Goal: Task Accomplishment & Management: Complete application form

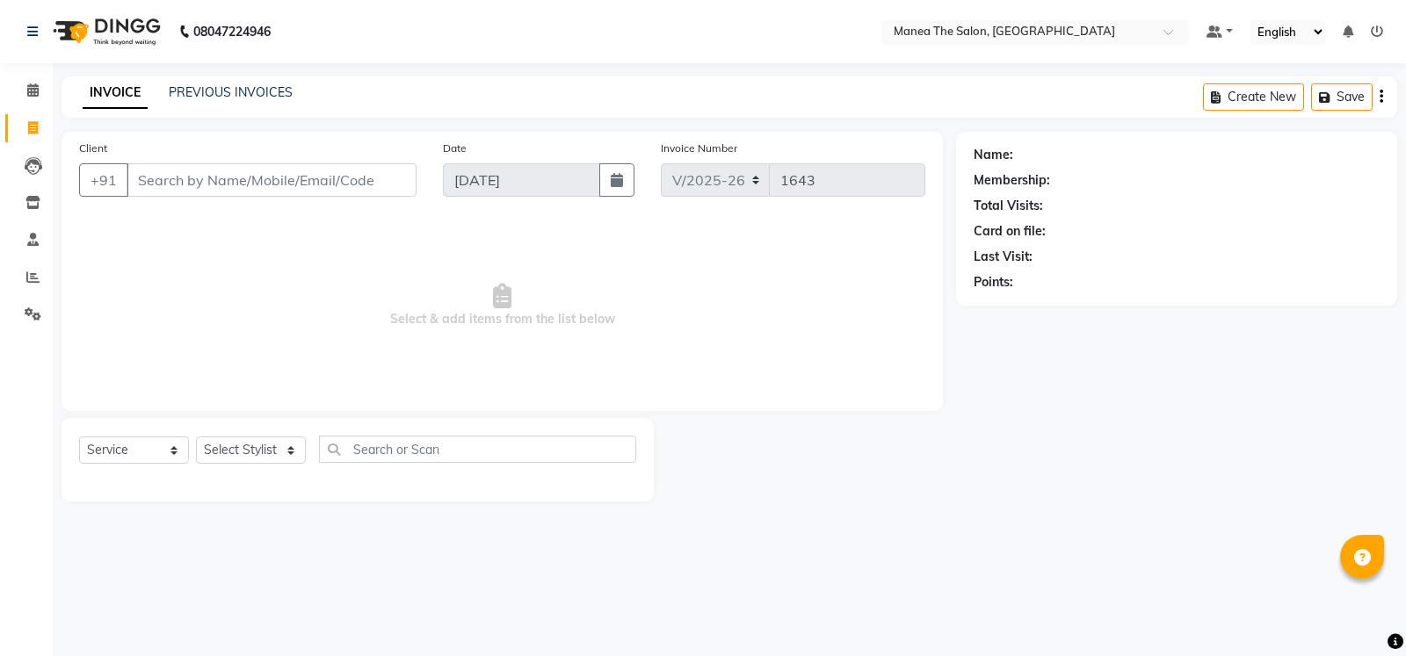
select select "5514"
select select "service"
click at [289, 456] on select "Select Stylist [PERSON_NAME] [PERSON_NAME] [PERSON_NAME] [PERSON_NAME] [PERSON_…" at bounding box center [251, 450] width 110 height 27
select select "81963"
click at [196, 437] on select "Select Stylist [PERSON_NAME] [PERSON_NAME] [PERSON_NAME] [PERSON_NAME] [PERSON_…" at bounding box center [251, 450] width 110 height 27
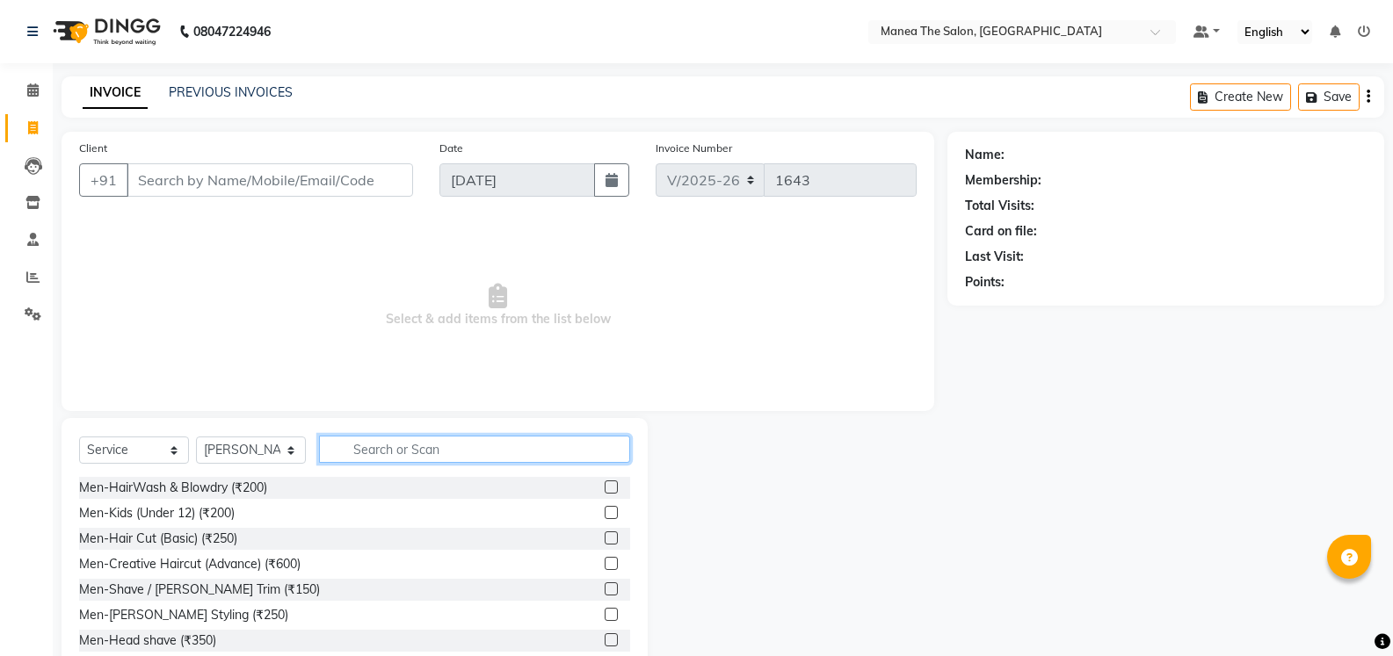
click at [412, 447] on input "text" at bounding box center [474, 449] width 311 height 27
type input "eye"
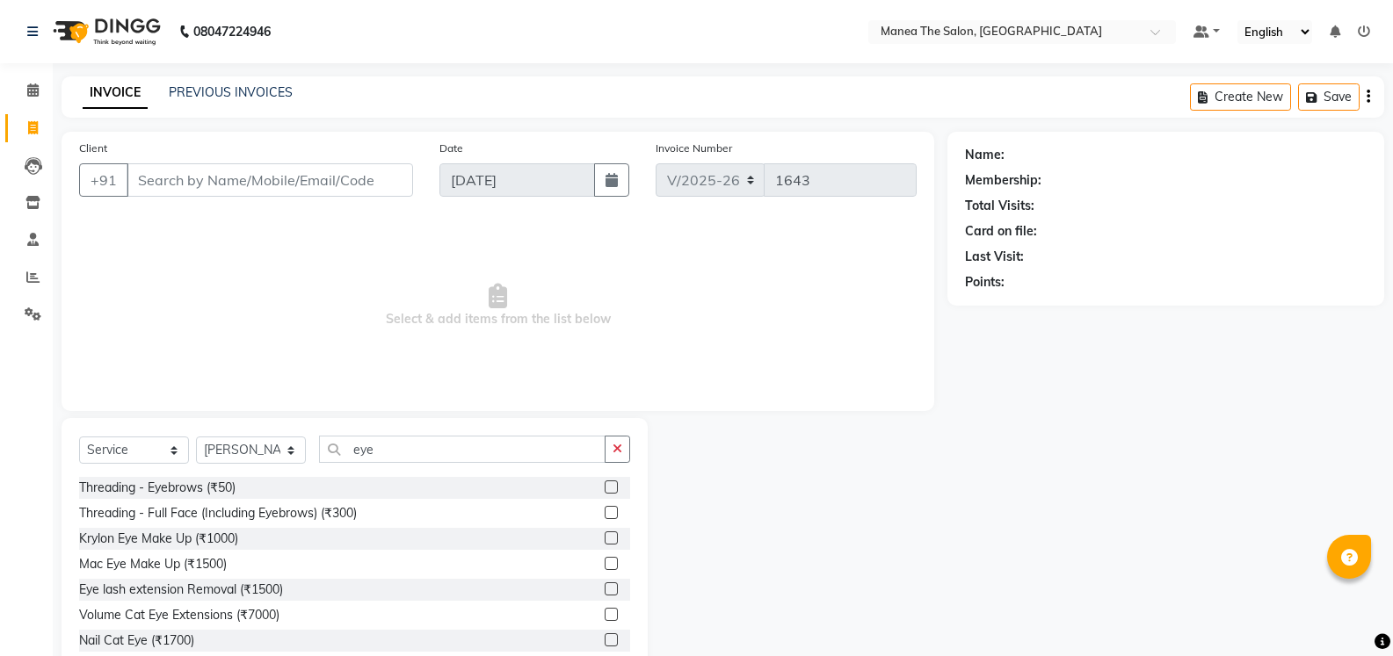
click at [604, 490] on label at bounding box center [610, 487] width 13 height 13
click at [604, 490] on input "checkbox" at bounding box center [609, 487] width 11 height 11
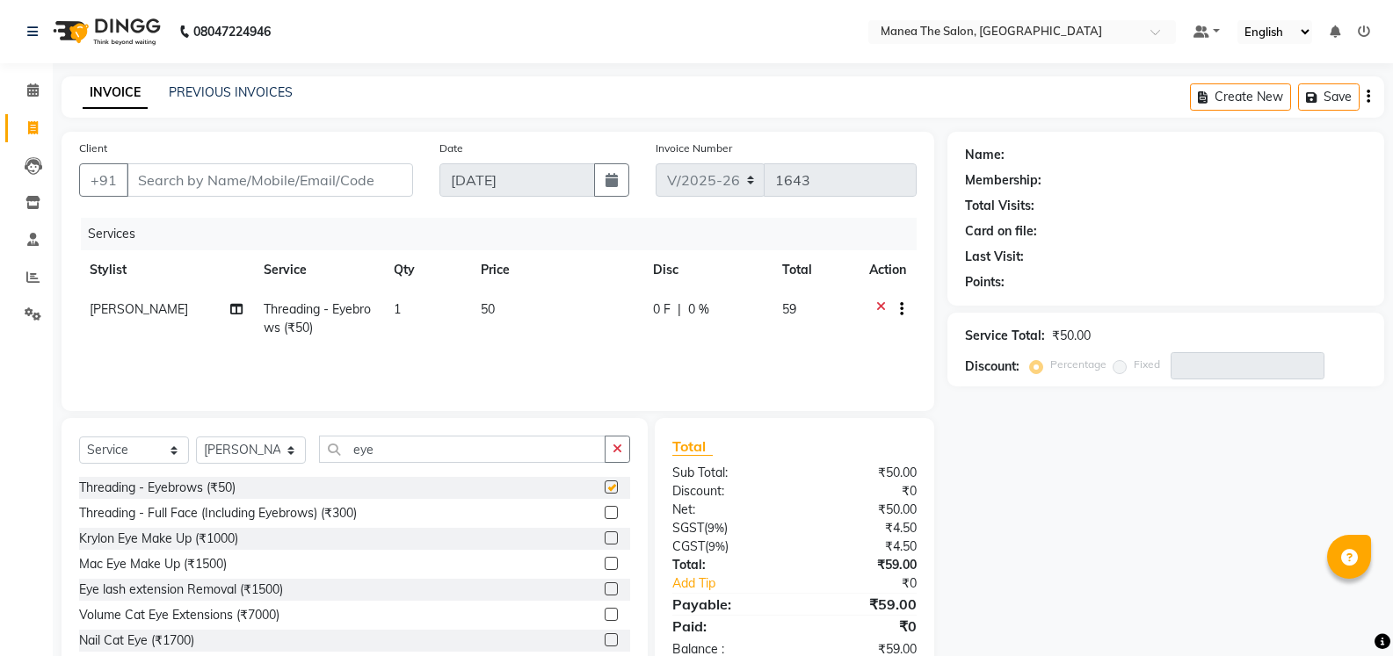
checkbox input "false"
click at [461, 445] on input "eye" at bounding box center [462, 449] width 286 height 27
type input "e"
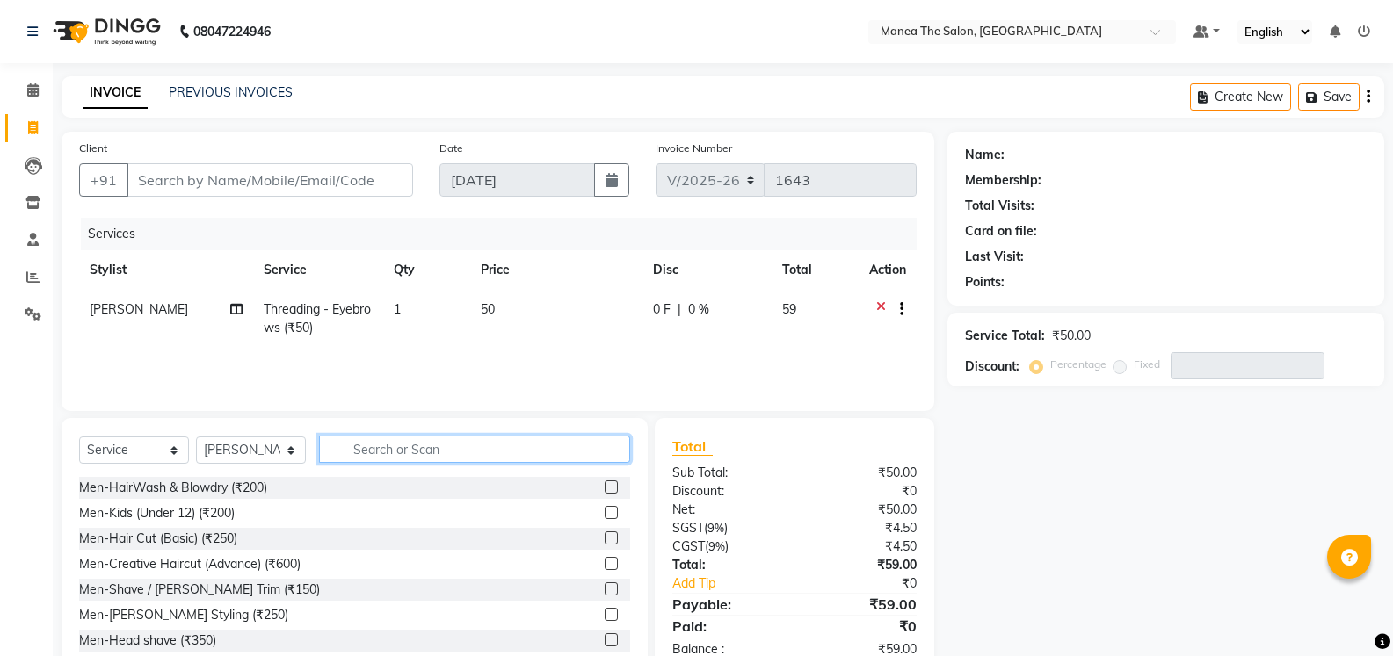
type input "u"
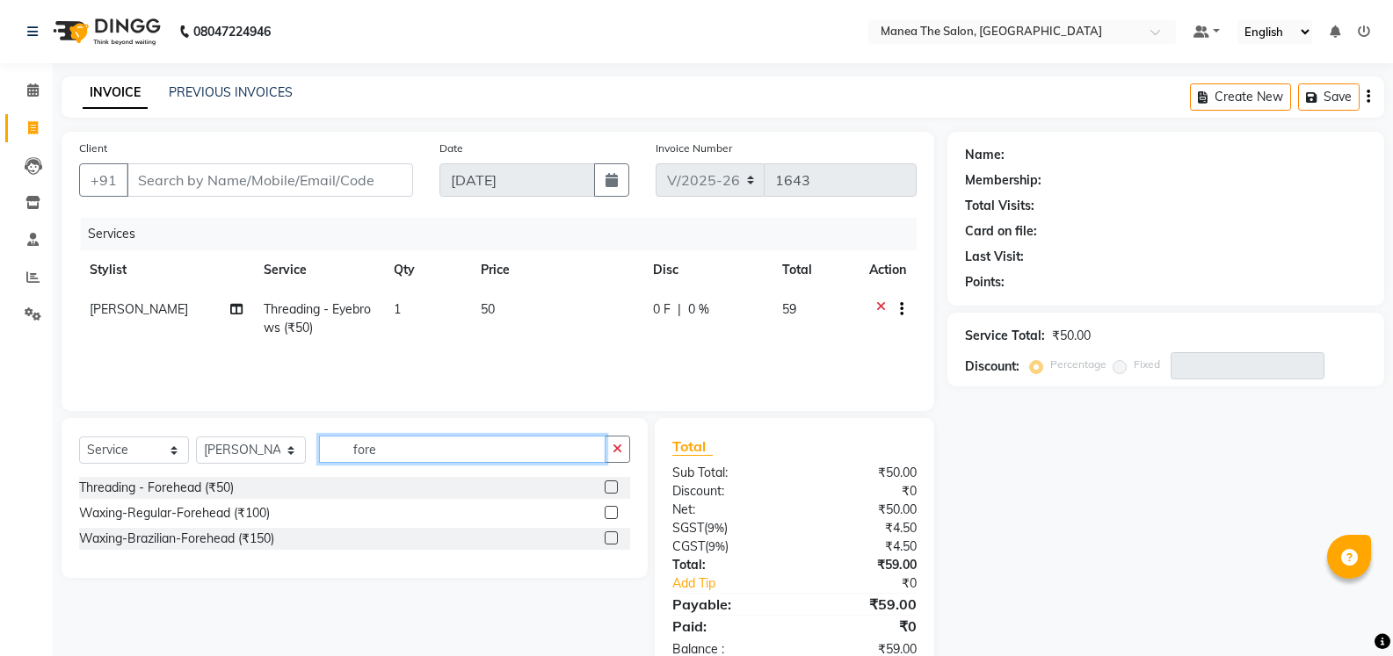
type input "fore"
click at [606, 486] on label at bounding box center [610, 487] width 13 height 13
click at [606, 486] on input "checkbox" at bounding box center [609, 487] width 11 height 11
checkbox input "true"
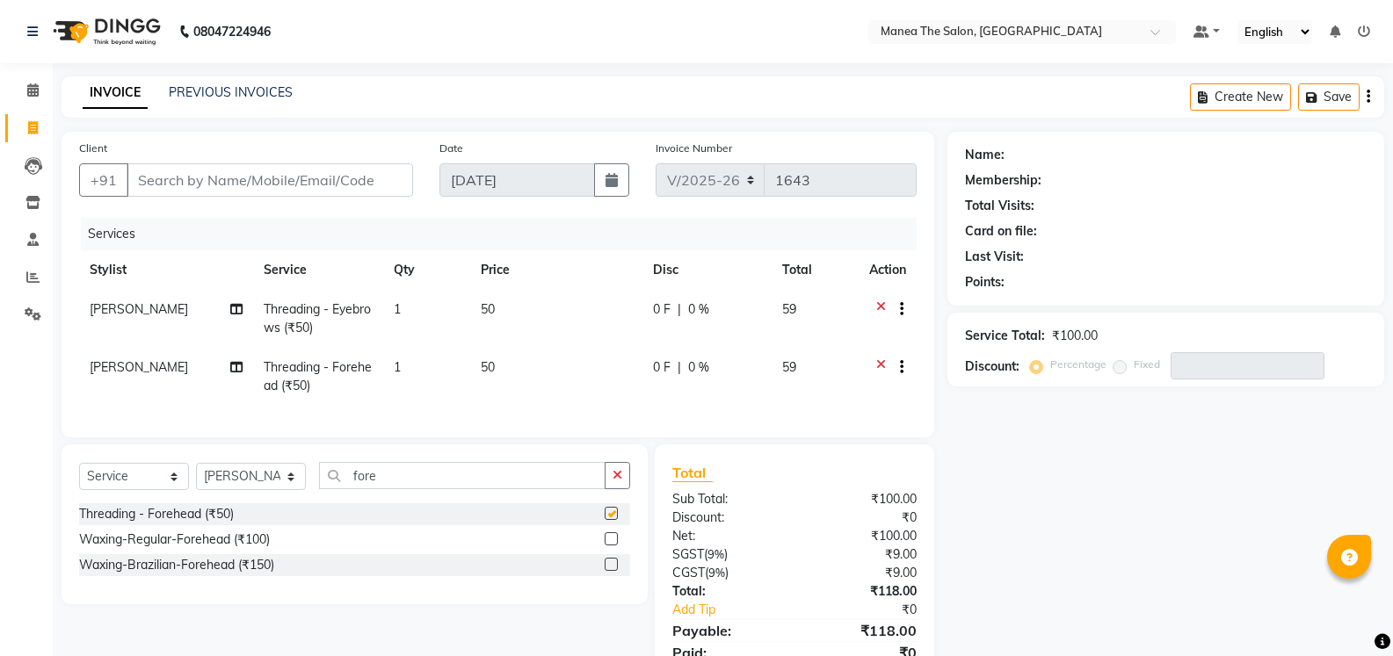
click at [606, 486] on button "button" at bounding box center [616, 475] width 25 height 27
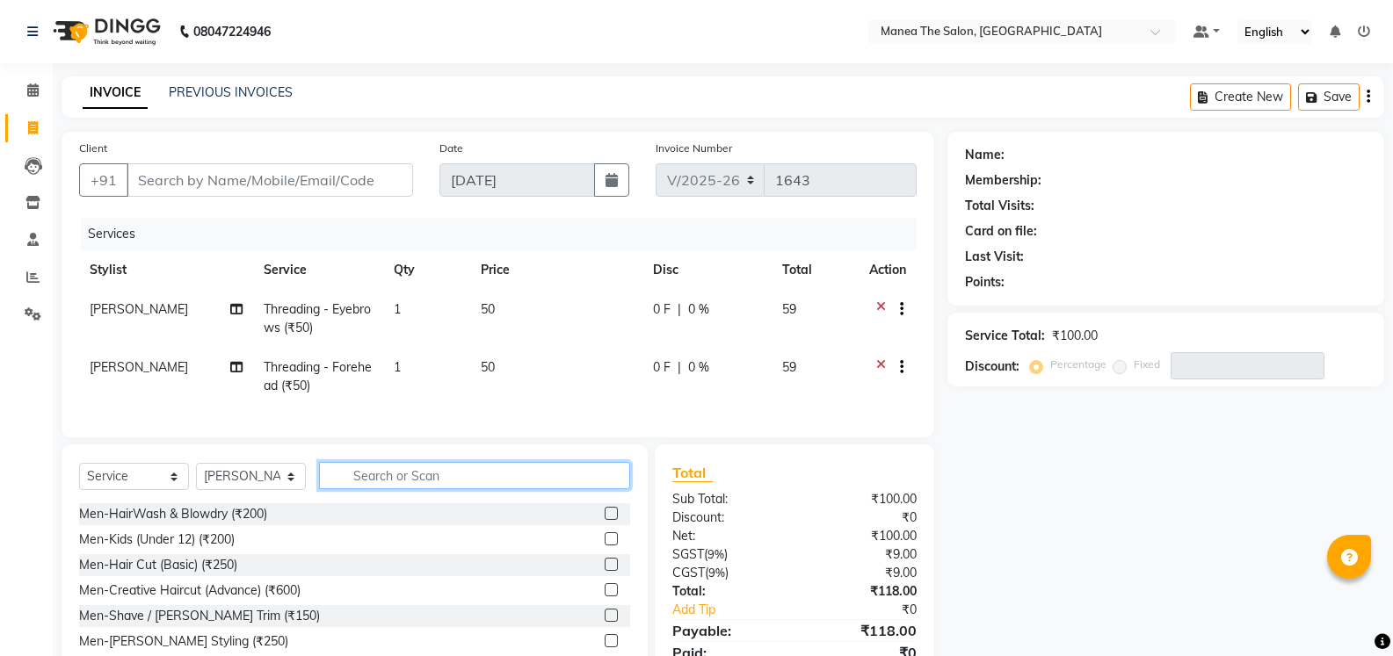
click at [490, 489] on input "text" at bounding box center [474, 475] width 311 height 27
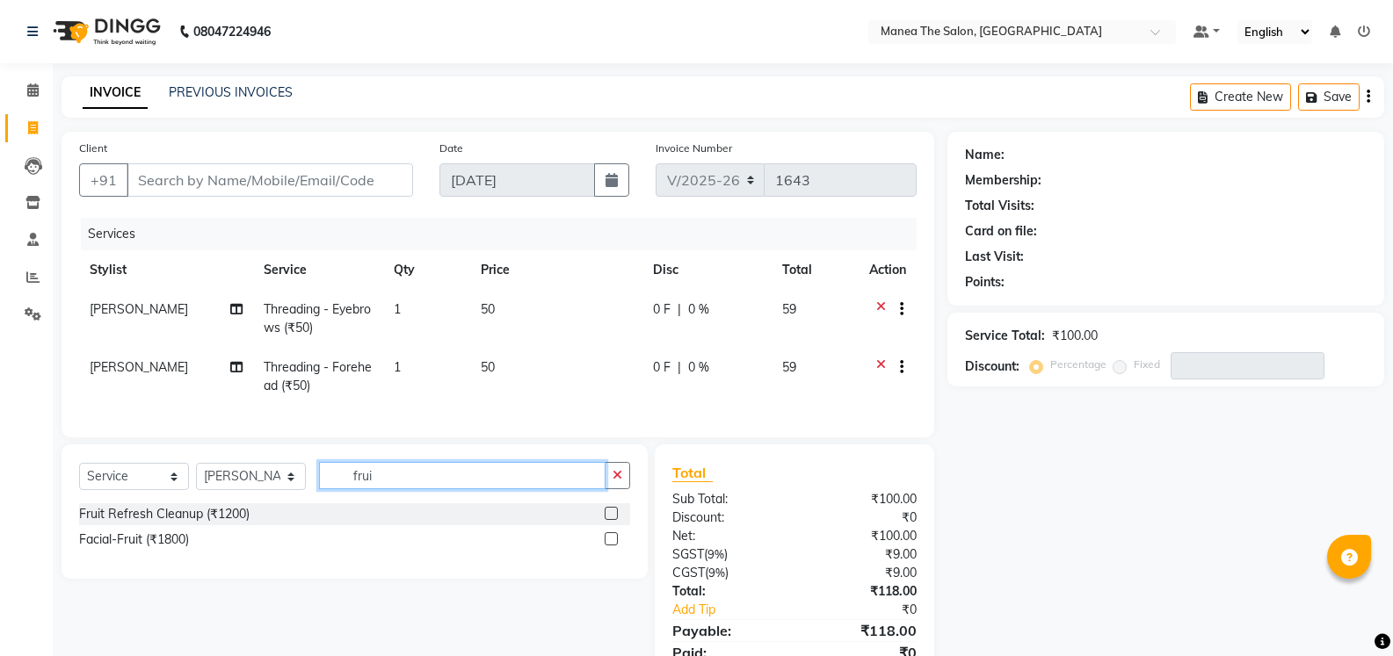
type input "frui"
click at [609, 546] on label at bounding box center [610, 538] width 13 height 13
click at [609, 546] on input "checkbox" at bounding box center [609, 539] width 11 height 11
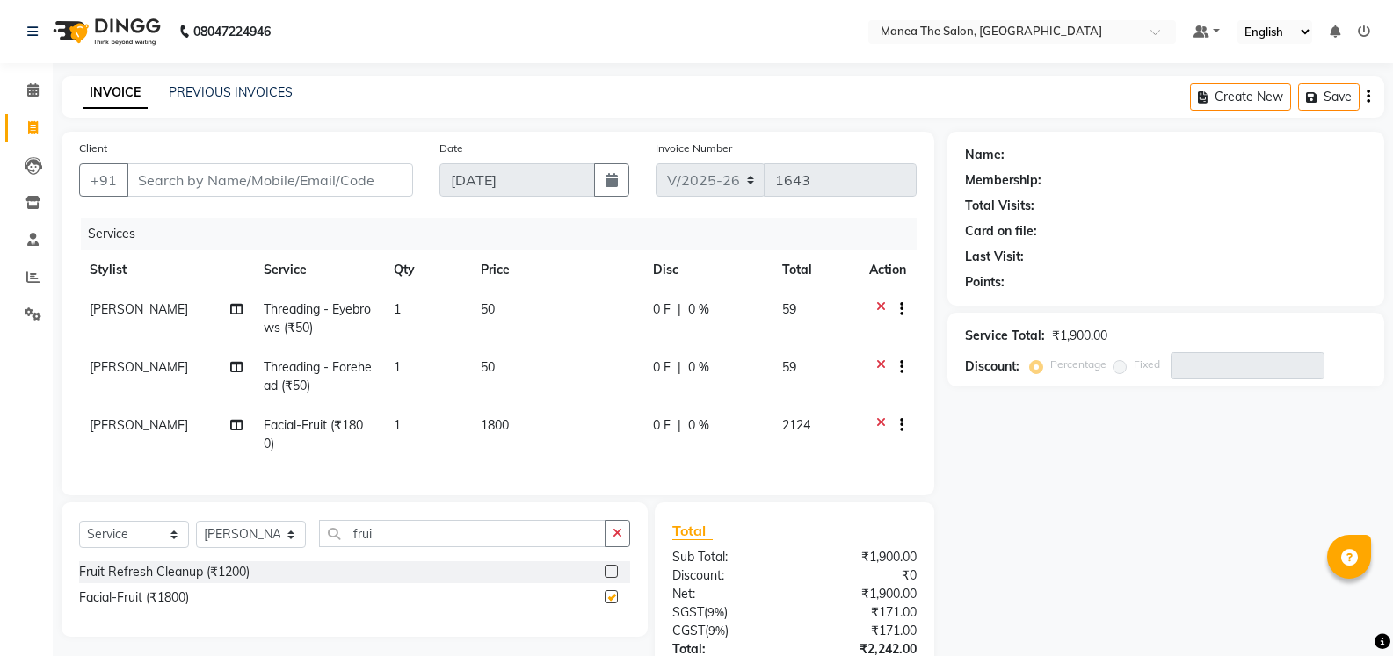
checkbox input "false"
click at [400, 546] on input "frui" at bounding box center [462, 533] width 286 height 27
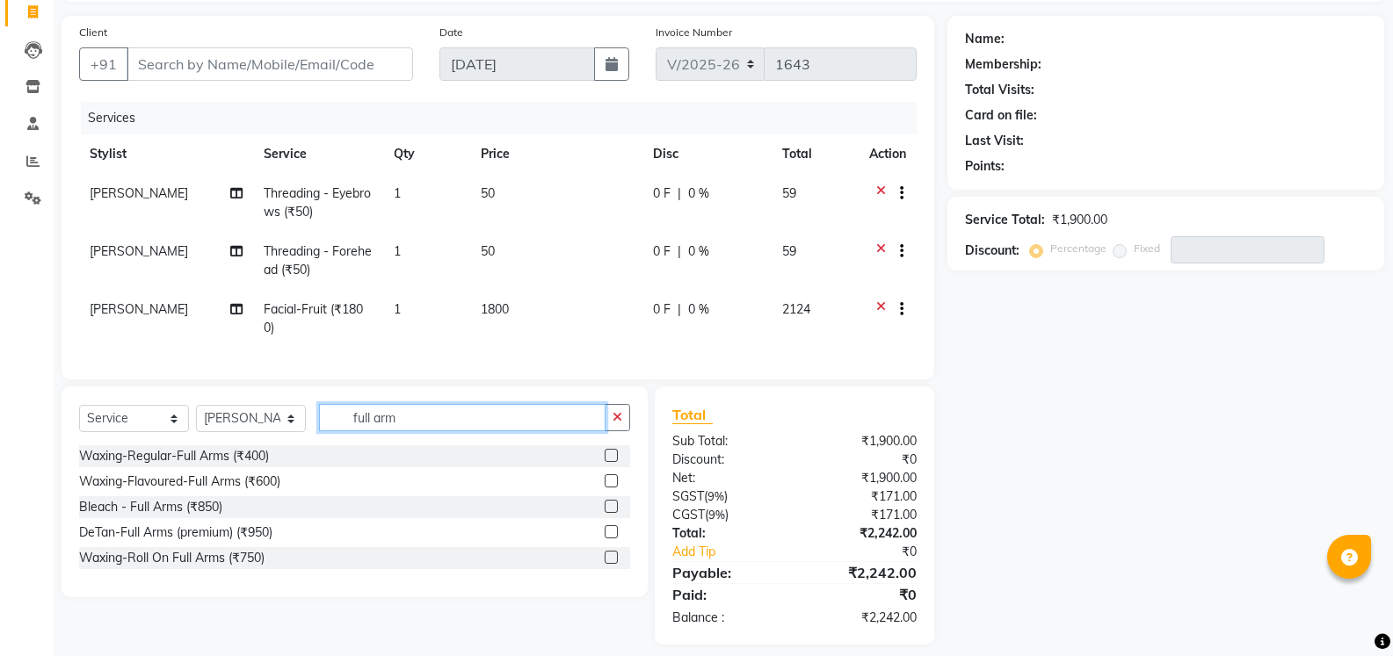
scroll to position [144, 0]
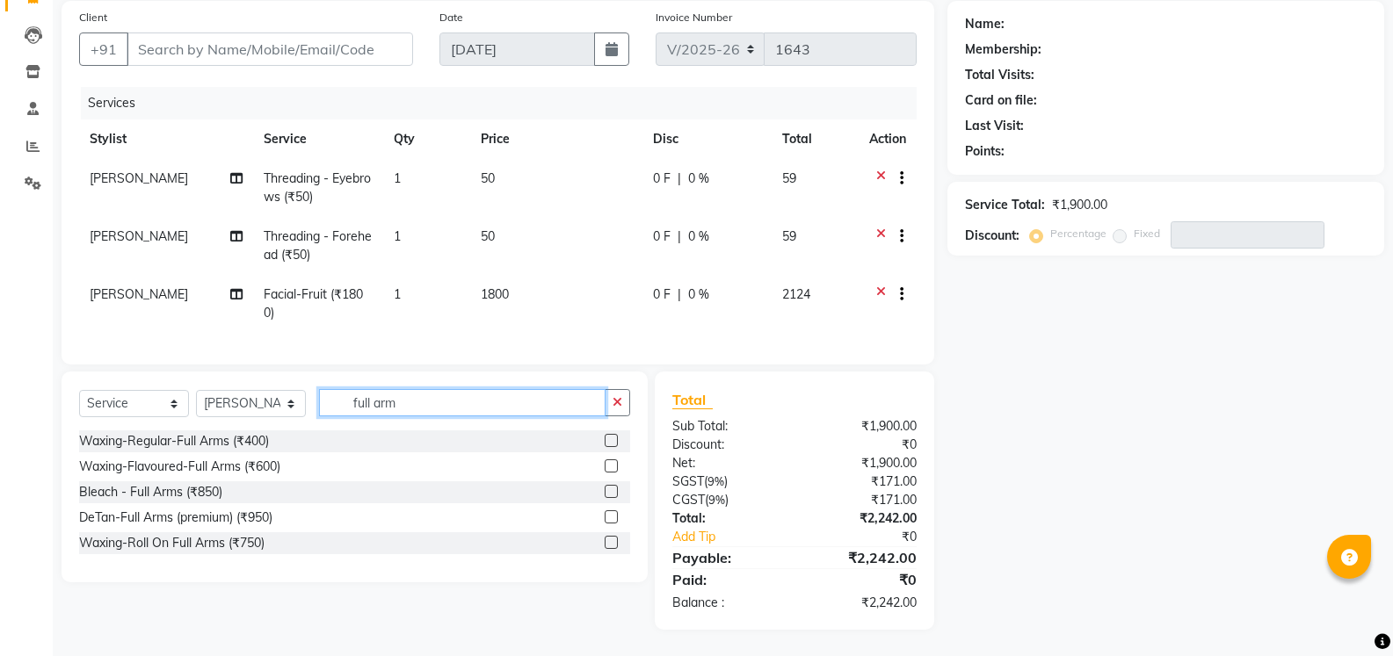
type input "full arm"
click at [609, 466] on label at bounding box center [610, 466] width 13 height 13
click at [609, 466] on input "checkbox" at bounding box center [609, 466] width 11 height 11
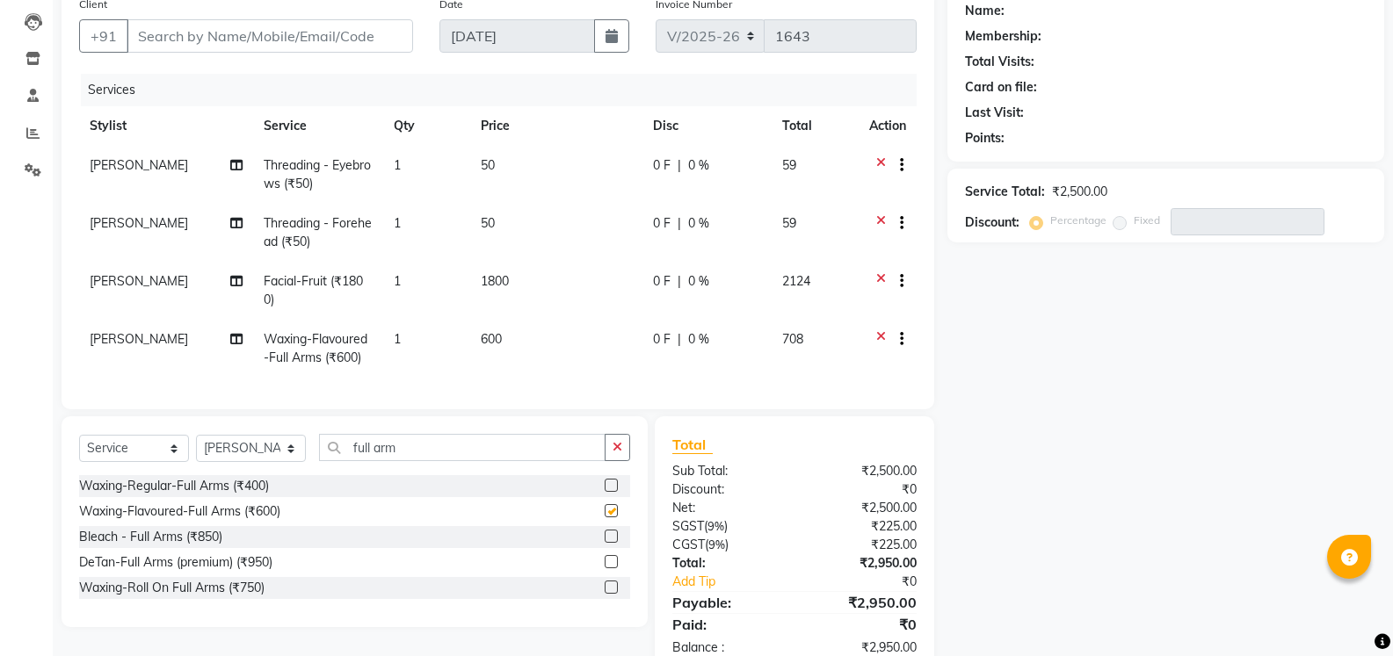
checkbox input "false"
click at [879, 162] on icon at bounding box center [881, 167] width 10 height 22
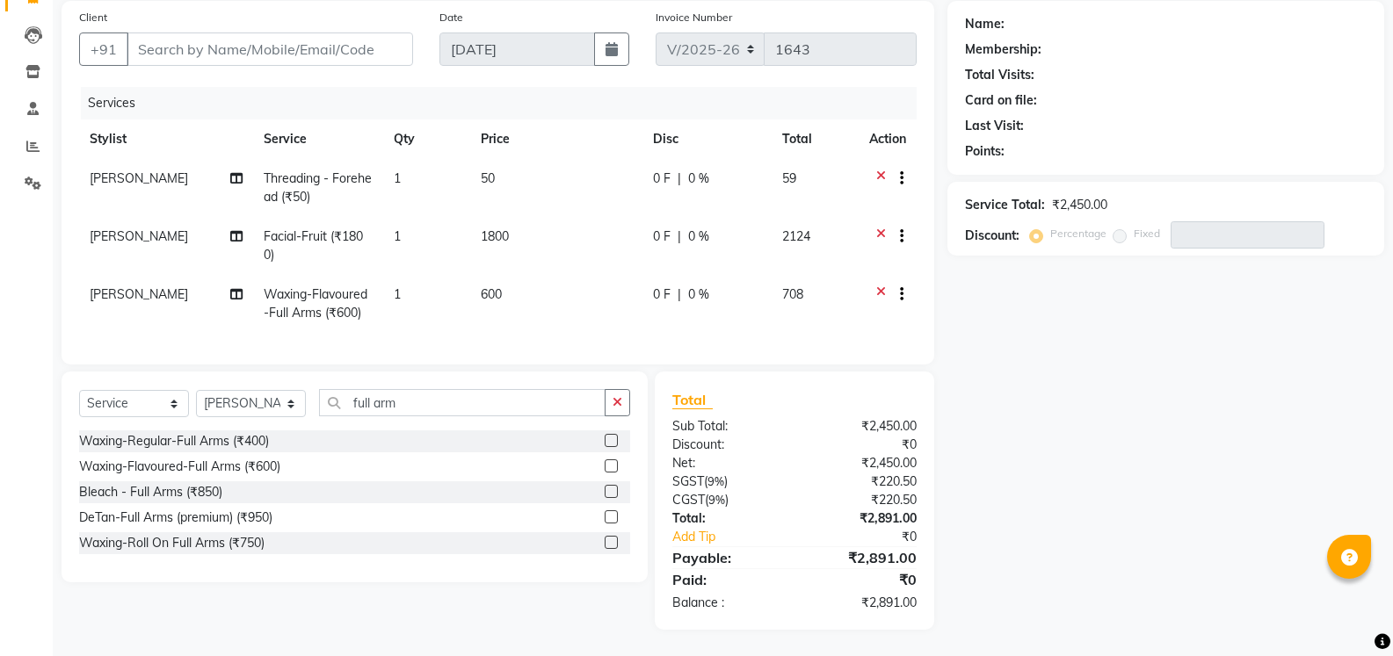
click at [881, 170] on icon at bounding box center [881, 181] width 10 height 22
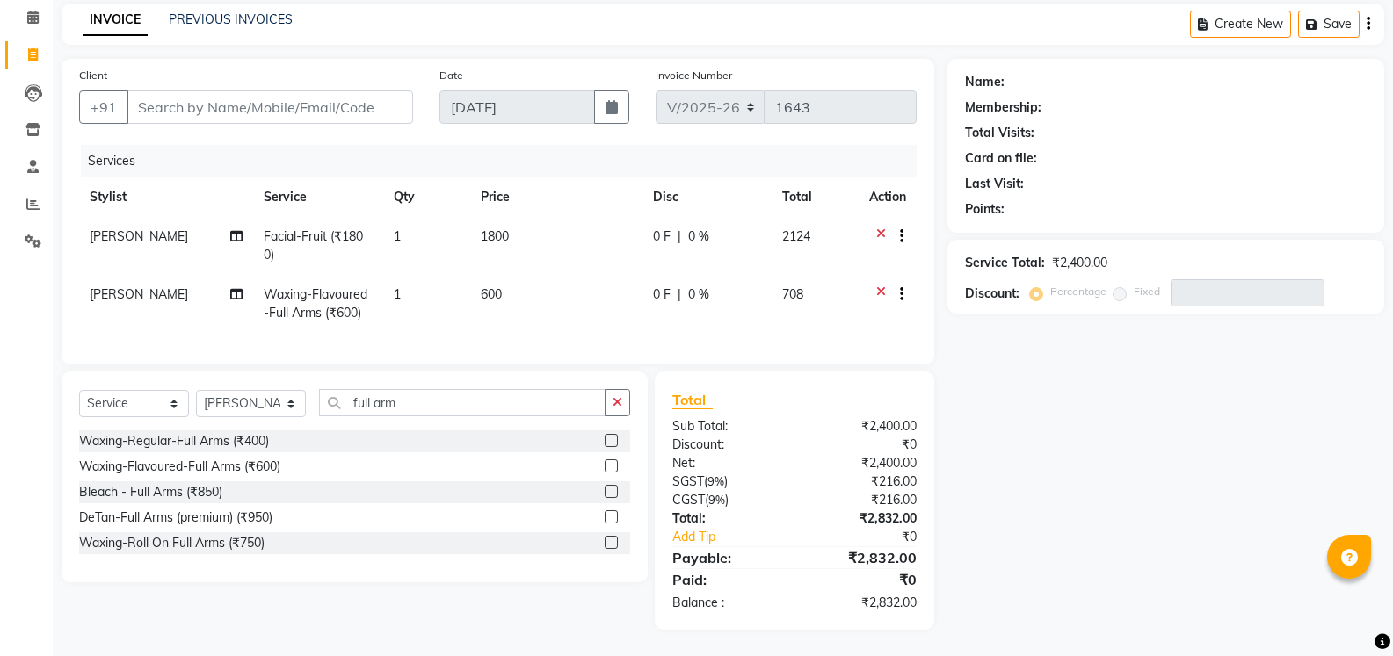
scroll to position [86, 0]
click at [887, 228] on div at bounding box center [895, 239] width 18 height 22
click at [886, 228] on div at bounding box center [895, 239] width 18 height 22
click at [880, 228] on icon at bounding box center [881, 239] width 10 height 22
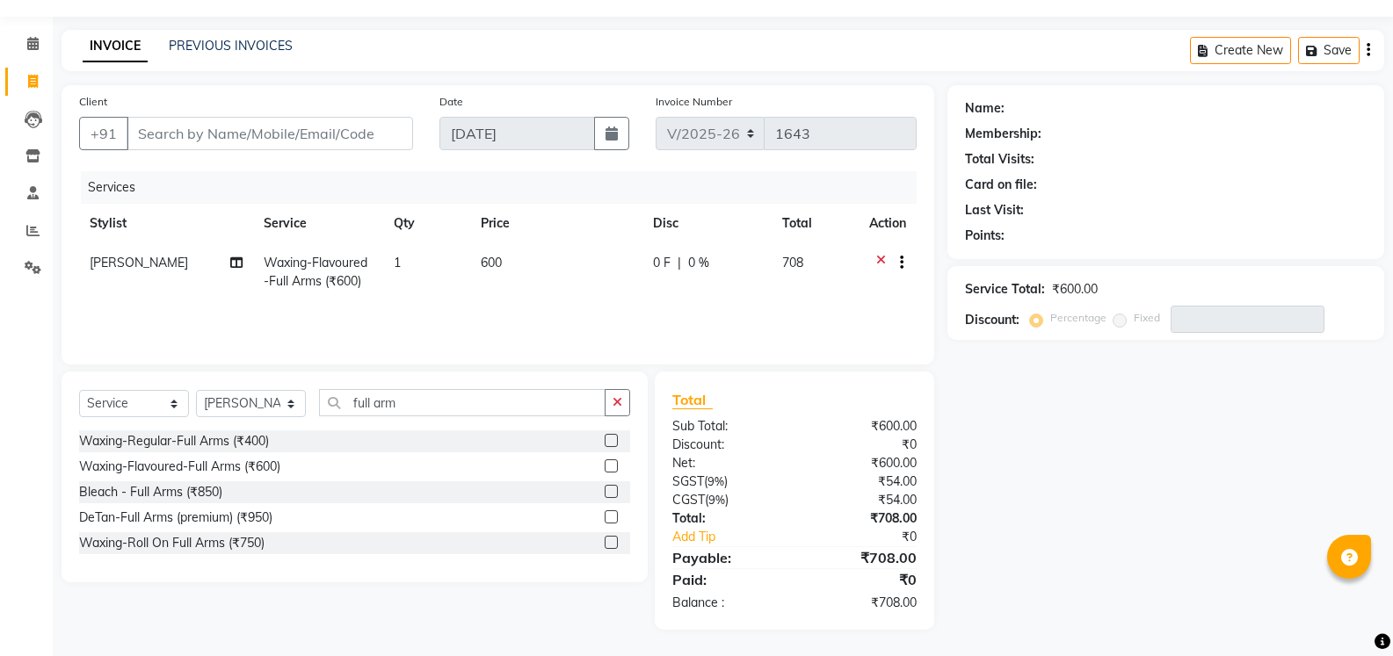
click at [880, 260] on icon at bounding box center [881, 265] width 10 height 22
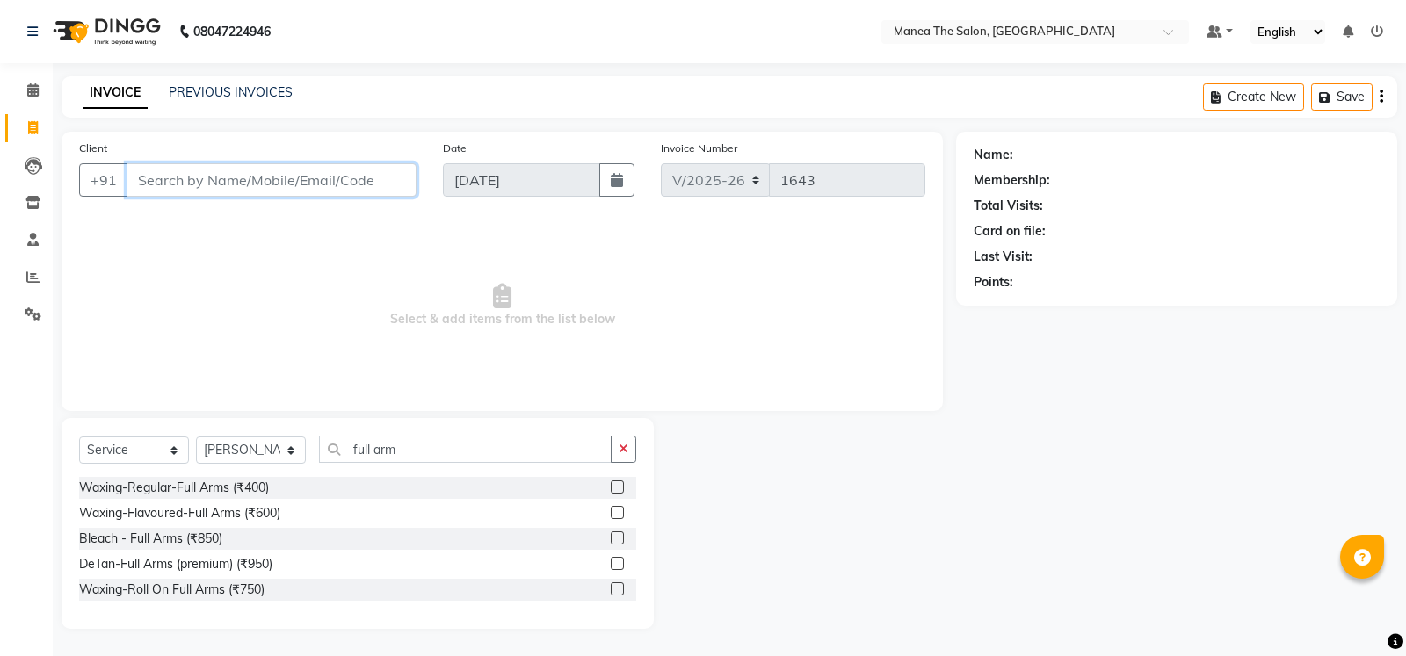
click at [356, 185] on input "Client" at bounding box center [272, 179] width 290 height 33
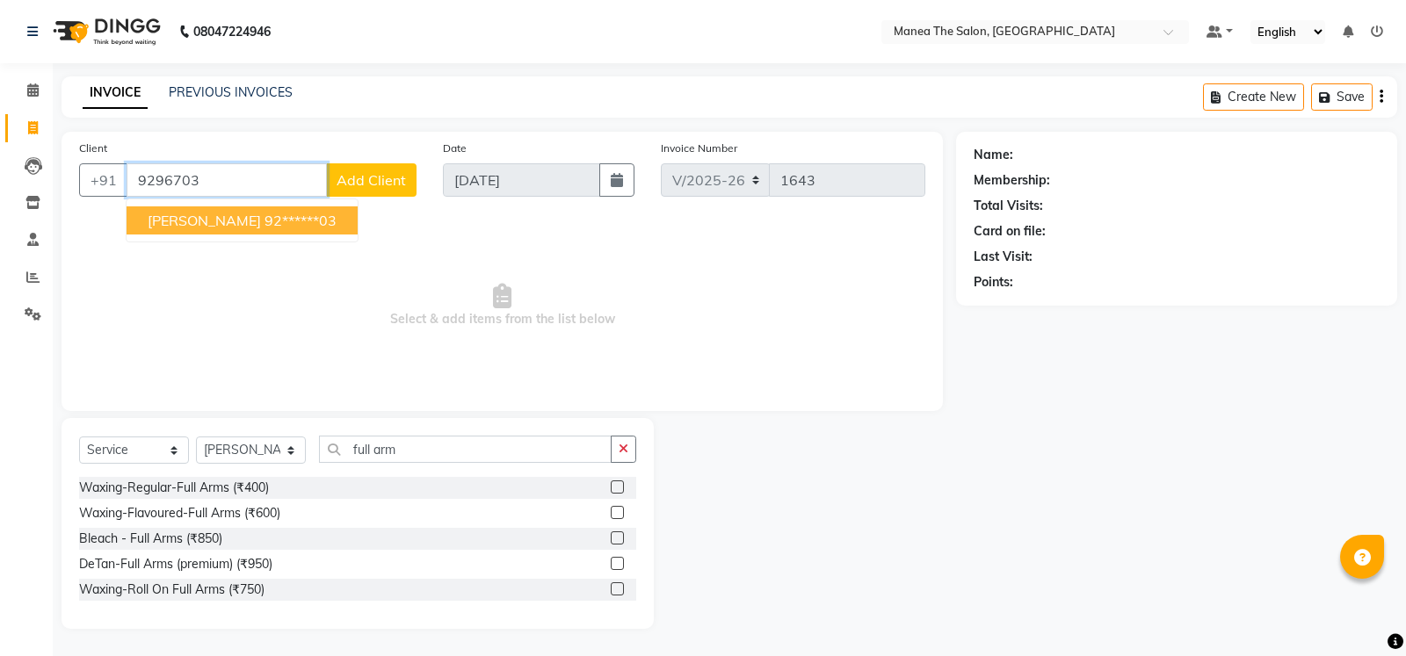
click at [271, 222] on button "suhas 92******03" at bounding box center [242, 220] width 231 height 28
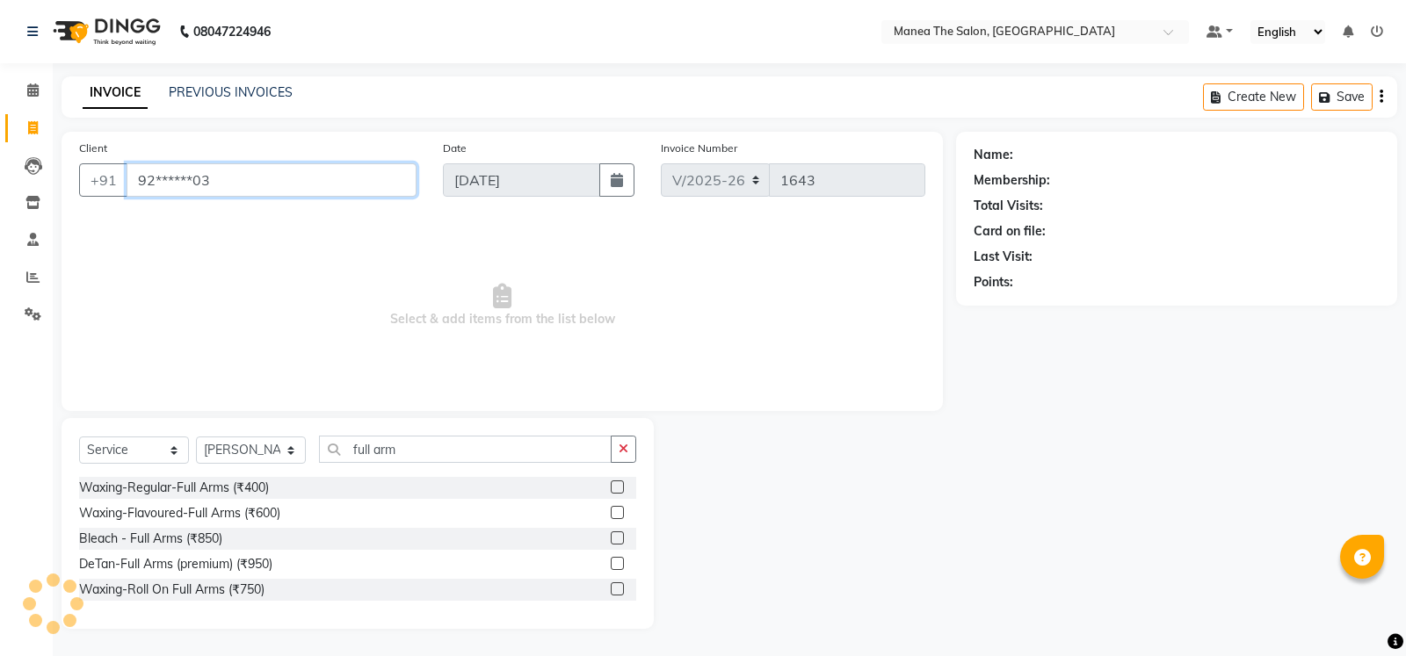
type input "92******03"
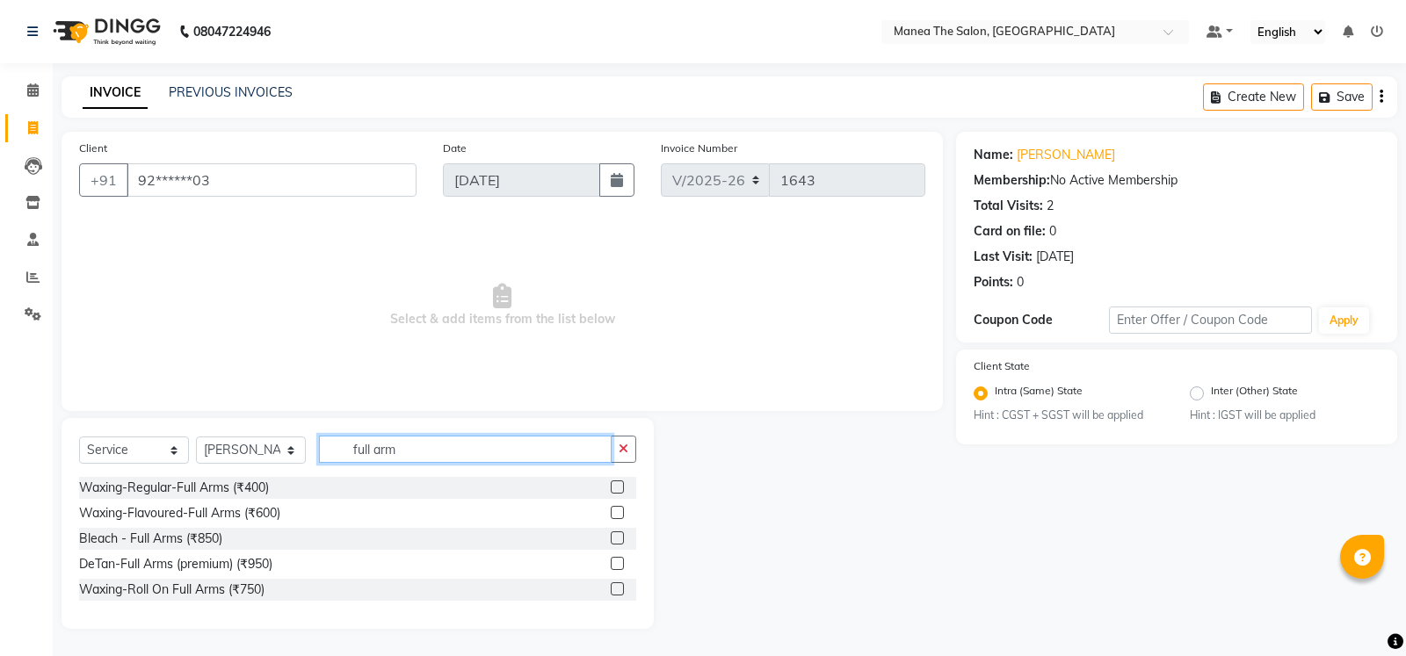
click at [380, 452] on input "full arm" at bounding box center [465, 449] width 293 height 27
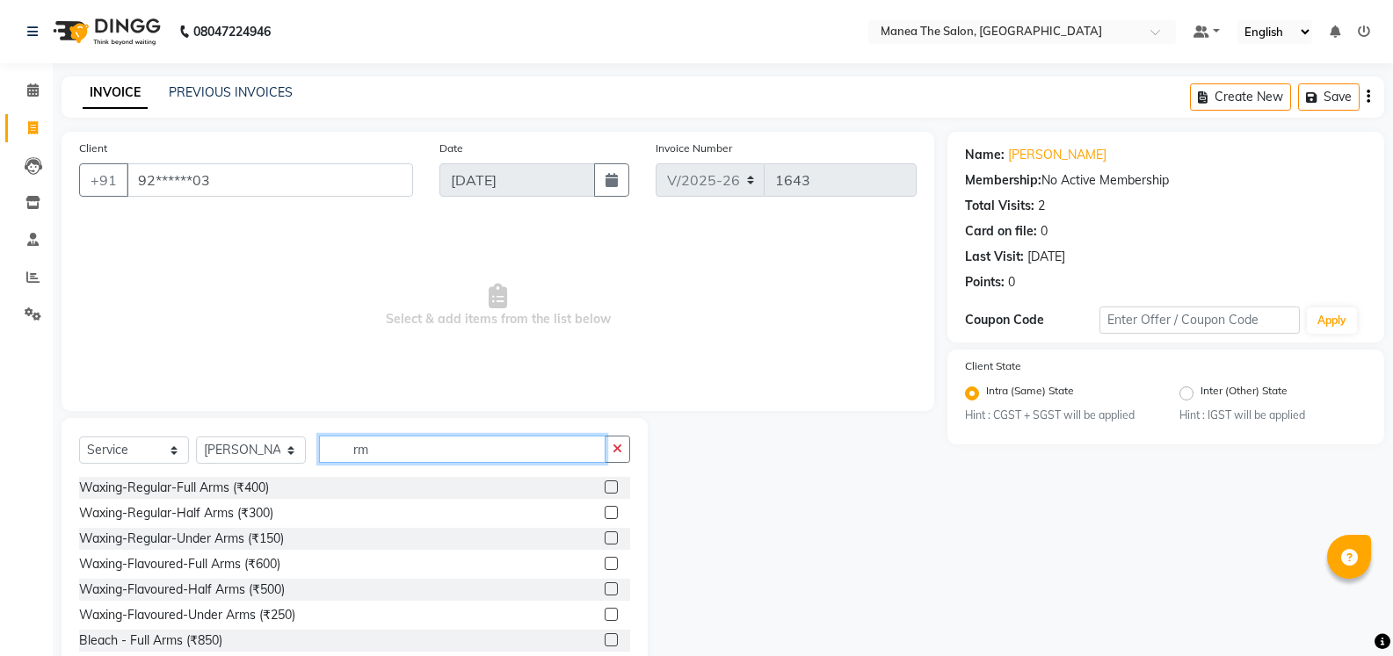
click at [490, 448] on input "rm" at bounding box center [462, 449] width 286 height 27
type input "r"
type input "hair"
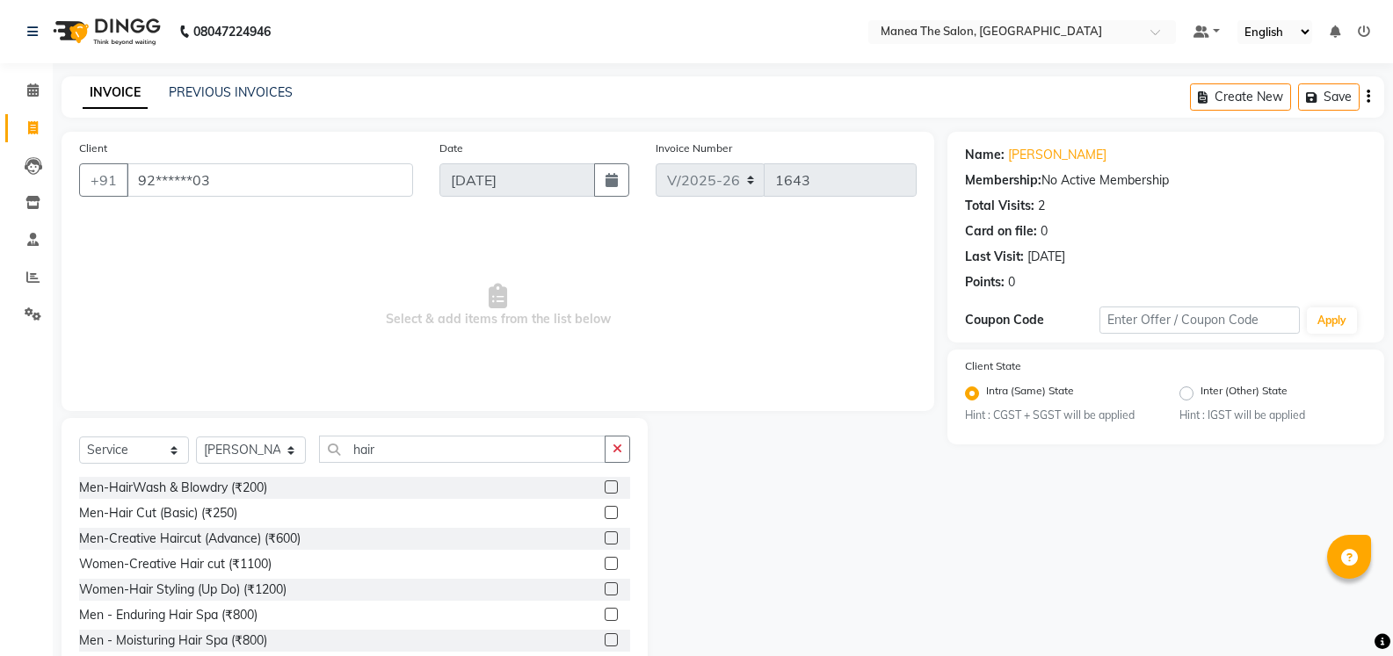
click at [590, 507] on div "Men-Hair Cut (Basic) (₹250)" at bounding box center [354, 514] width 551 height 22
click at [604, 512] on label at bounding box center [610, 512] width 13 height 13
click at [604, 512] on input "checkbox" at bounding box center [609, 513] width 11 height 11
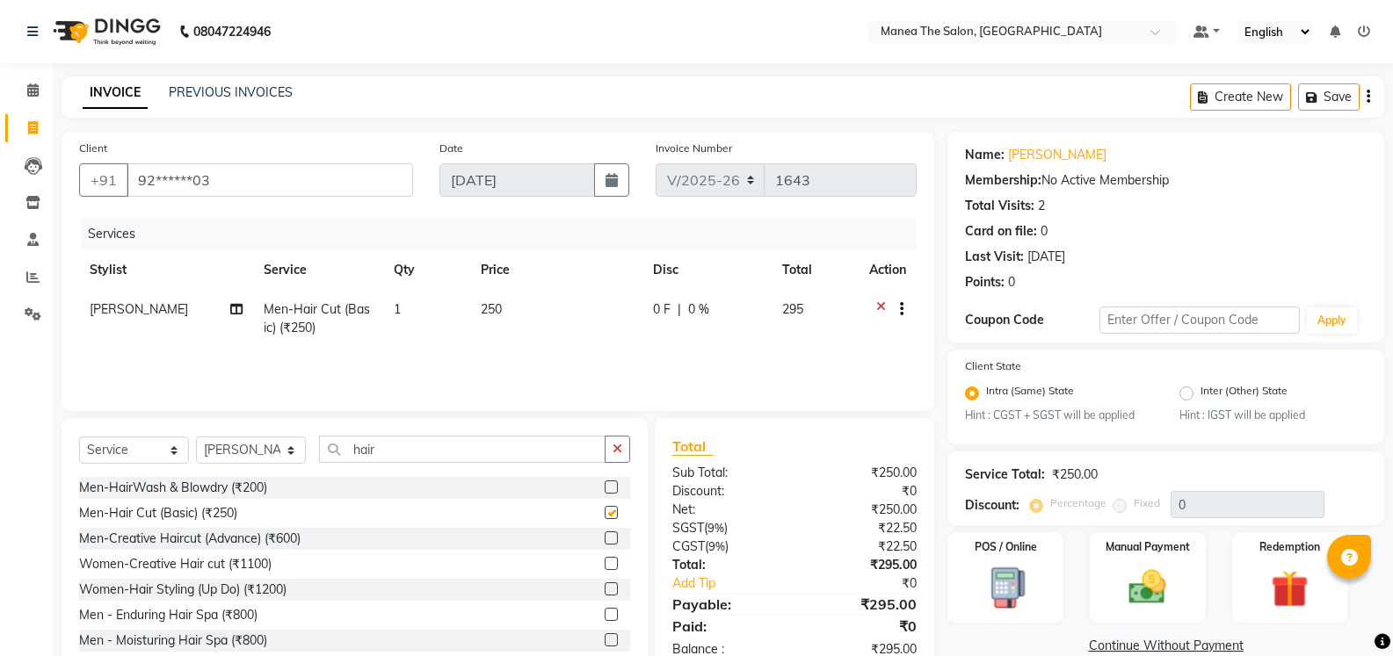
checkbox input "false"
click at [444, 452] on input "hair" at bounding box center [462, 449] width 286 height 27
type input "h"
click at [239, 308] on icon at bounding box center [236, 309] width 12 height 12
select select "81963"
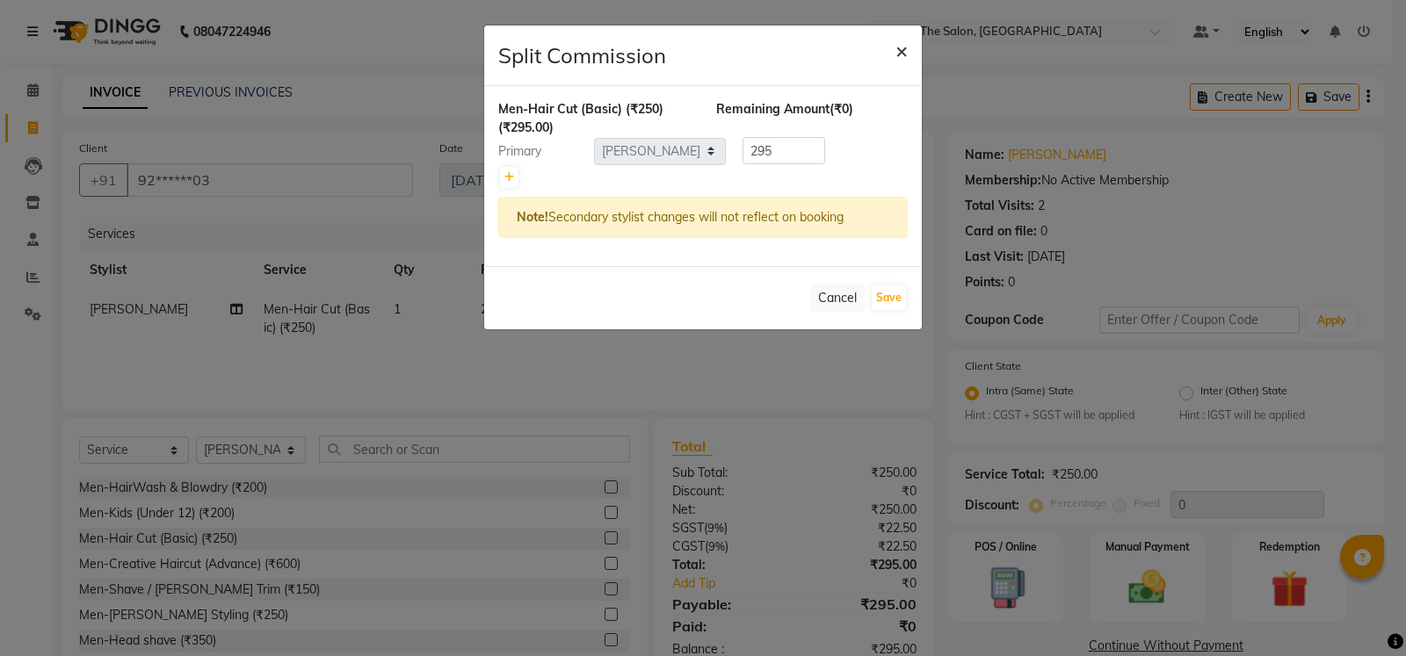
click at [900, 49] on span "×" at bounding box center [901, 50] width 12 height 26
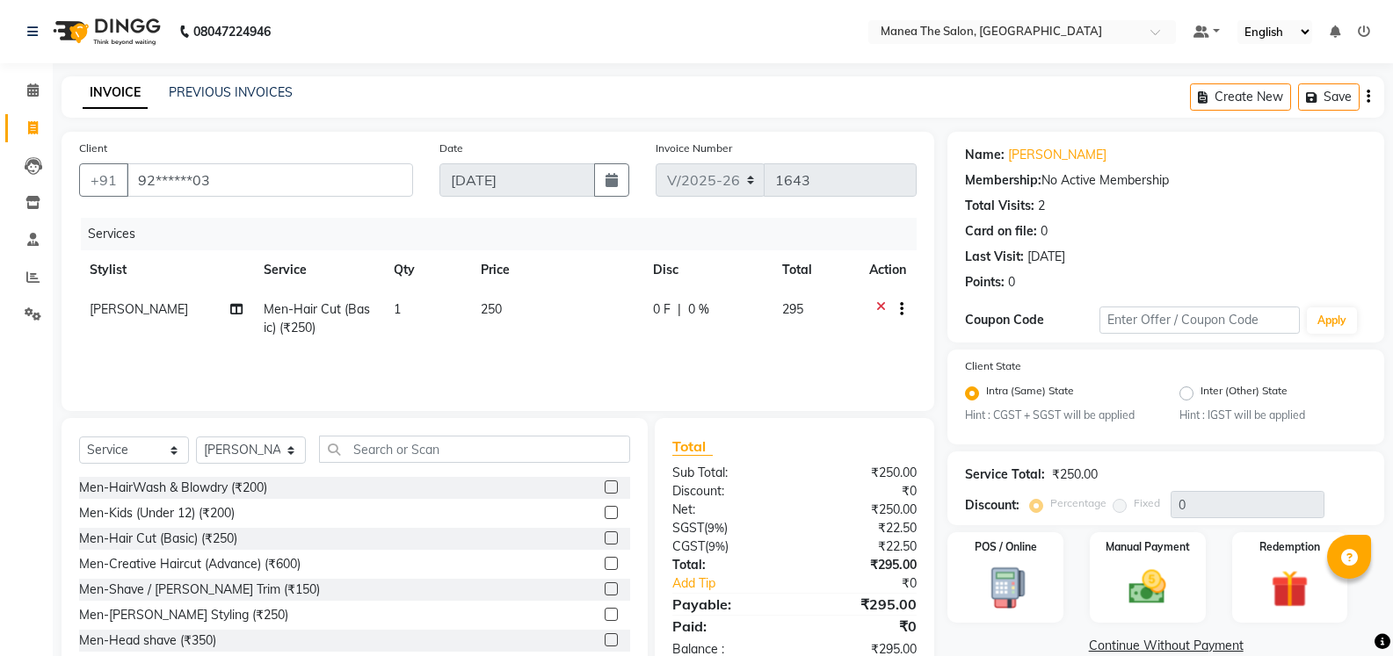
click at [879, 301] on icon at bounding box center [881, 311] width 10 height 22
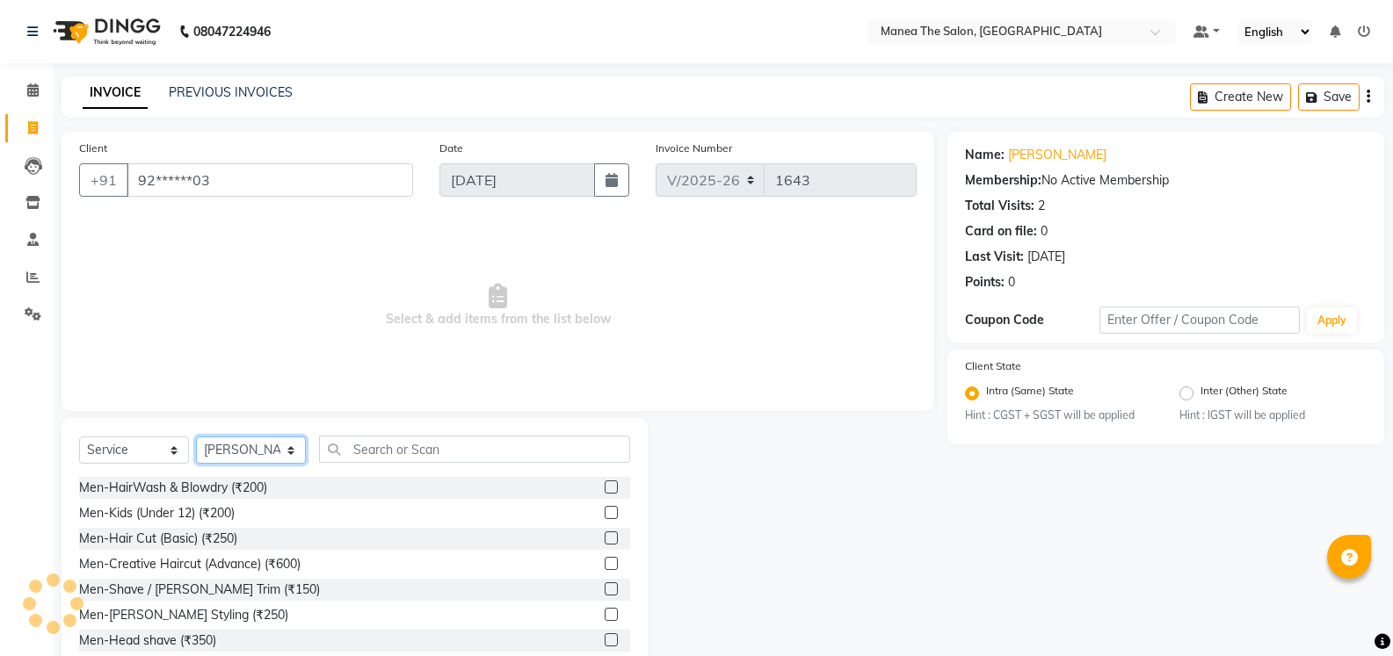
click at [283, 452] on select "Select Stylist [PERSON_NAME] [PERSON_NAME] [PERSON_NAME] [PERSON_NAME] [PERSON_…" at bounding box center [251, 450] width 110 height 27
select select "59470"
click at [196, 437] on select "Select Stylist [PERSON_NAME] [PERSON_NAME] [PERSON_NAME] [PERSON_NAME] [PERSON_…" at bounding box center [251, 450] width 110 height 27
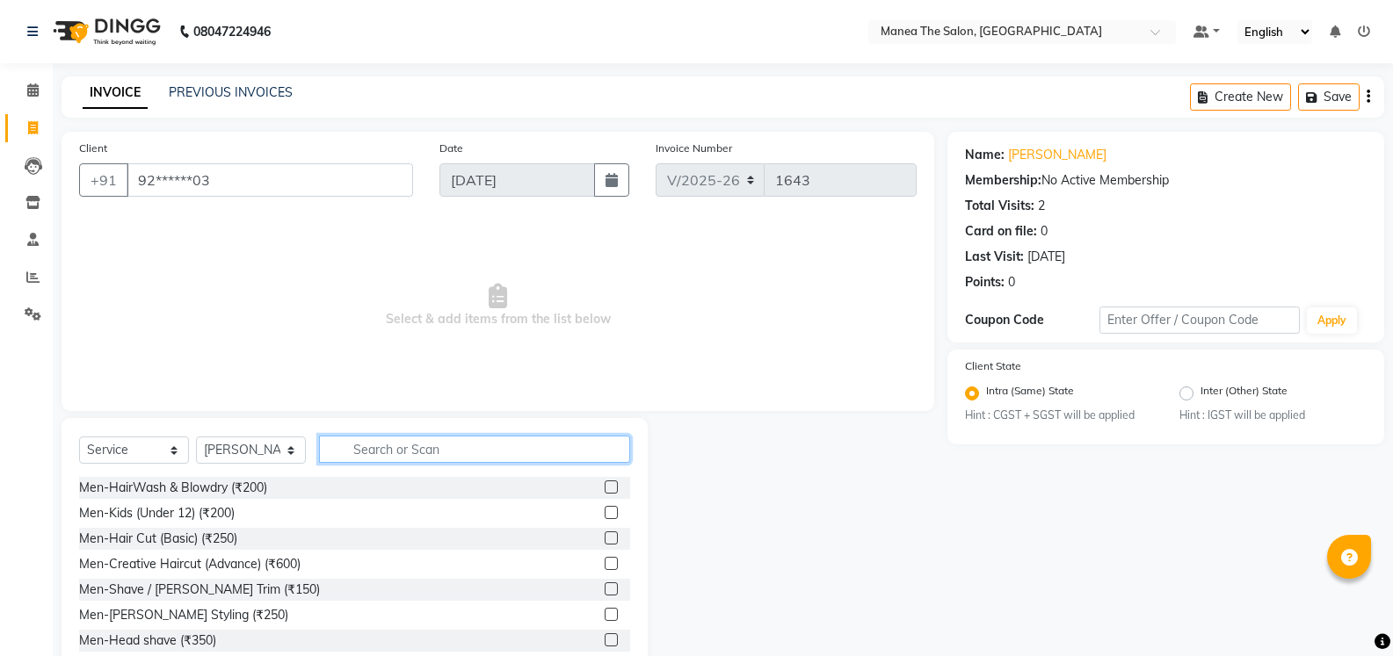
click at [427, 460] on input "text" at bounding box center [474, 449] width 311 height 27
click at [604, 542] on label at bounding box center [610, 538] width 13 height 13
click at [604, 542] on input "checkbox" at bounding box center [609, 538] width 11 height 11
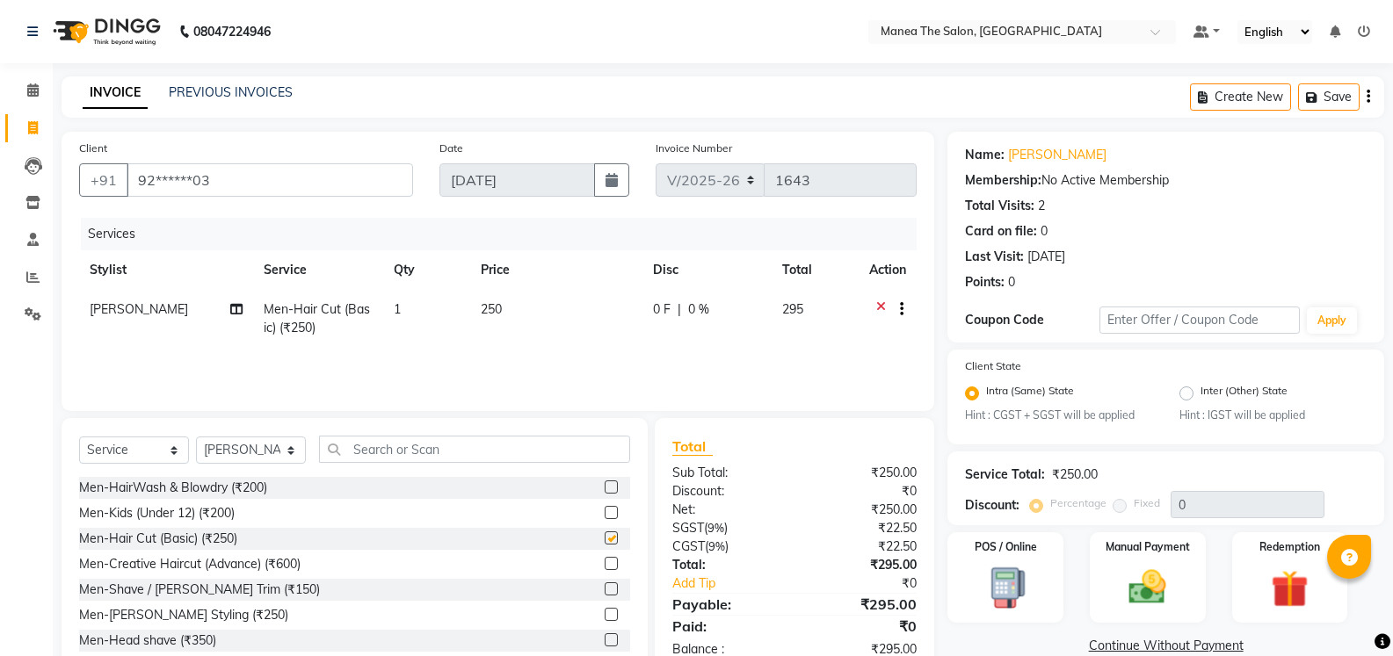
checkbox input "false"
click at [438, 452] on input "text" at bounding box center [474, 449] width 311 height 27
click at [275, 588] on div "Men-Shave / [PERSON_NAME] Trim (₹150)" at bounding box center [354, 590] width 551 height 22
click at [604, 563] on label at bounding box center [610, 563] width 13 height 13
click at [604, 563] on input "checkbox" at bounding box center [609, 564] width 11 height 11
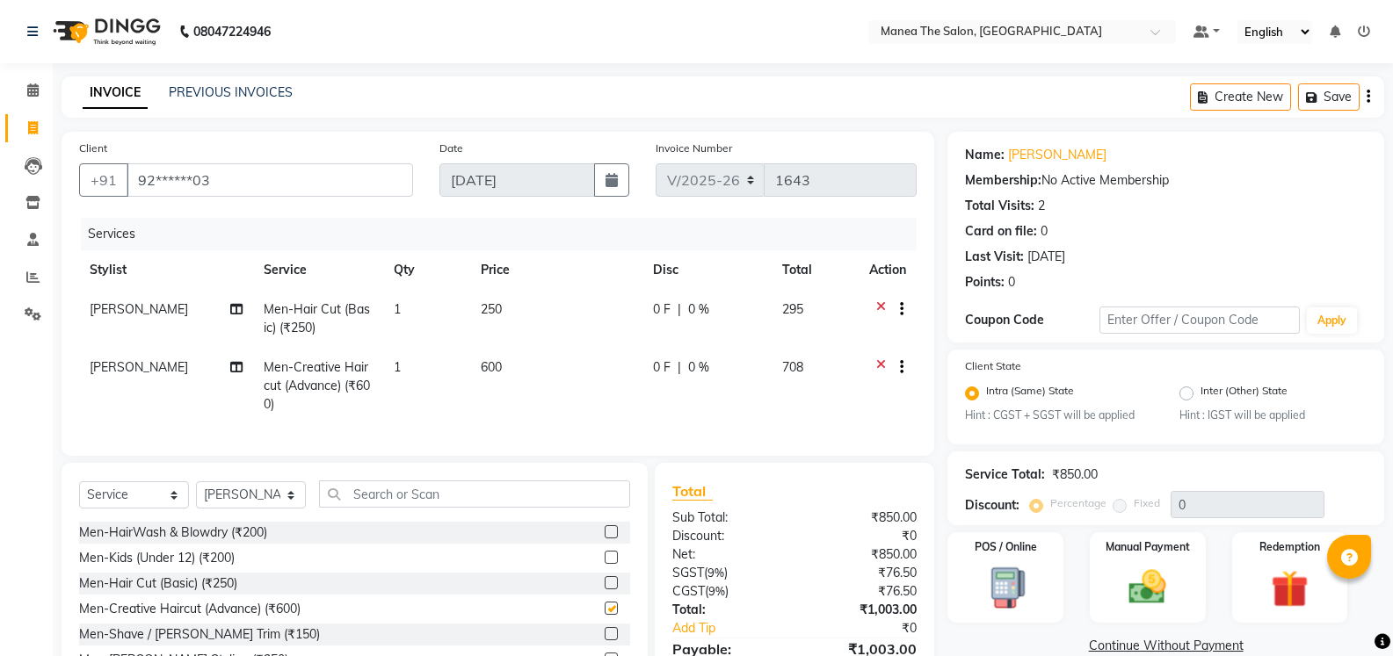
checkbox input "false"
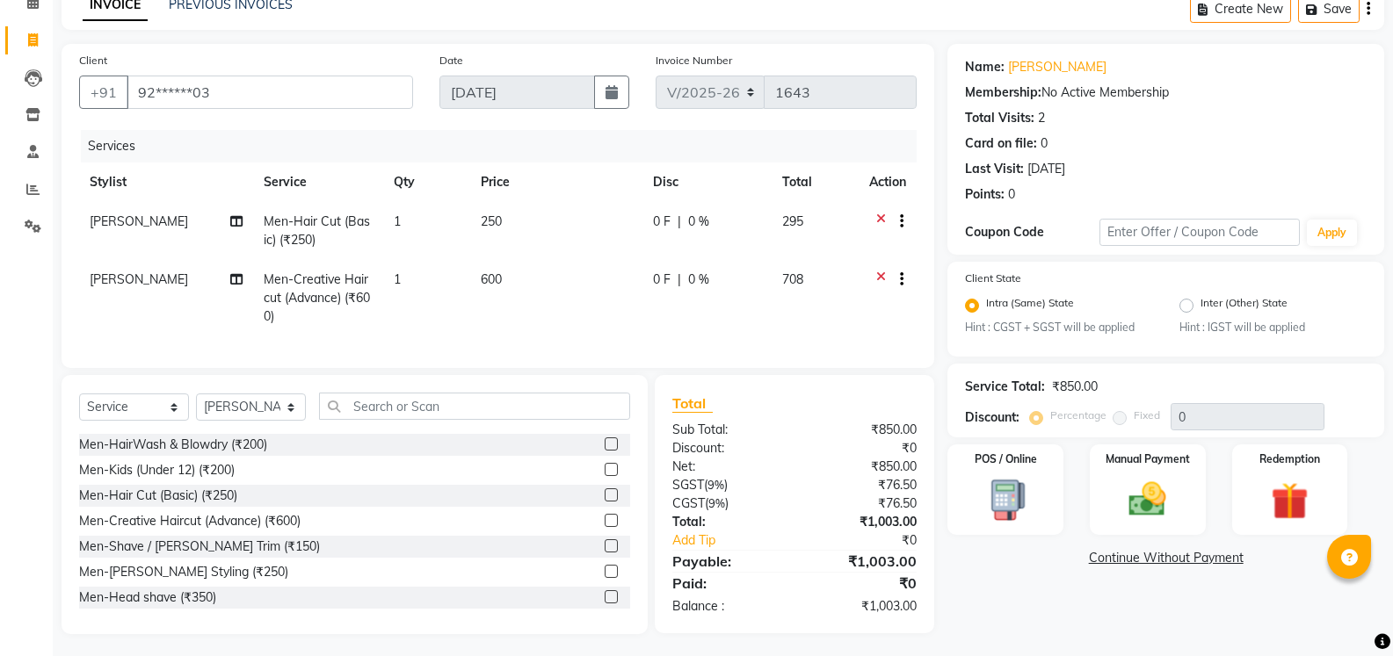
click at [604, 553] on label at bounding box center [610, 545] width 13 height 13
click at [604, 553] on input "checkbox" at bounding box center [609, 546] width 11 height 11
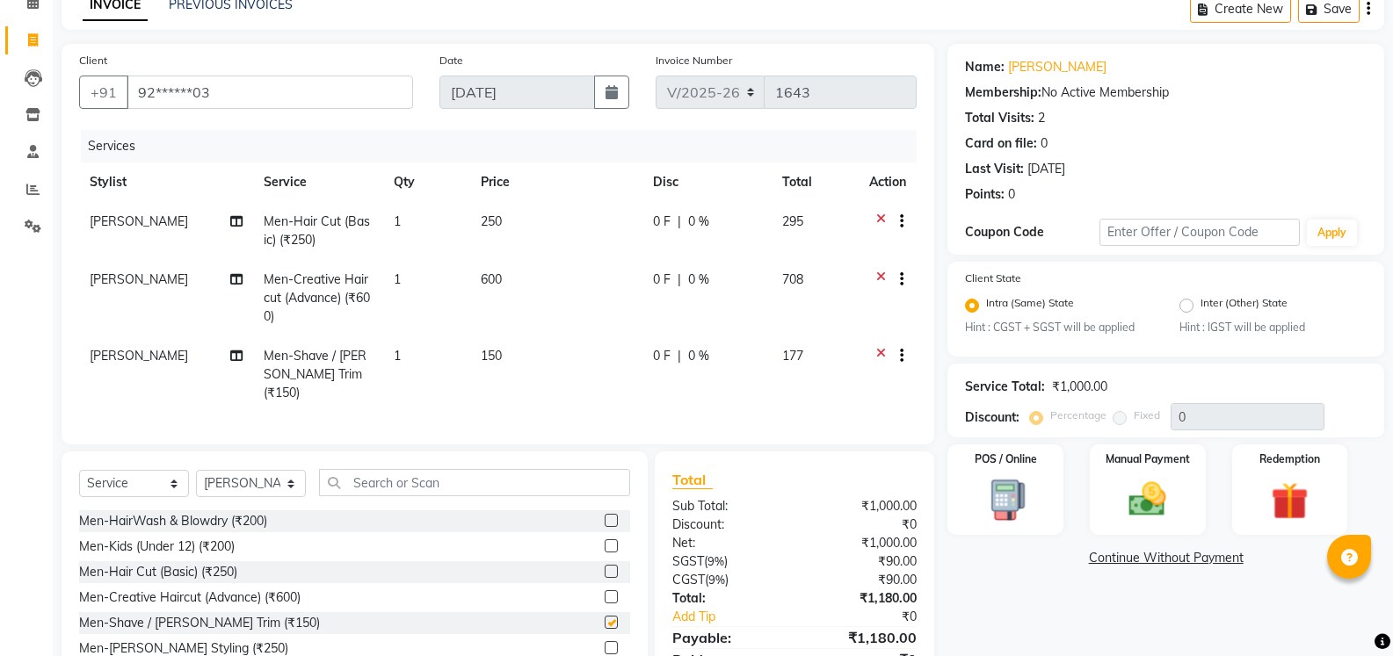
click at [604, 561] on div at bounding box center [616, 572] width 25 height 22
checkbox input "false"
click at [879, 272] on icon at bounding box center [881, 282] width 10 height 22
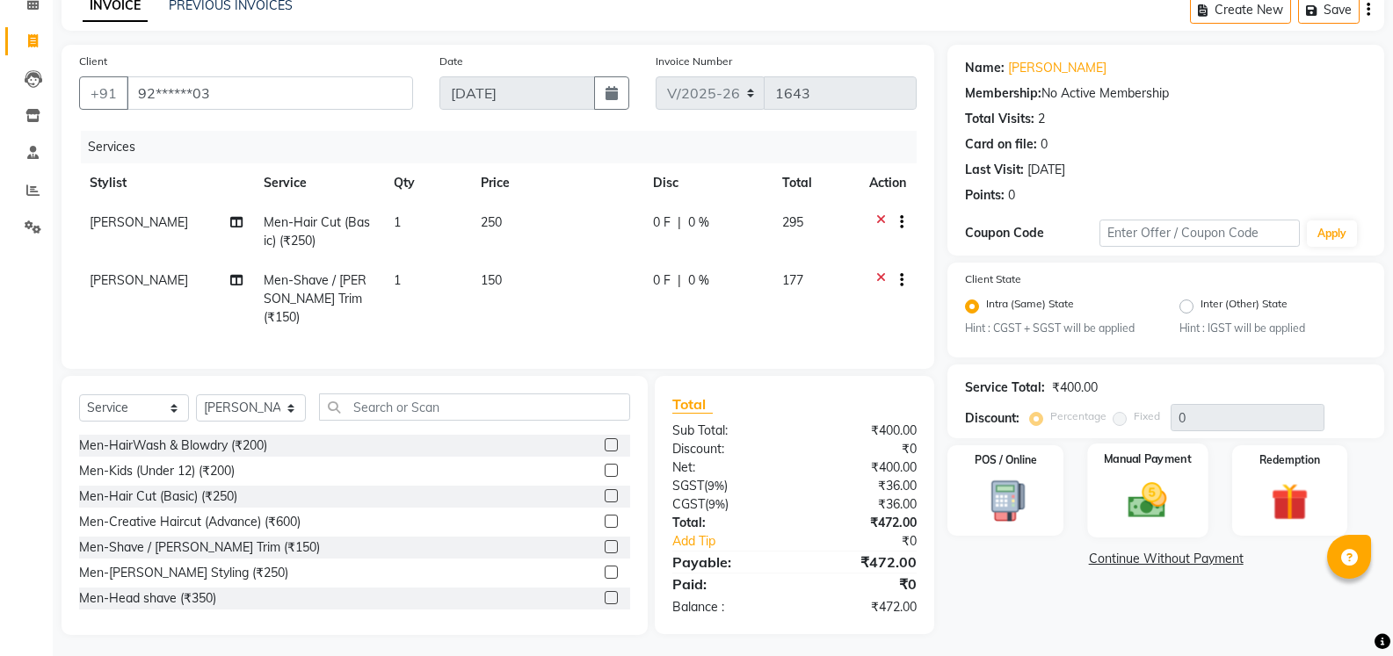
click at [1167, 517] on img at bounding box center [1147, 501] width 62 height 45
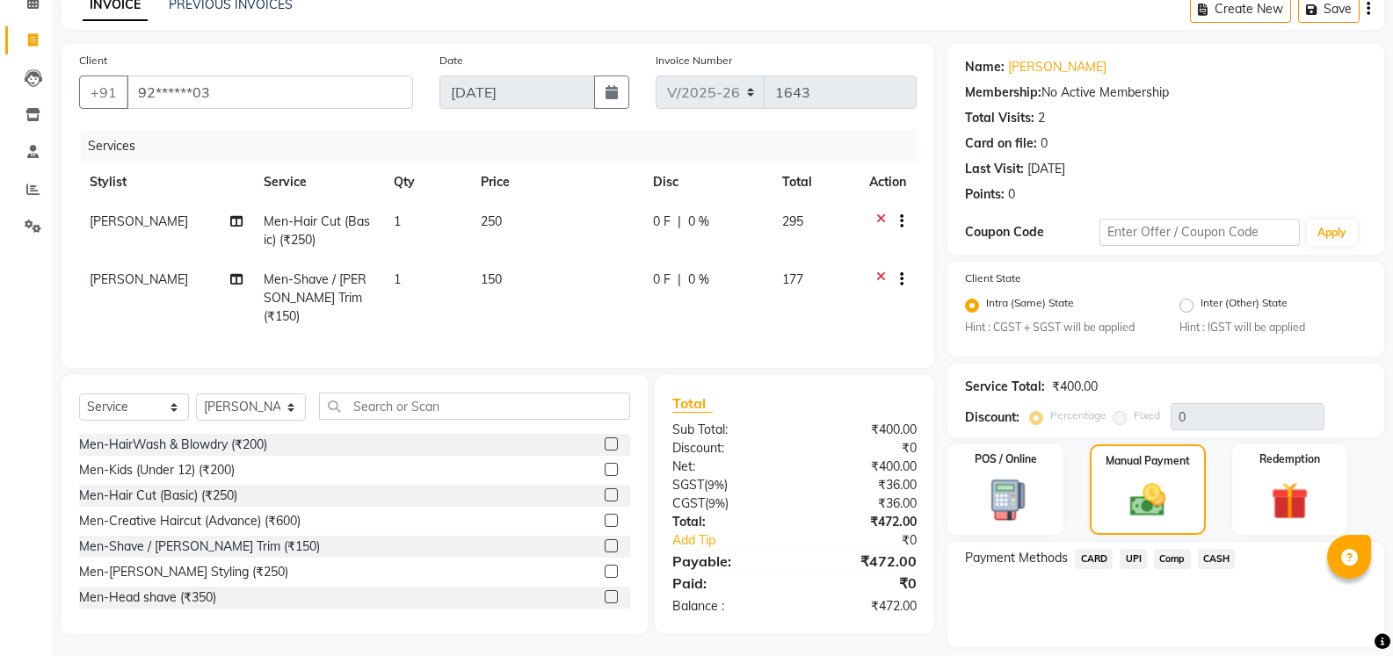
click at [1175, 559] on span "Comp" at bounding box center [1172, 559] width 37 height 20
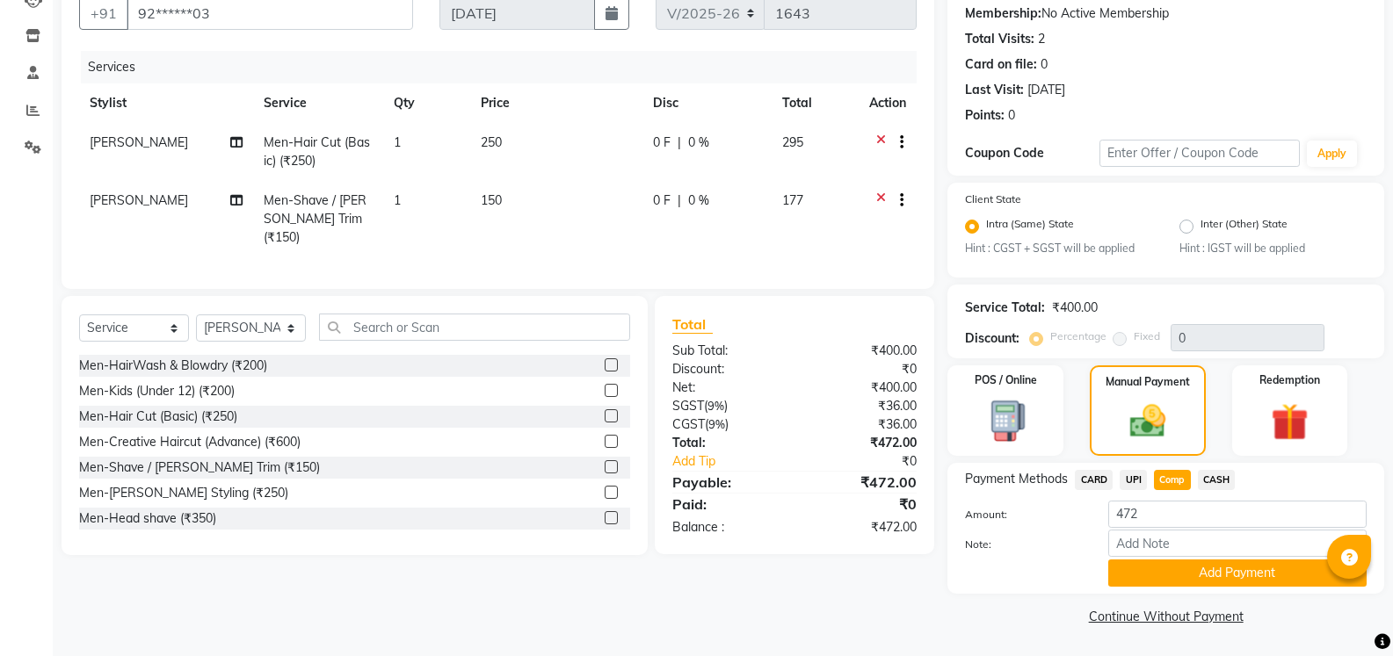
click at [1142, 478] on span "UPI" at bounding box center [1132, 480] width 27 height 20
click at [1251, 573] on button "Add Payment" at bounding box center [1237, 573] width 258 height 27
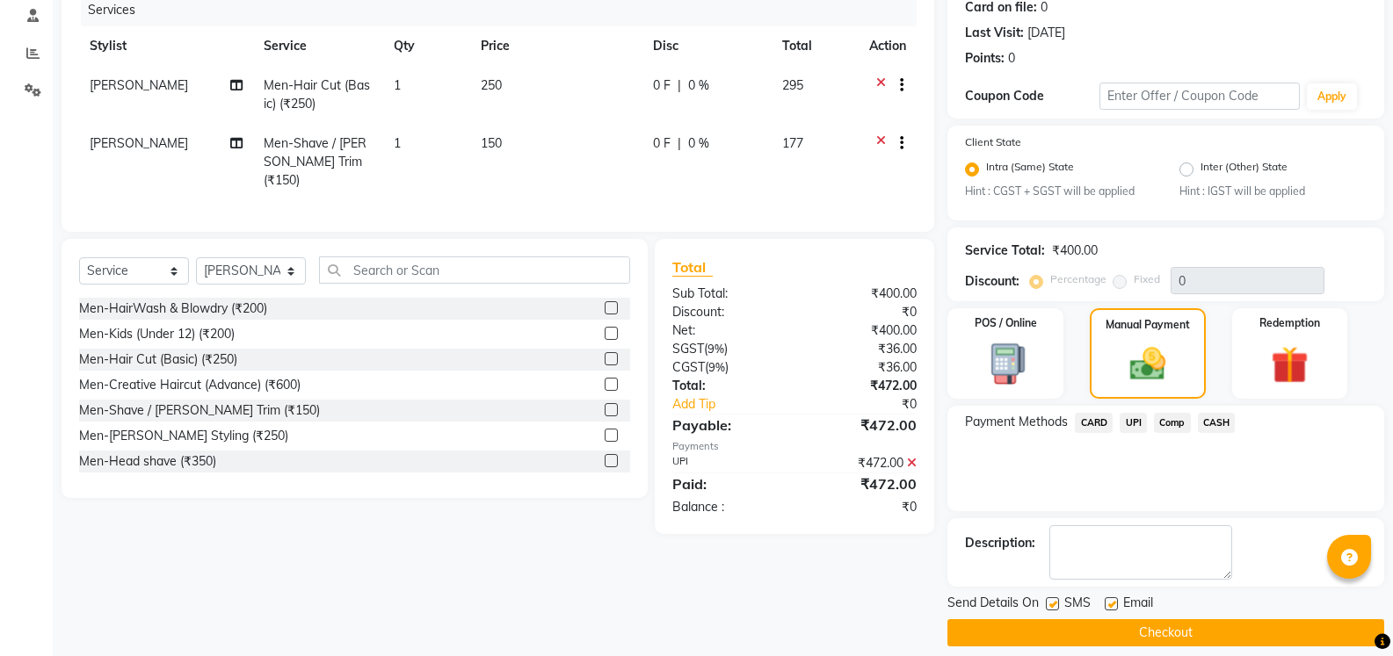
scroll to position [241, 0]
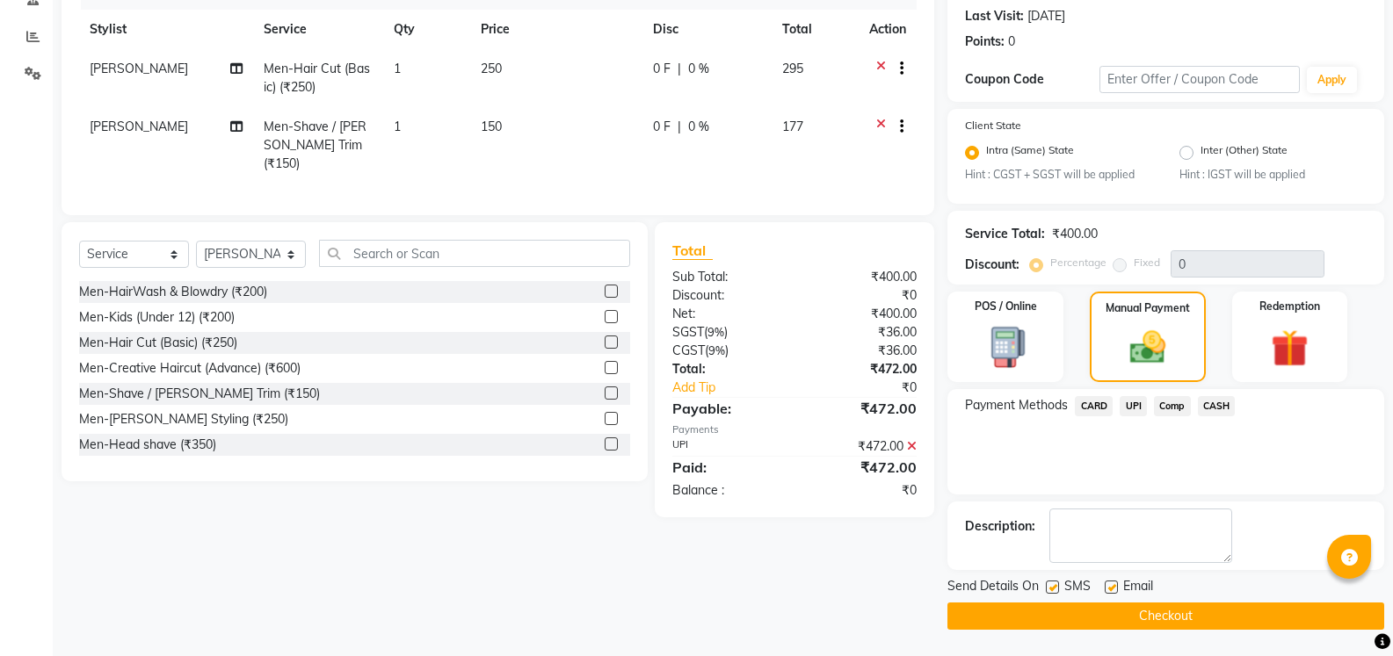
click at [1205, 621] on button "Checkout" at bounding box center [1165, 616] width 437 height 27
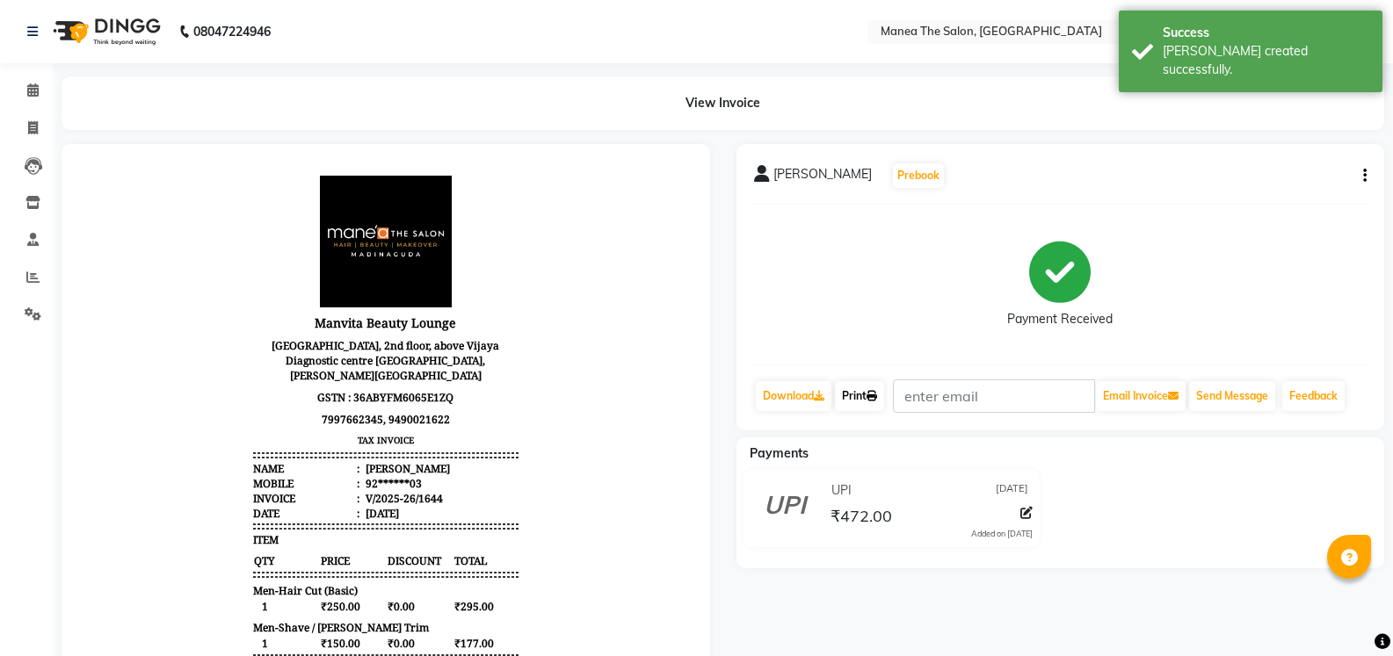
click at [884, 394] on link "Print" at bounding box center [859, 396] width 49 height 30
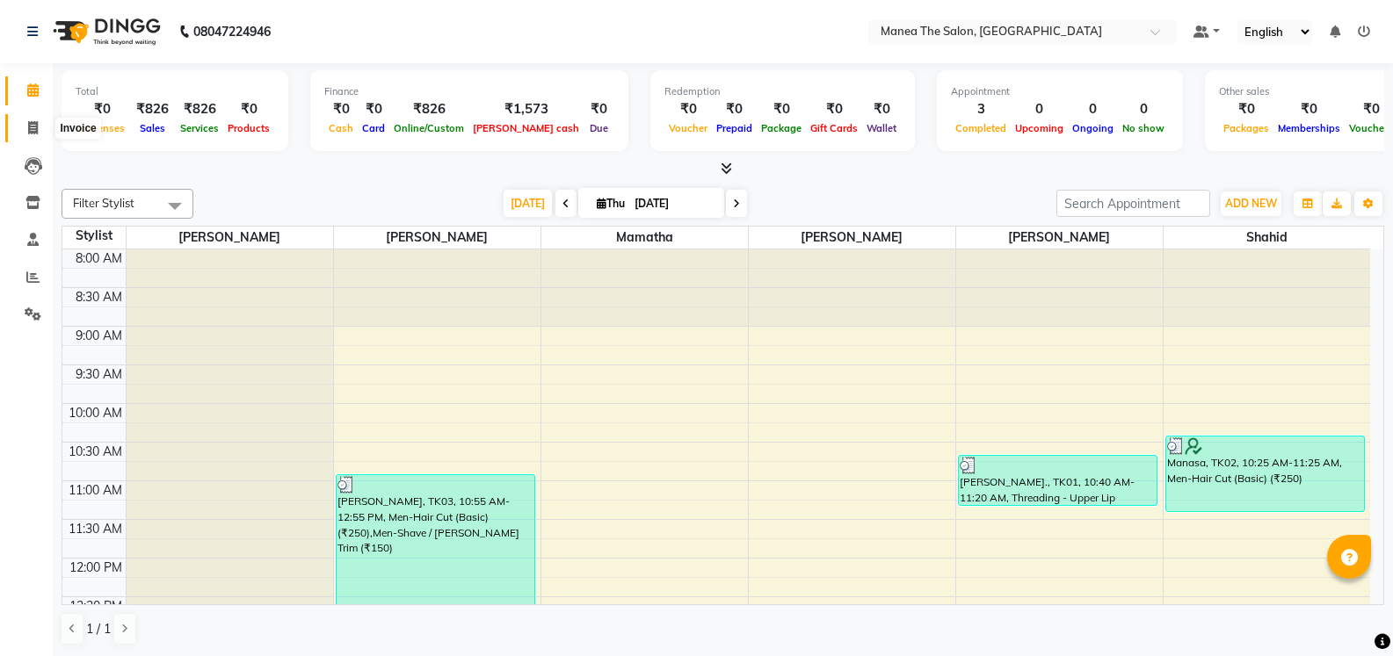
click at [33, 127] on icon at bounding box center [33, 127] width 10 height 13
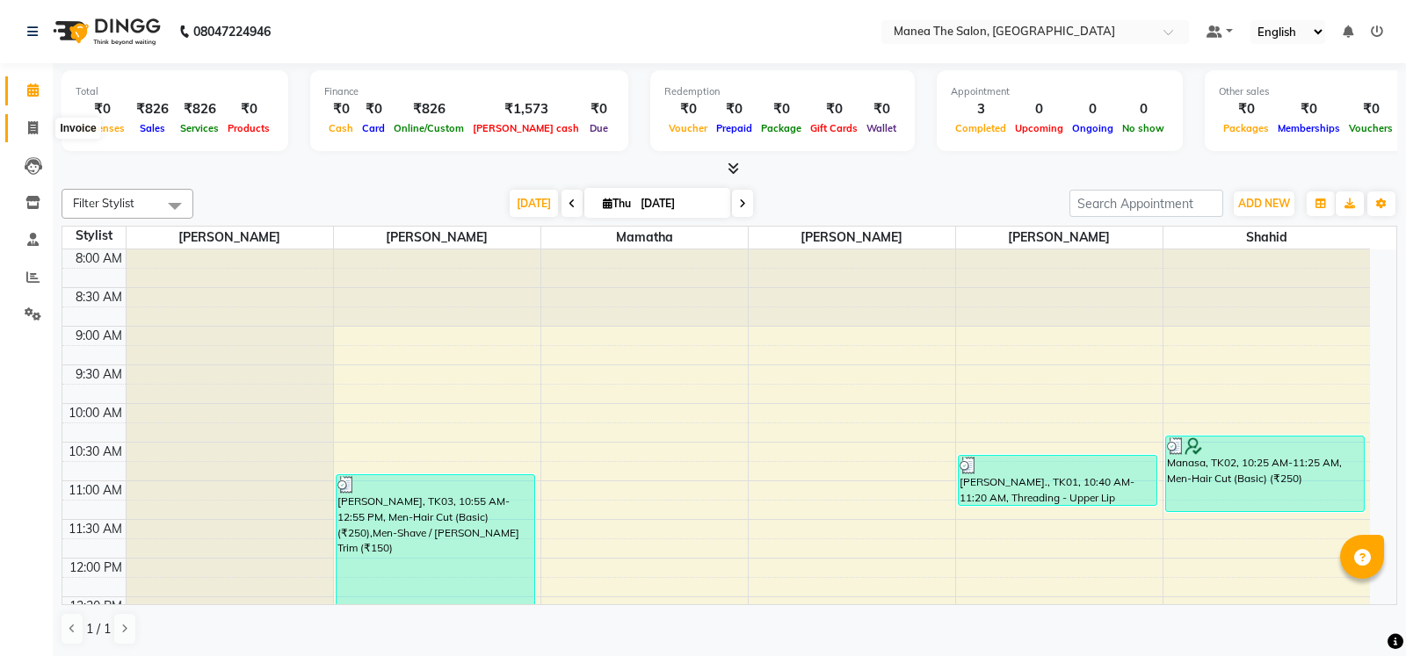
select select "5514"
select select "service"
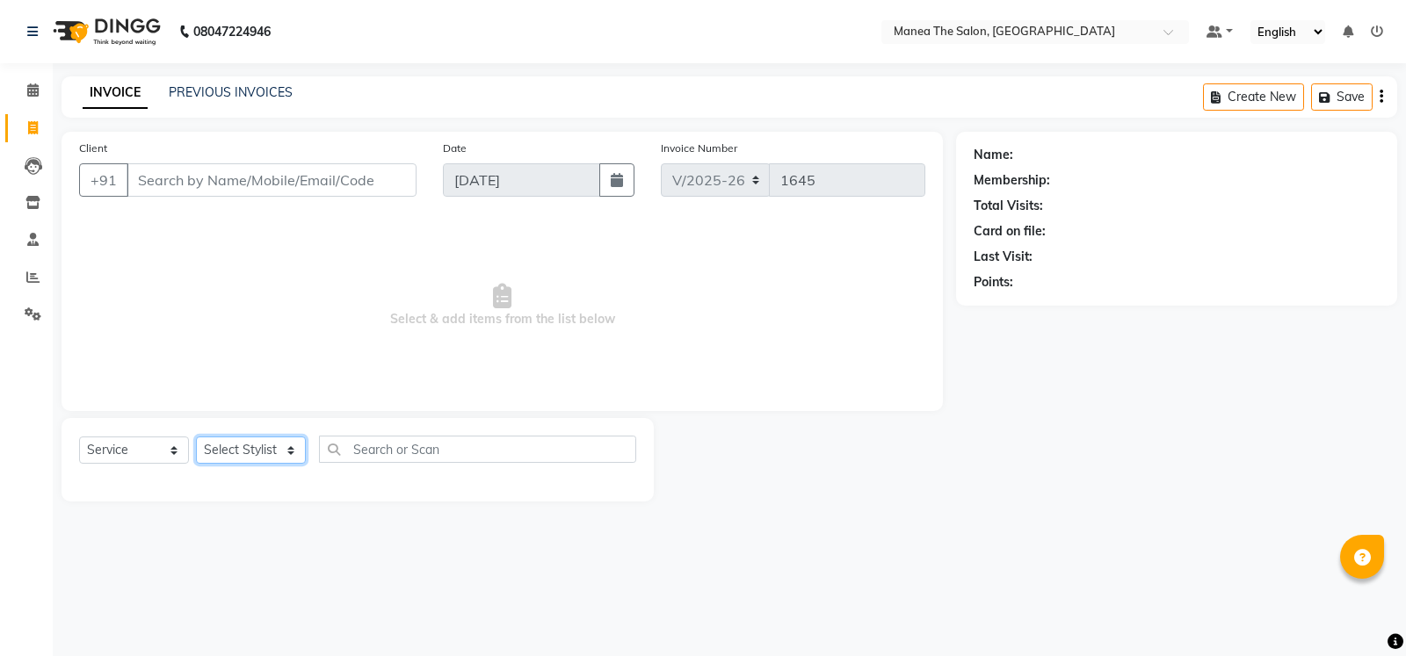
click at [287, 445] on select "Select Stylist [PERSON_NAME] [PERSON_NAME] [PERSON_NAME] [PERSON_NAME] [PERSON_…" at bounding box center [251, 450] width 110 height 27
select select "81963"
click at [196, 437] on select "Select Stylist [PERSON_NAME] [PERSON_NAME] [PERSON_NAME] [PERSON_NAME] [PERSON_…" at bounding box center [251, 450] width 110 height 27
click at [247, 311] on span "Select & add items from the list below" at bounding box center [502, 306] width 846 height 176
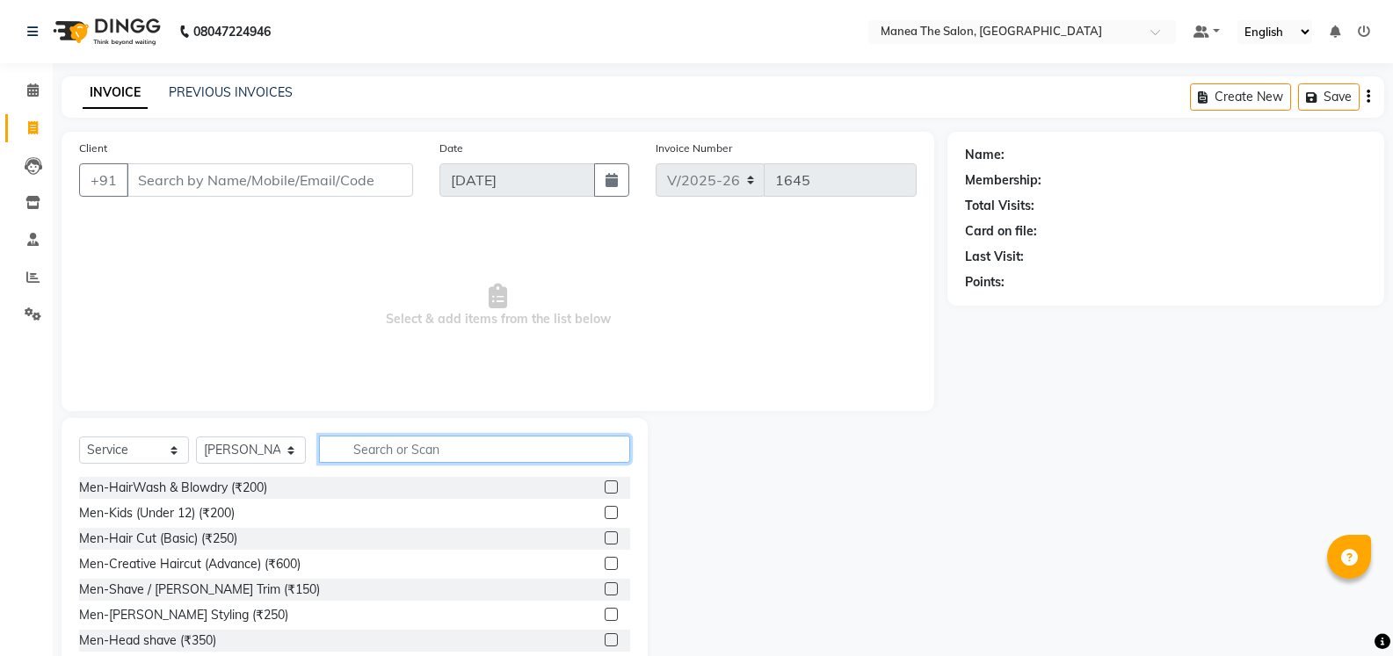
click at [400, 447] on input "text" at bounding box center [474, 449] width 311 height 27
type input "eye"
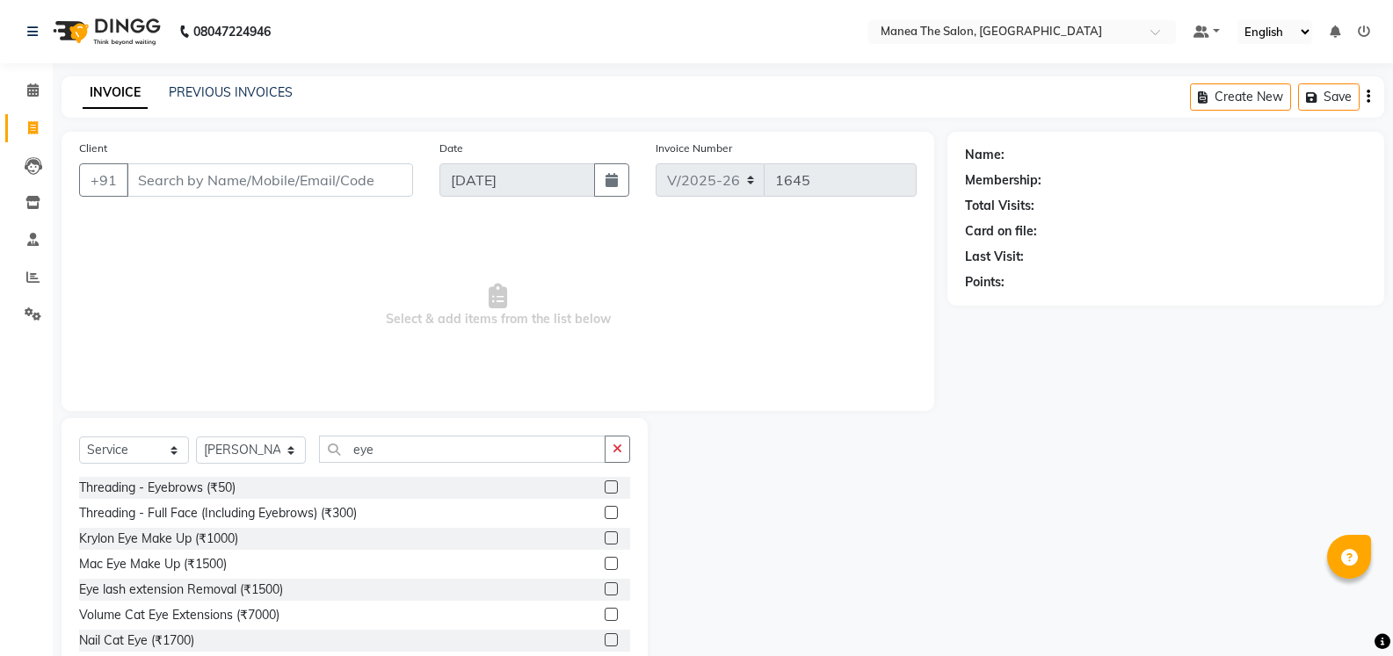
click at [604, 489] on label at bounding box center [610, 487] width 13 height 13
click at [604, 489] on input "checkbox" at bounding box center [609, 487] width 11 height 11
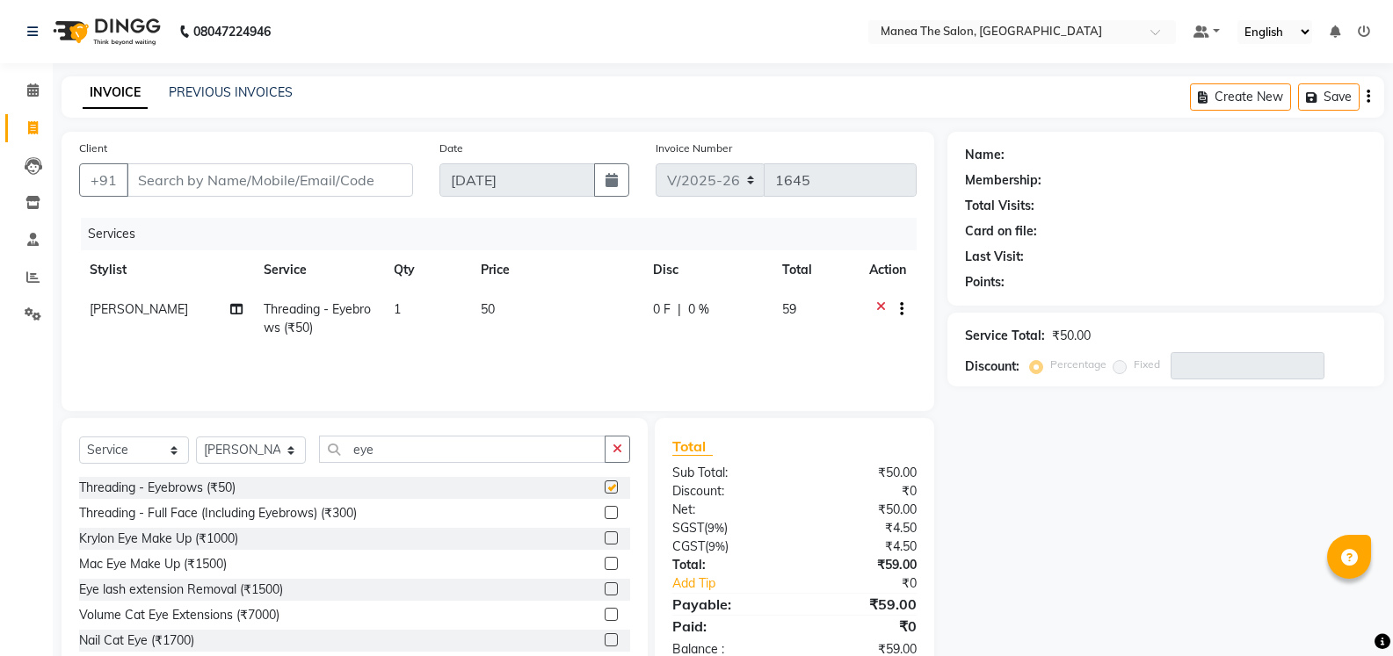
checkbox input "false"
click at [436, 452] on input "eye" at bounding box center [462, 449] width 286 height 27
type input "e"
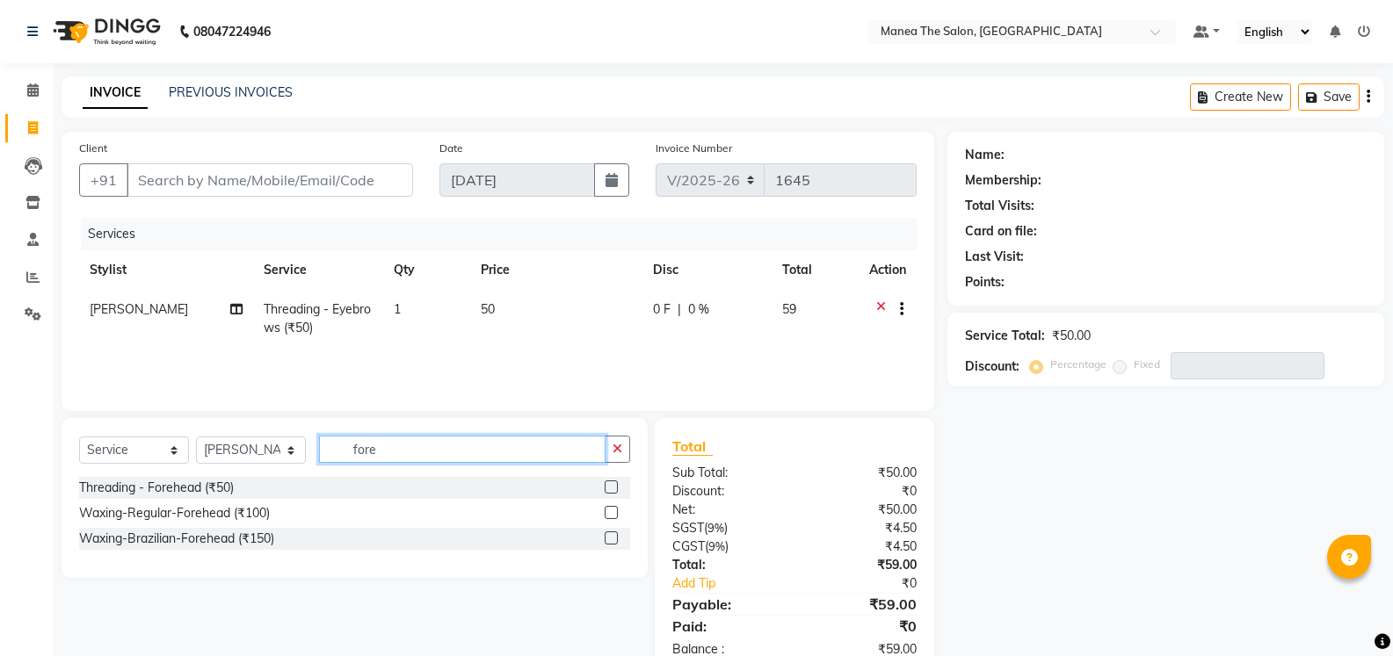
type input "fore"
click at [613, 488] on label at bounding box center [610, 487] width 13 height 13
click at [613, 488] on input "checkbox" at bounding box center [609, 487] width 11 height 11
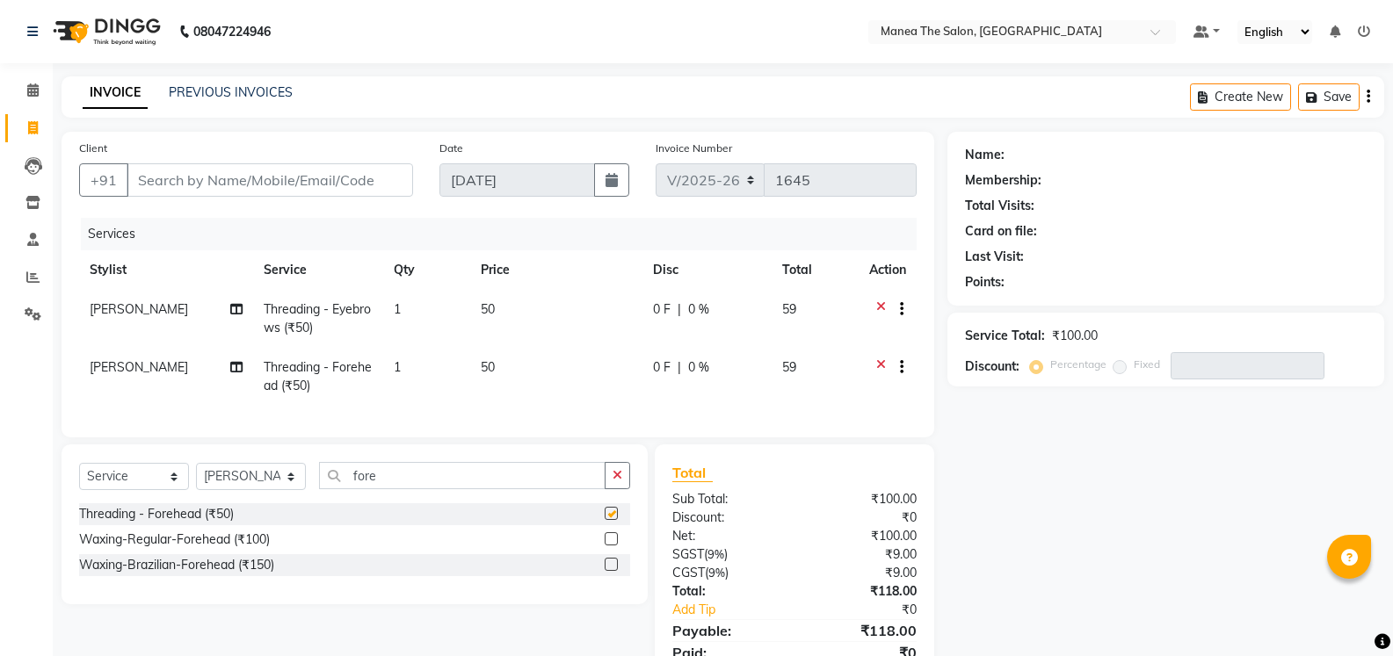
checkbox input "false"
click at [553, 486] on input "fore" at bounding box center [462, 475] width 286 height 27
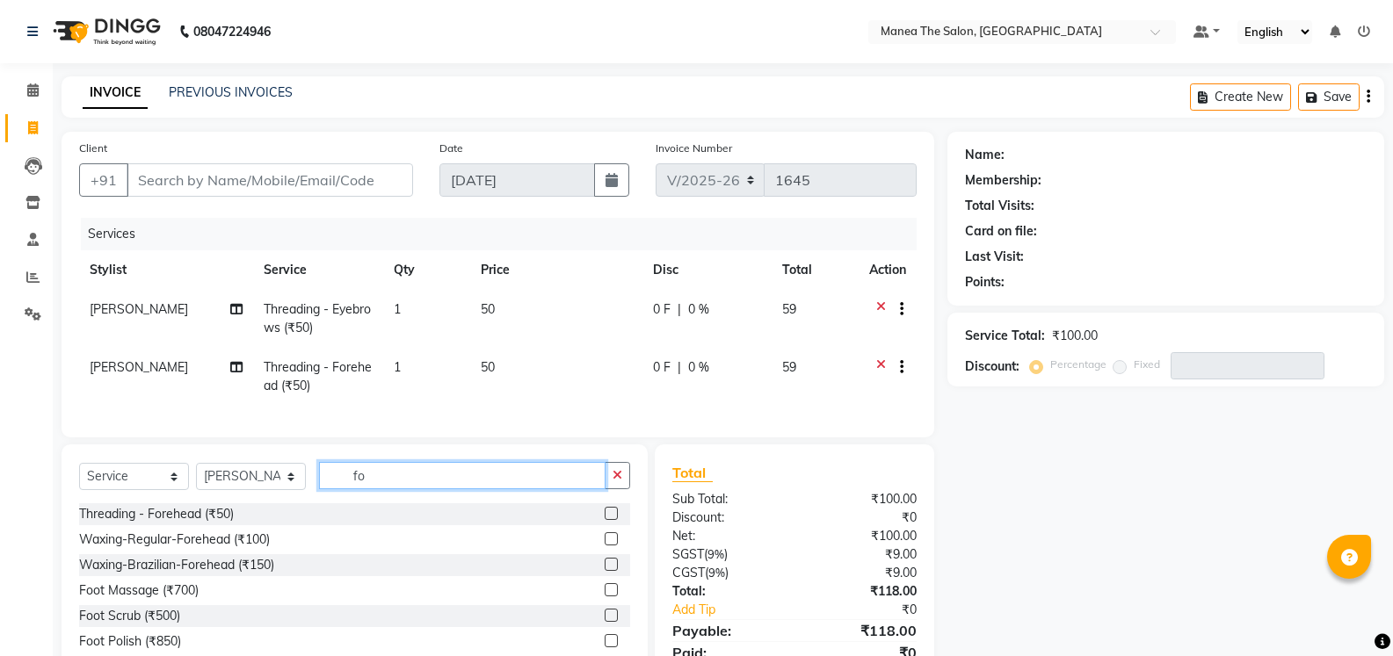
type input "f"
type input "full ar"
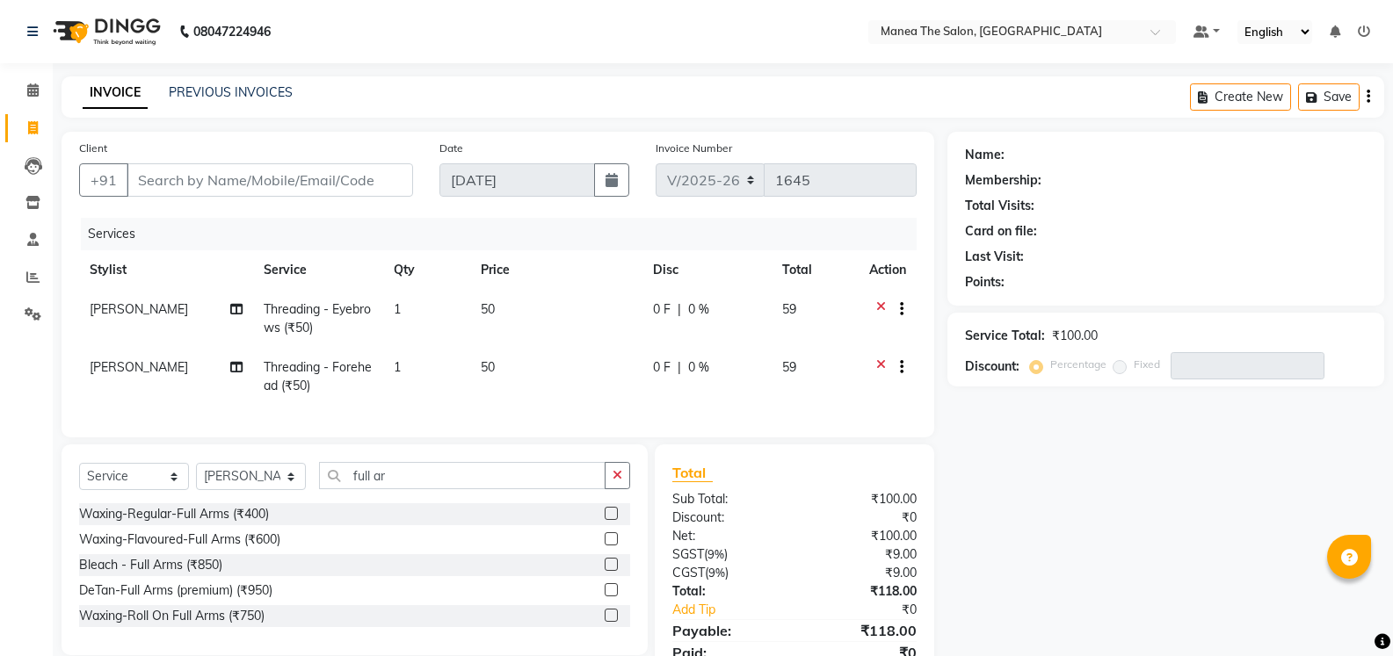
click at [604, 548] on div "Waxing-Flavoured-Full Arms (₹600)" at bounding box center [354, 540] width 551 height 22
click at [610, 546] on label at bounding box center [610, 538] width 13 height 13
click at [610, 546] on input "checkbox" at bounding box center [609, 539] width 11 height 11
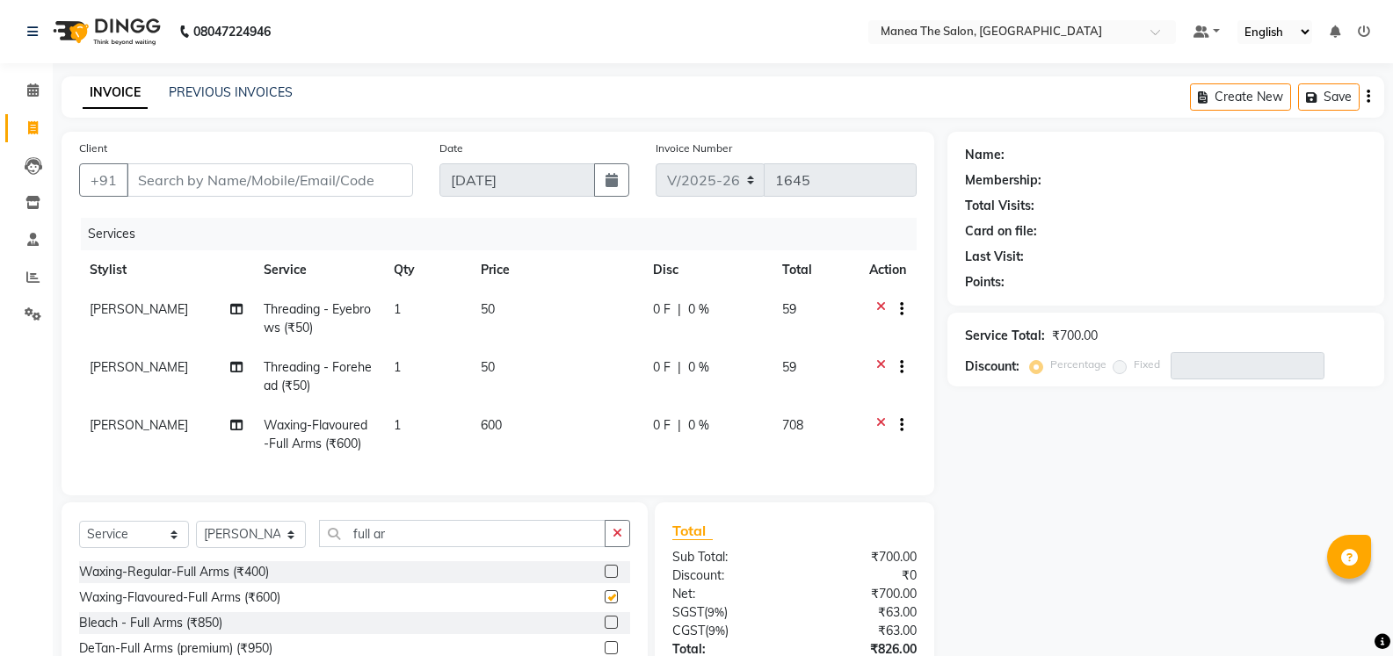
checkbox input "false"
click at [440, 547] on input "full ar" at bounding box center [462, 533] width 286 height 27
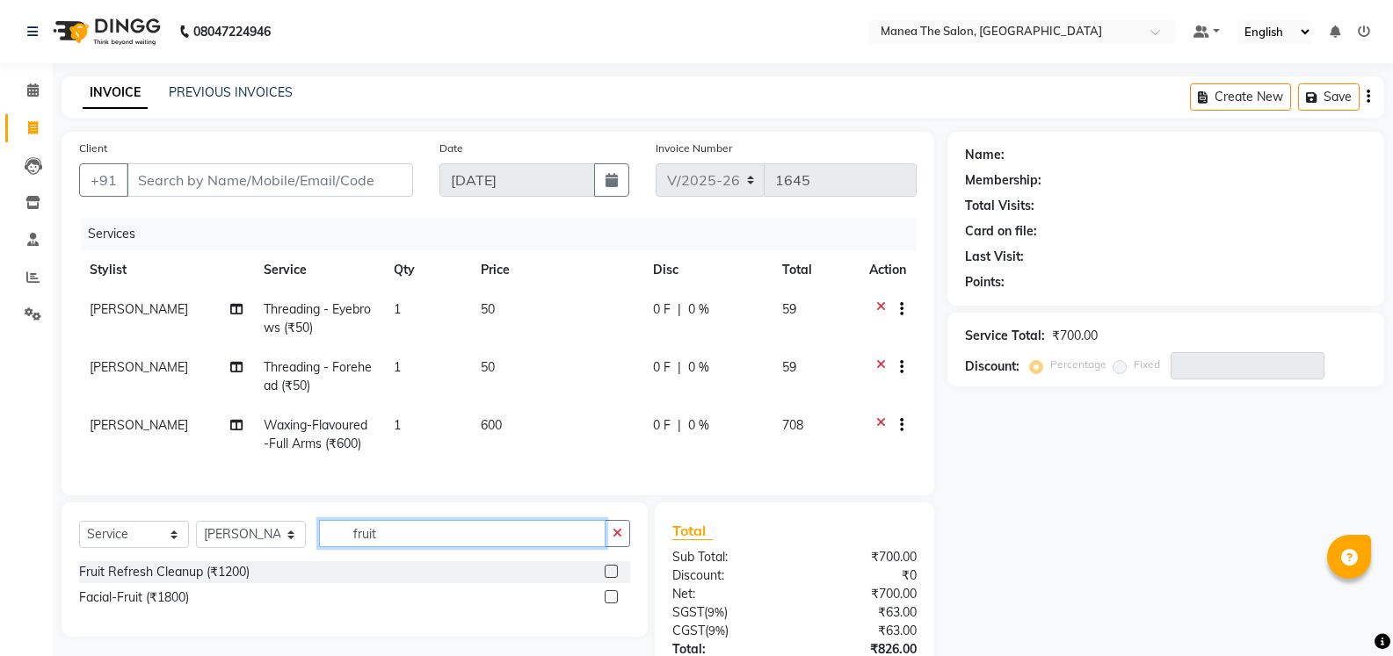
type input "fruit"
click at [609, 604] on label at bounding box center [610, 596] width 13 height 13
click at [609, 604] on input "checkbox" at bounding box center [609, 597] width 11 height 11
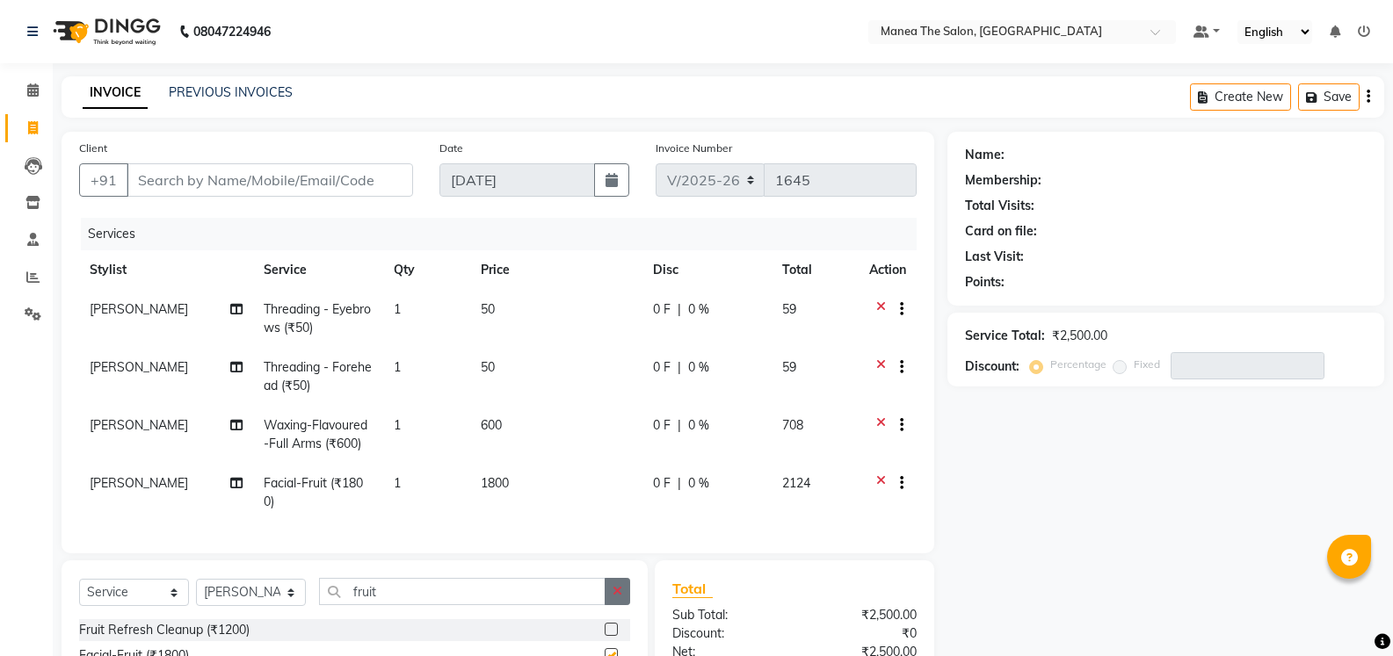
checkbox input "false"
click at [228, 184] on input "Client" at bounding box center [270, 179] width 286 height 33
type input "8"
type input "0"
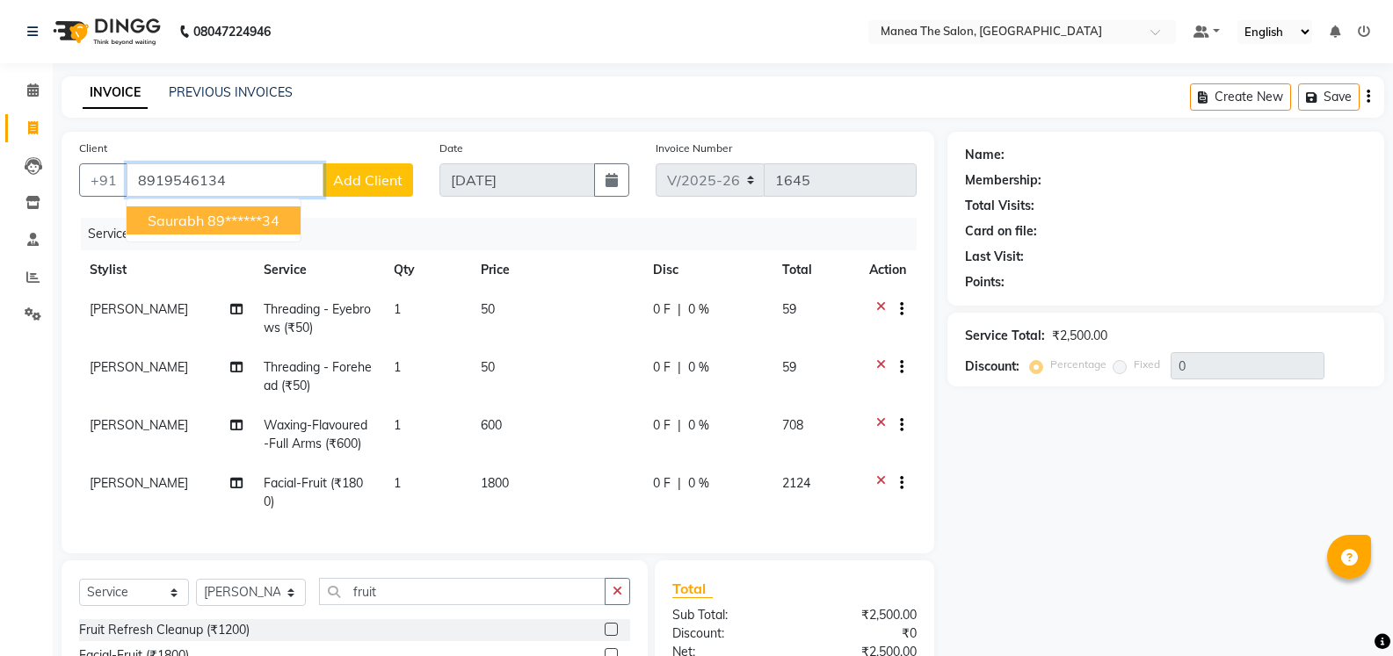
type input "8919546134"
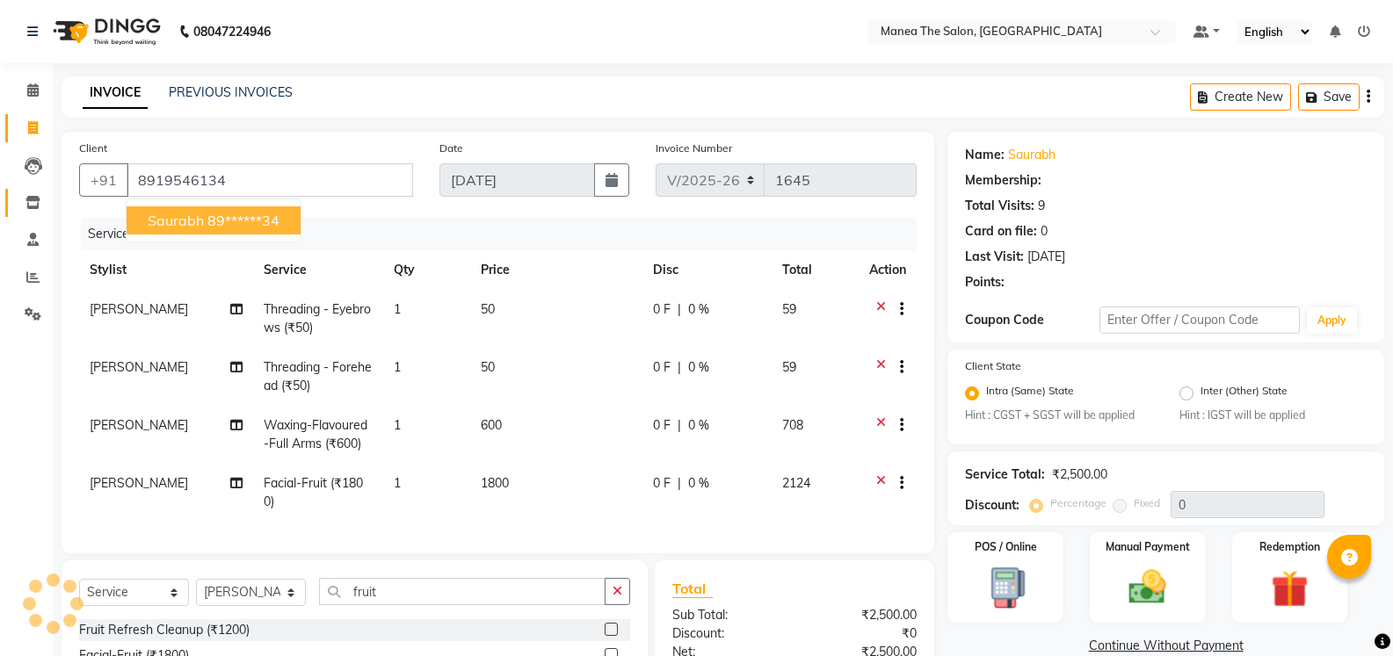
type input "20"
select select "1: Object"
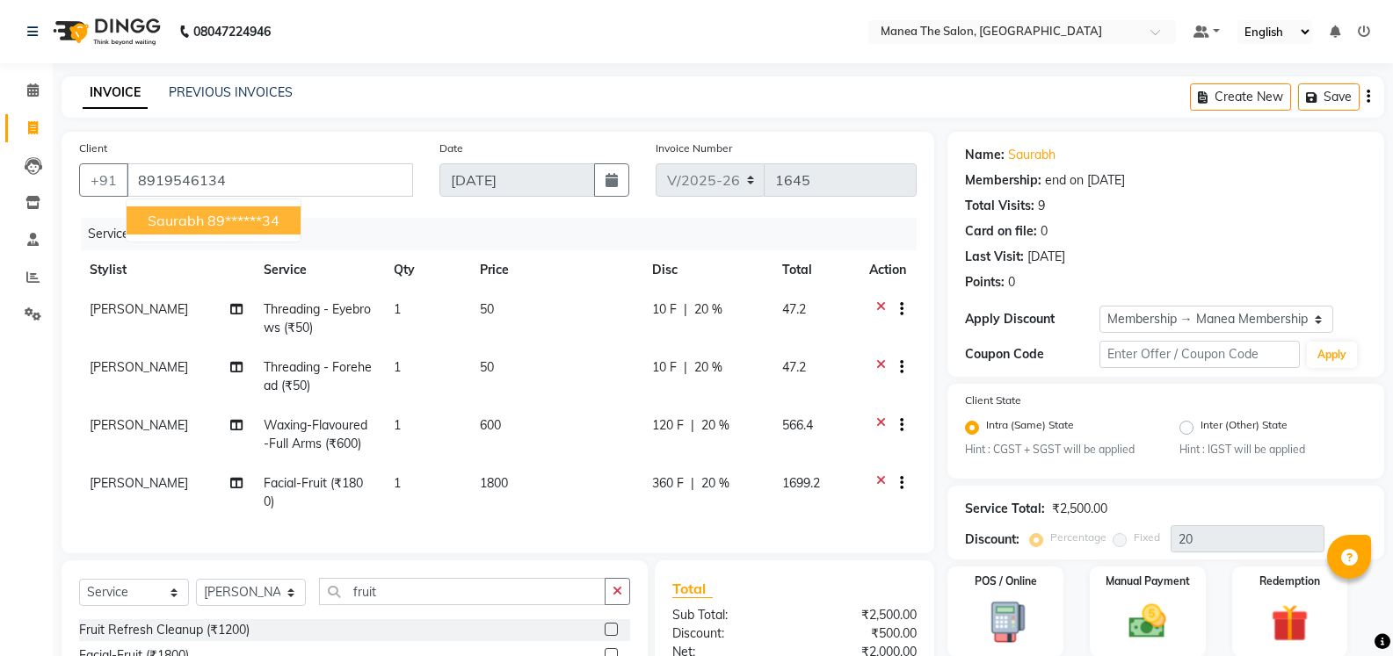
click at [270, 216] on ngb-highlight "89******34" at bounding box center [243, 221] width 72 height 18
type input "89******34"
type input "0"
select select "1: Object"
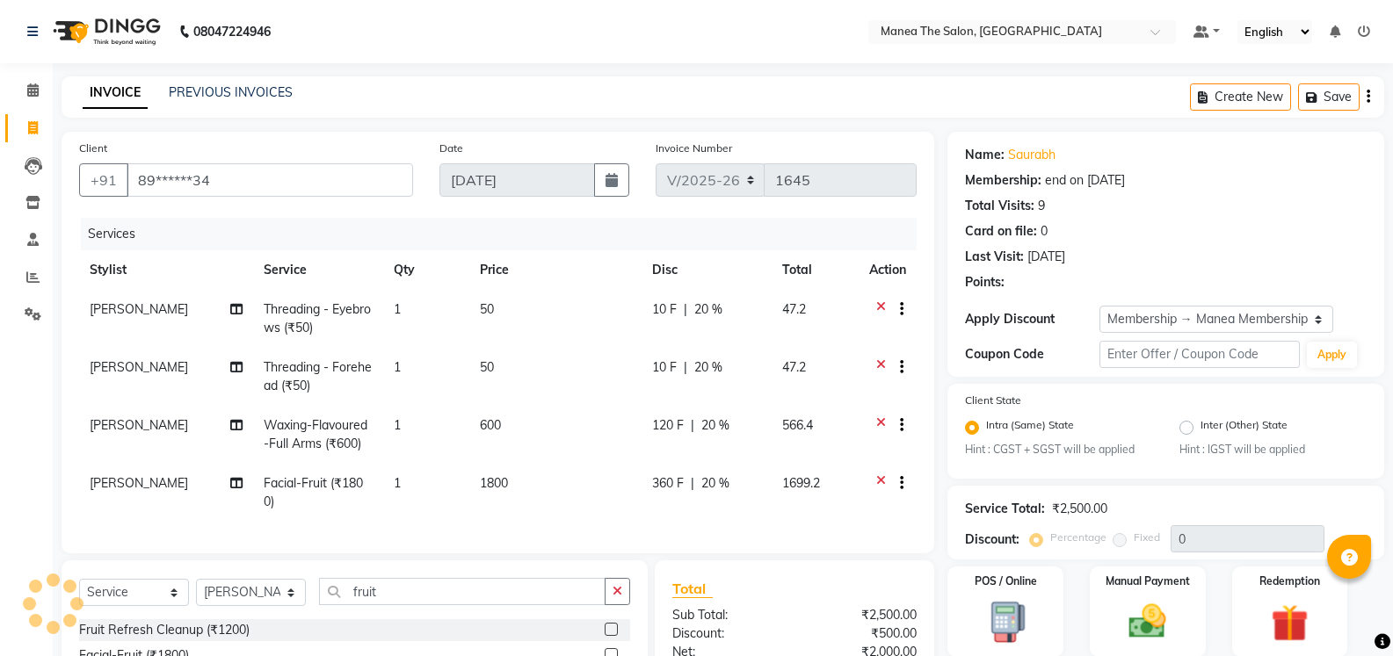
type input "20"
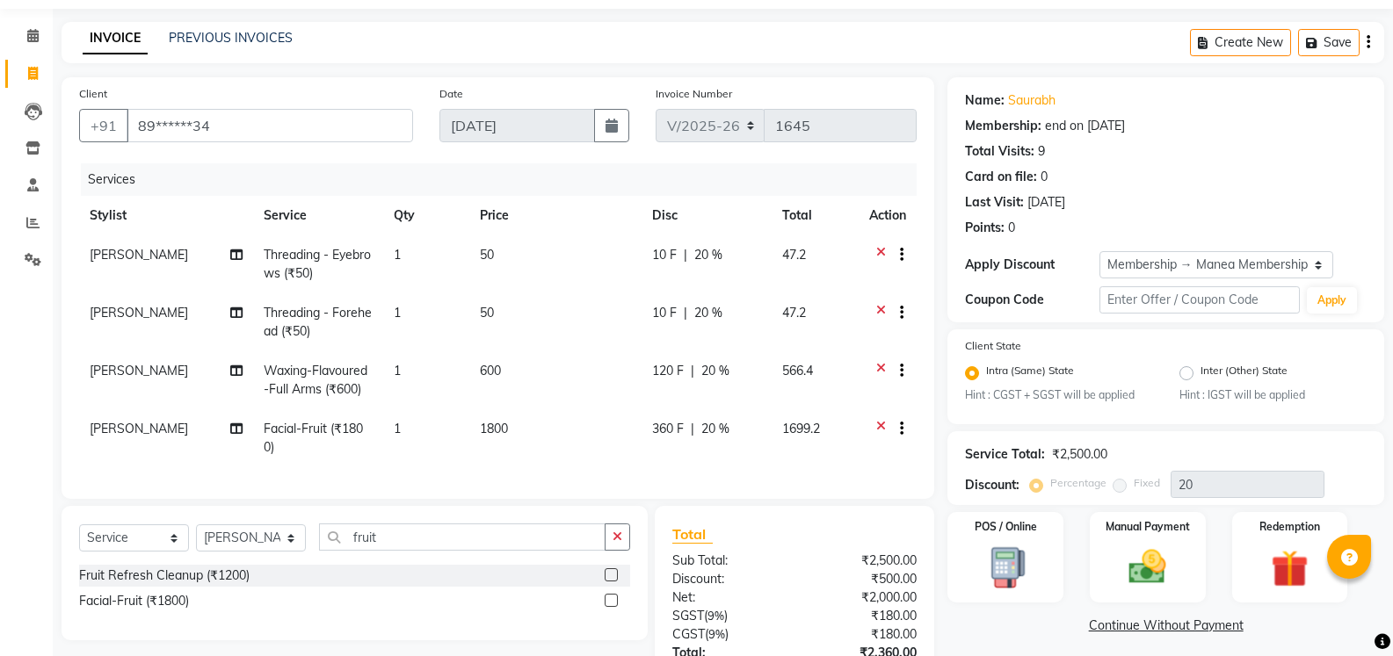
scroll to position [202, 0]
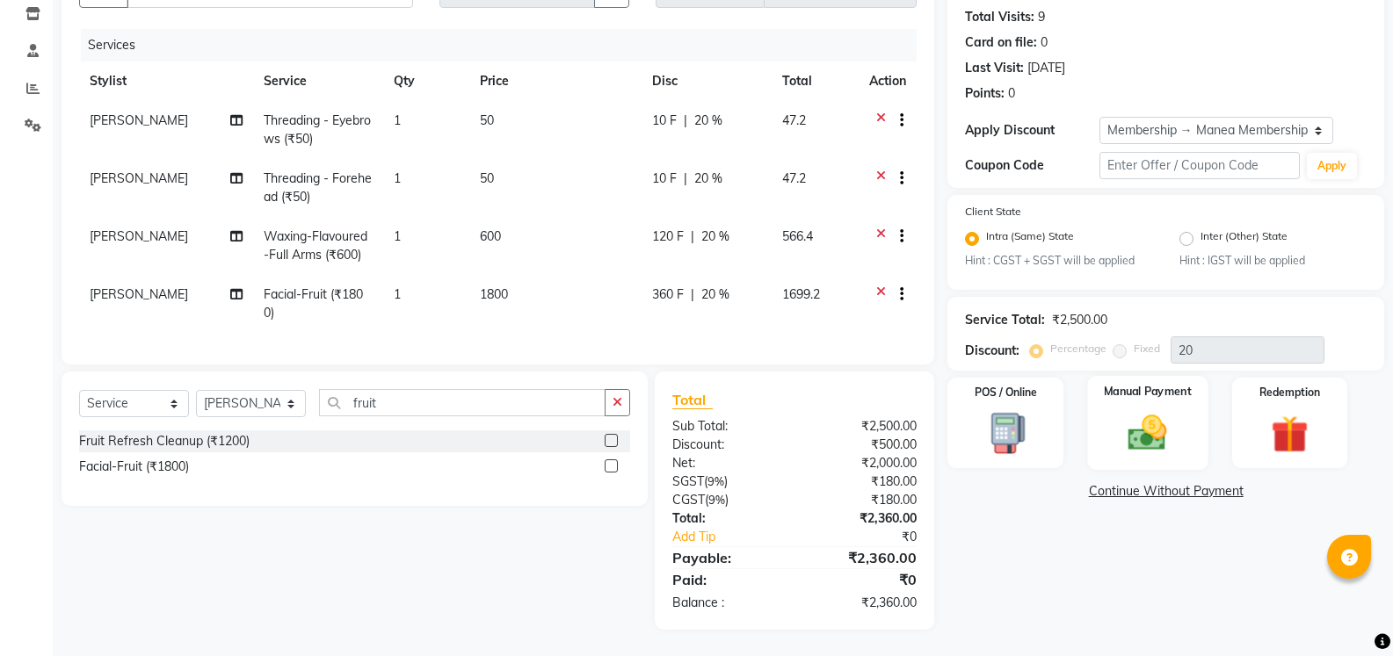
click at [1148, 426] on img at bounding box center [1147, 433] width 62 height 45
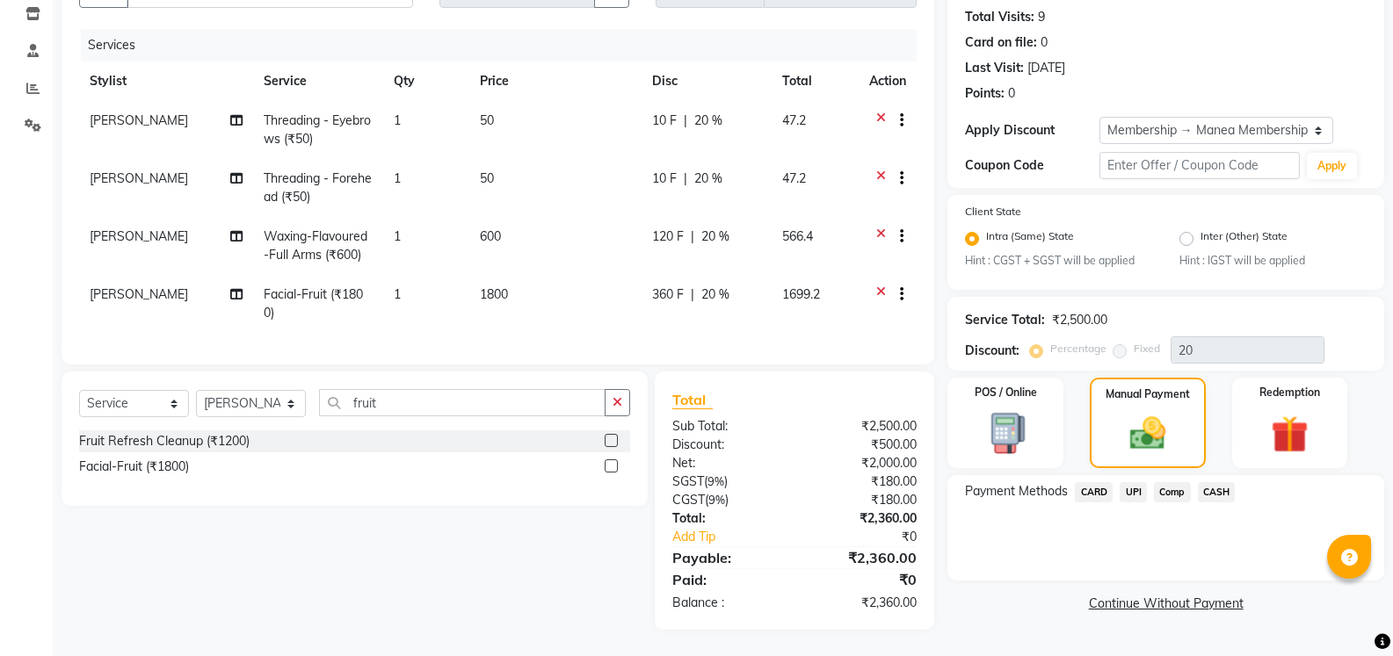
click at [1132, 482] on span "UPI" at bounding box center [1132, 492] width 27 height 20
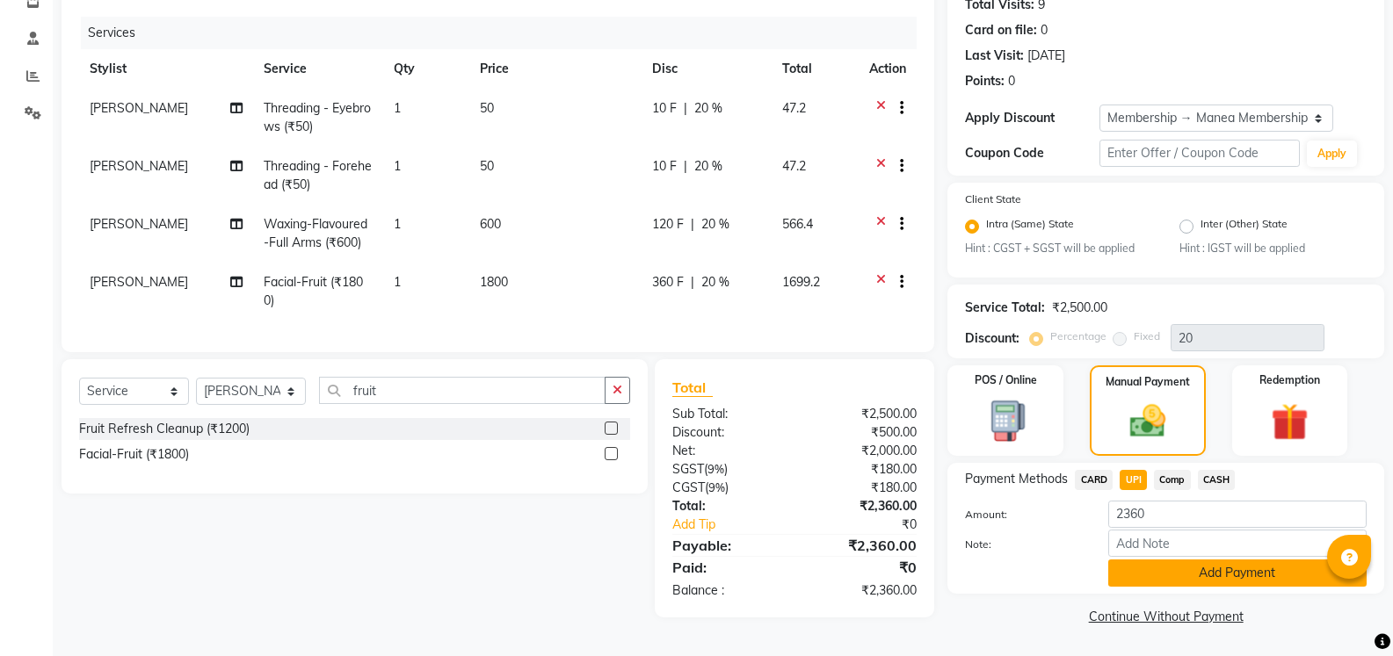
click at [1232, 569] on button "Add Payment" at bounding box center [1237, 573] width 258 height 27
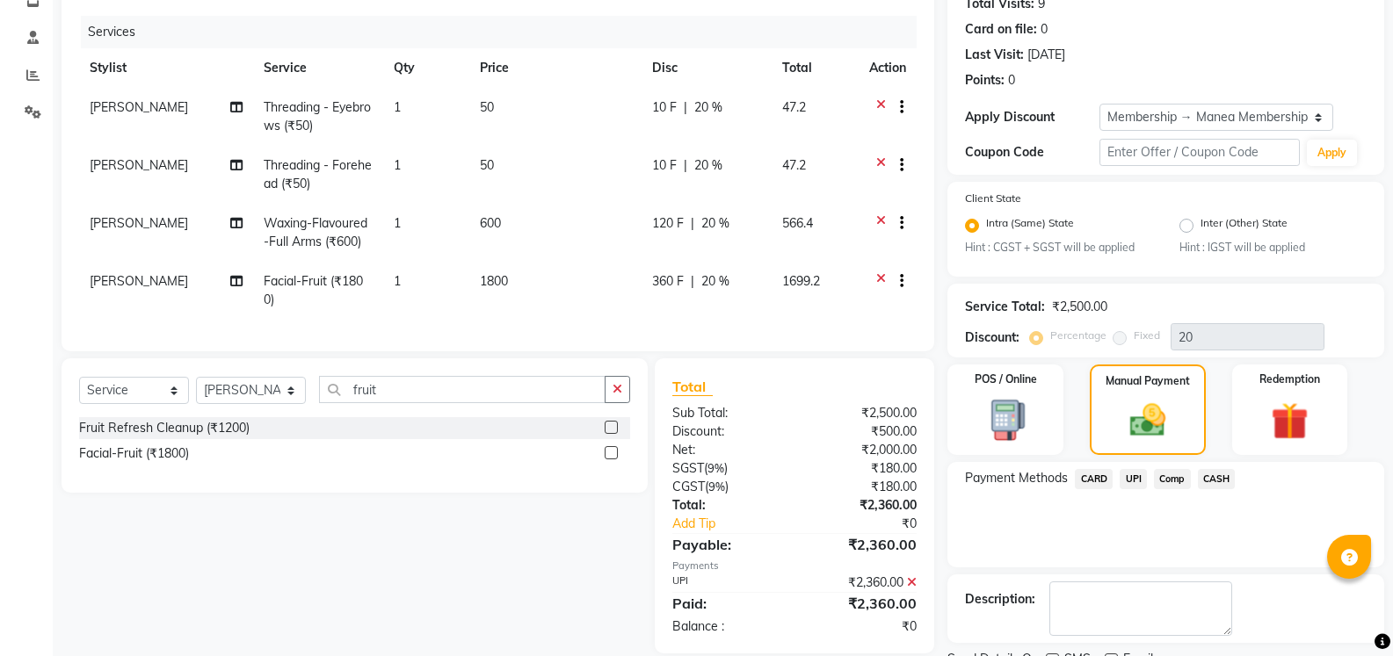
scroll to position [275, 0]
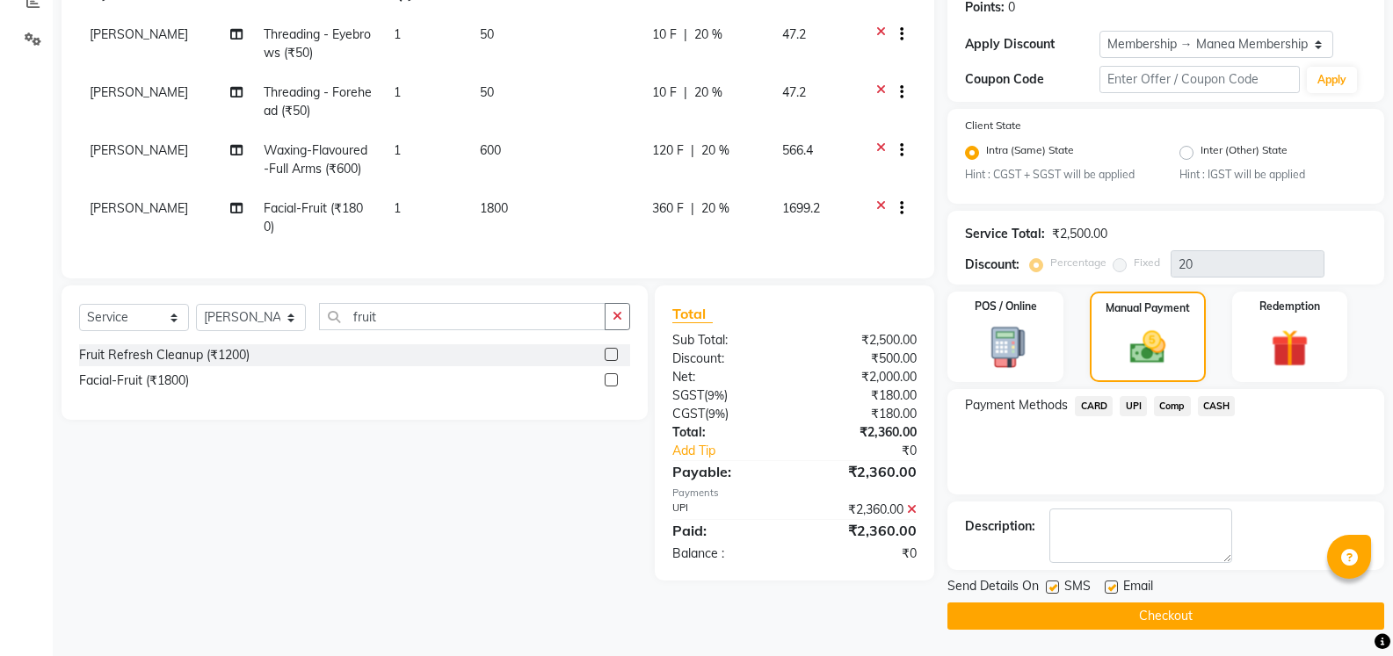
click at [1155, 615] on button "Checkout" at bounding box center [1165, 616] width 437 height 27
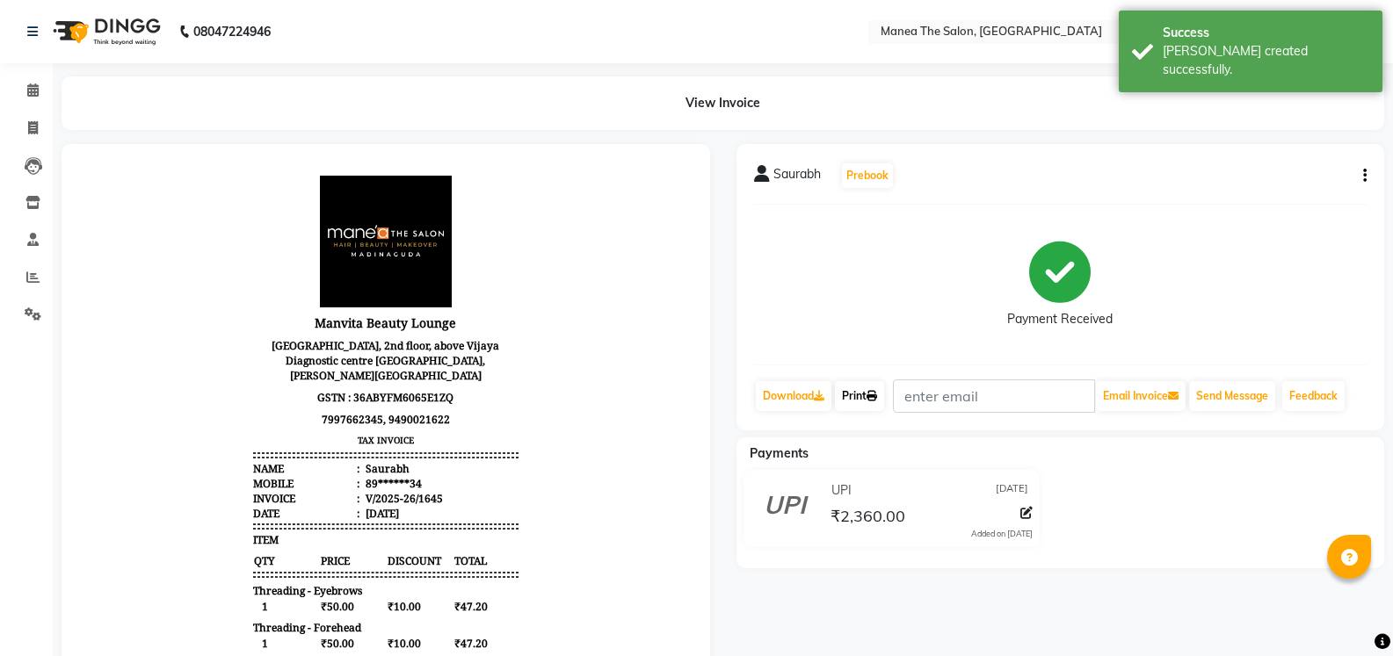
click at [875, 392] on icon at bounding box center [871, 396] width 11 height 11
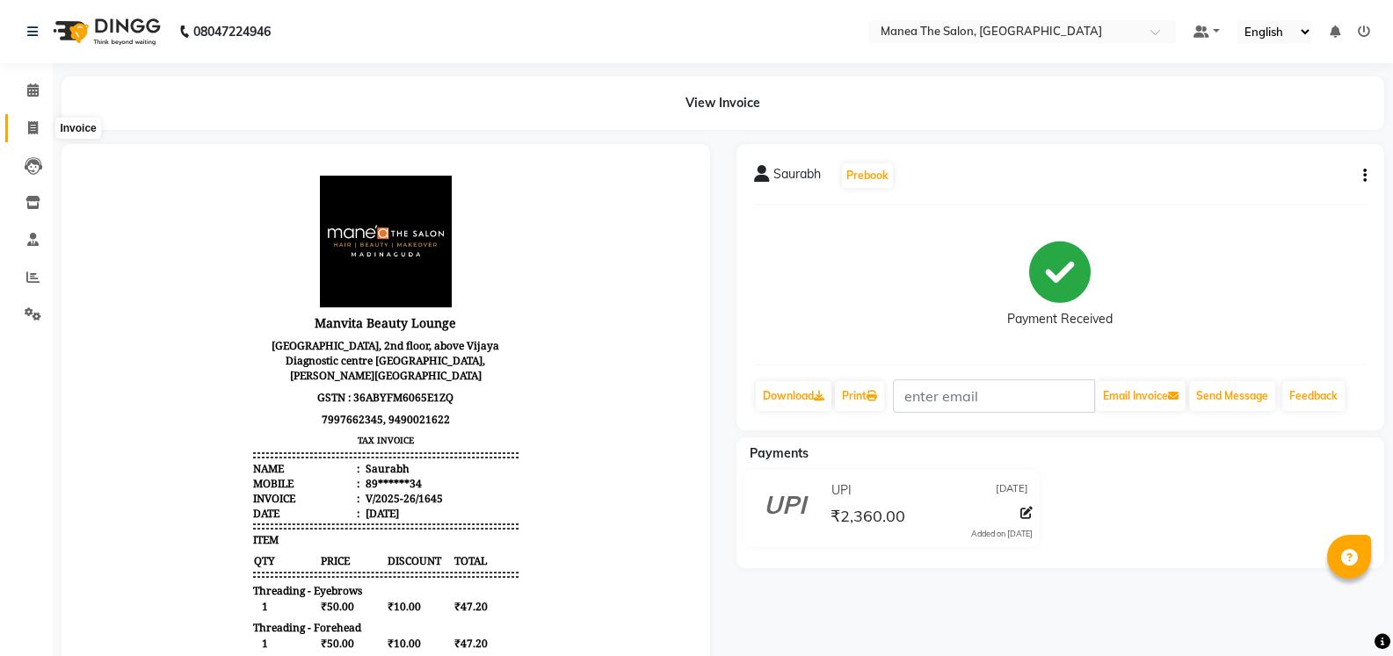
click at [31, 131] on icon at bounding box center [33, 127] width 10 height 13
select select "service"
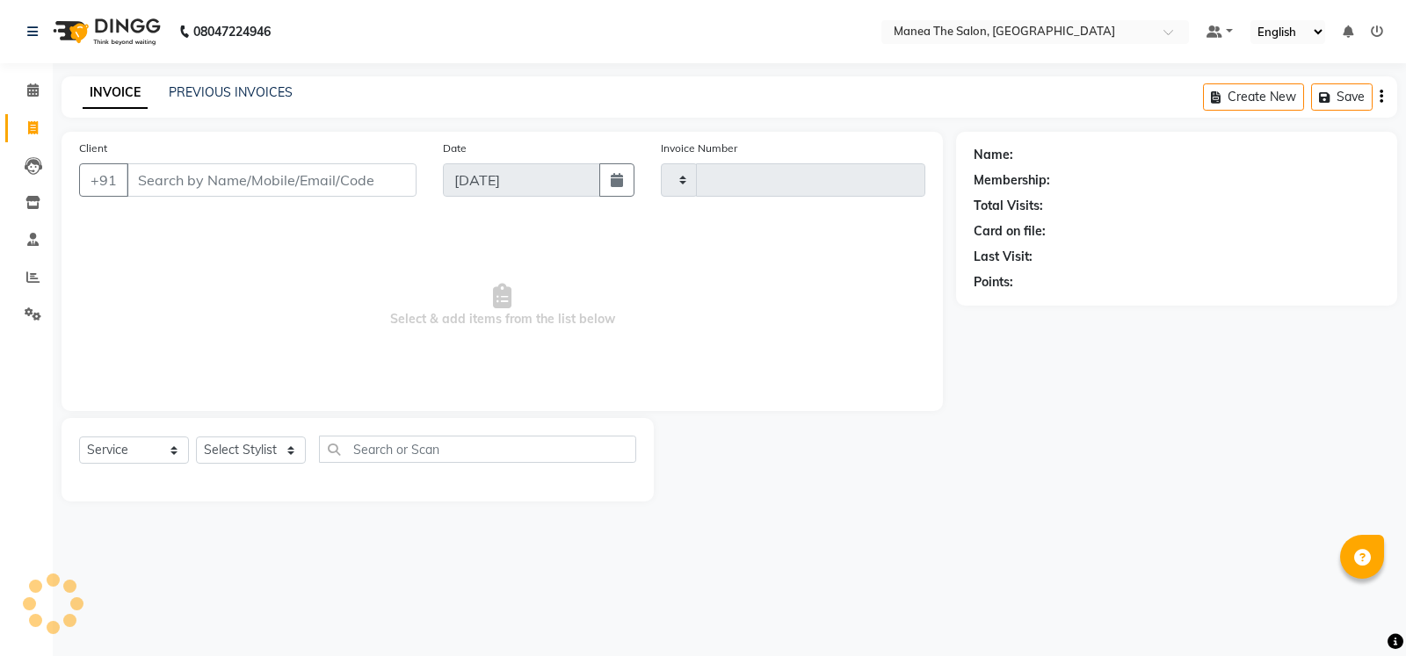
type input "1646"
select select "5514"
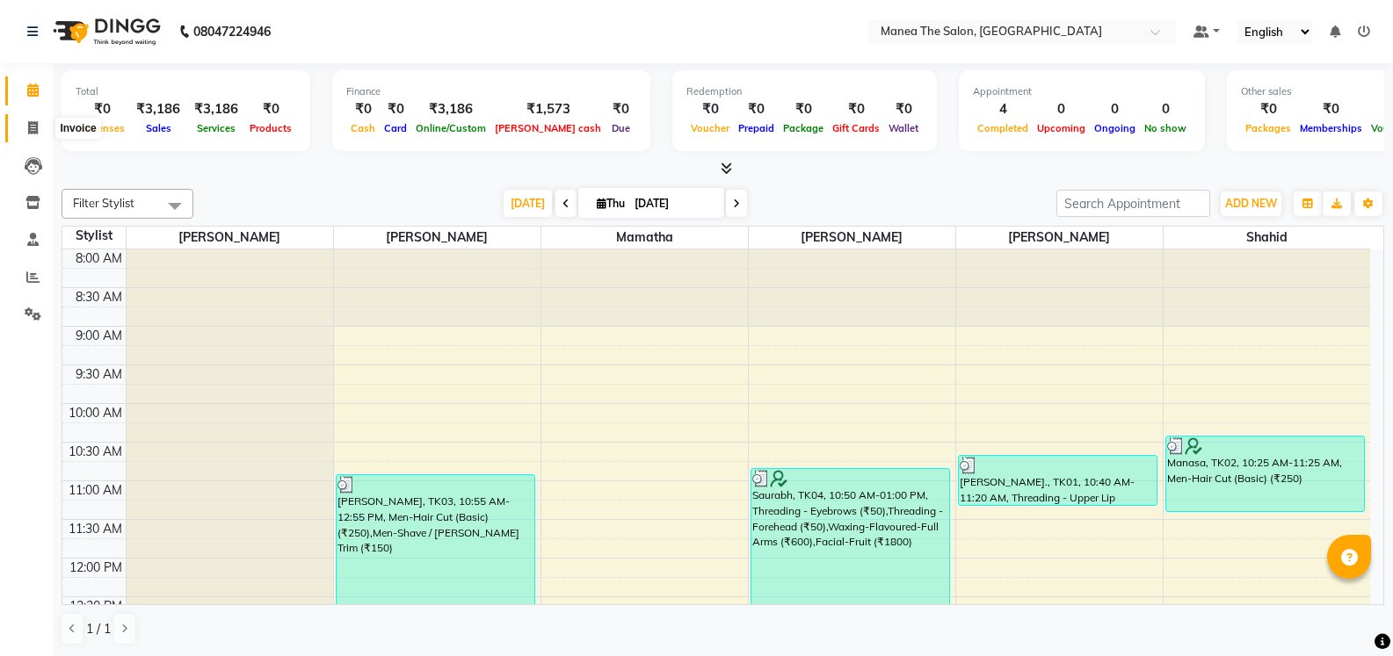
click at [29, 130] on icon at bounding box center [33, 127] width 10 height 13
select select "service"
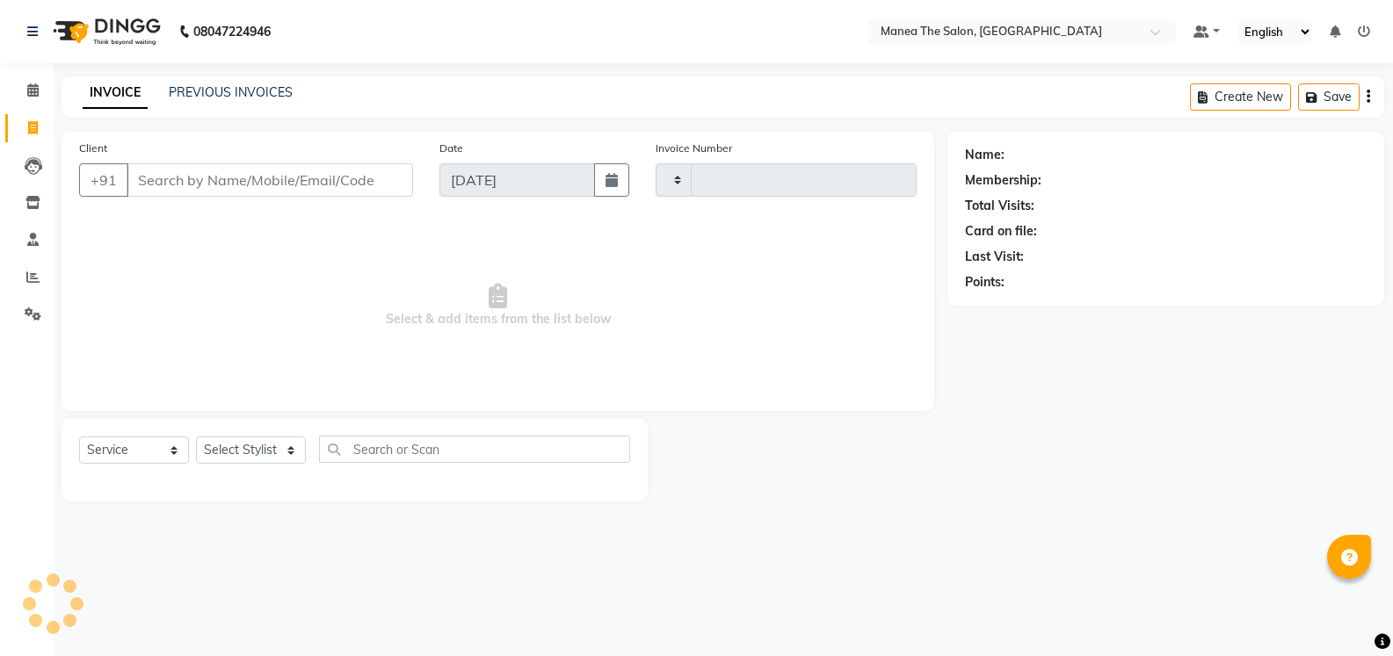
type input "1646"
select select "5514"
click at [290, 444] on select "Select Stylist [PERSON_NAME] [PERSON_NAME] [PERSON_NAME] [PERSON_NAME] [PERSON_…" at bounding box center [251, 450] width 110 height 27
click at [200, 87] on link "PREVIOUS INVOICES" at bounding box center [231, 92] width 124 height 16
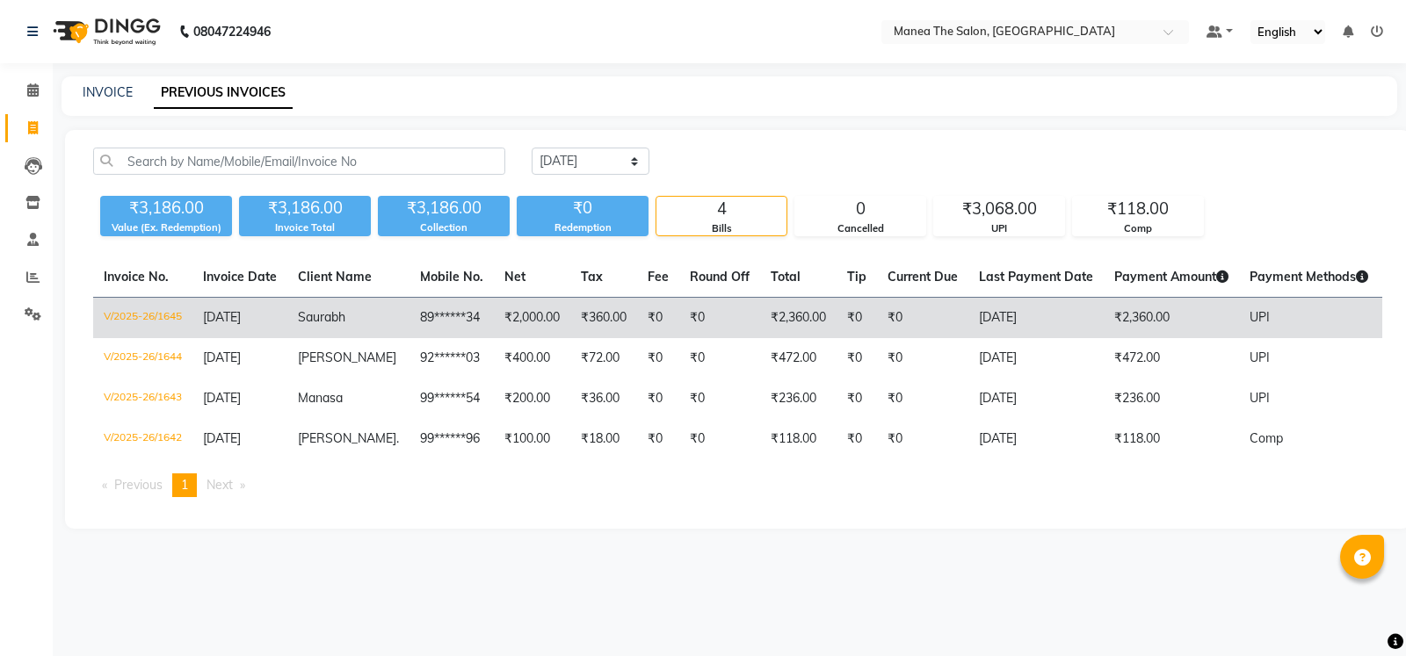
click at [679, 319] on td "₹0" at bounding box center [719, 318] width 81 height 41
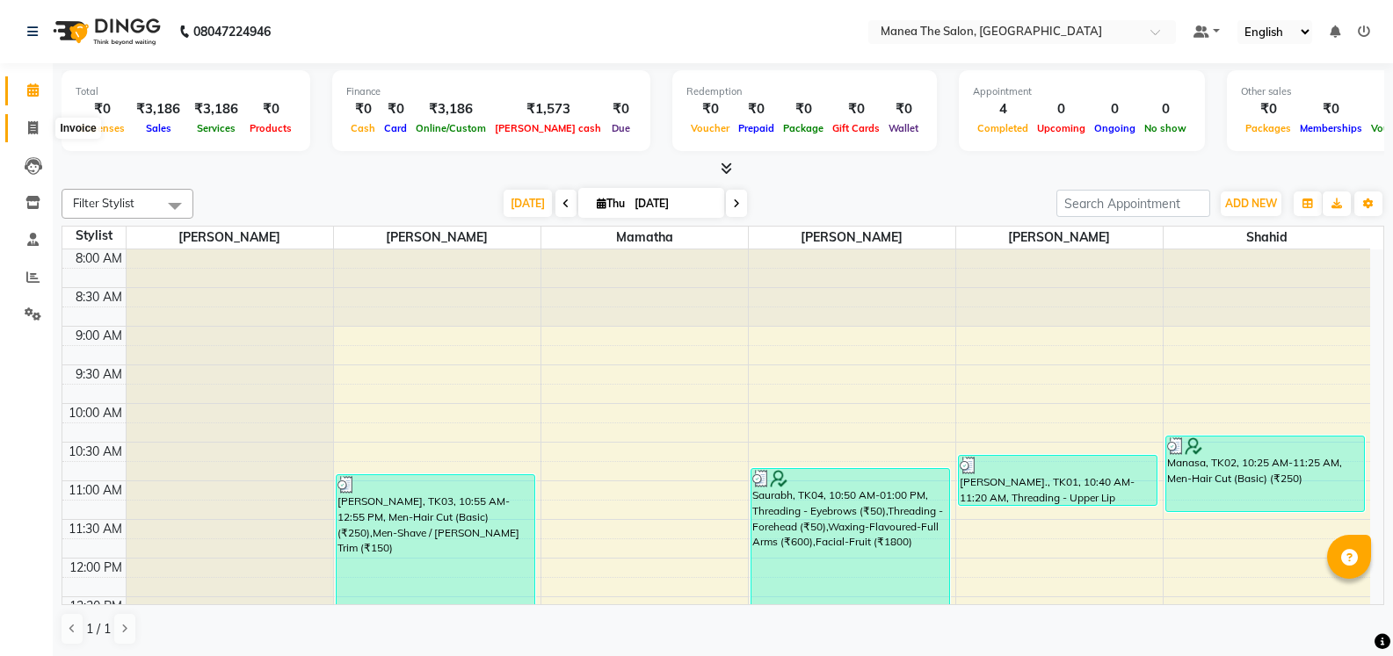
click at [36, 128] on icon at bounding box center [33, 127] width 10 height 13
select select "service"
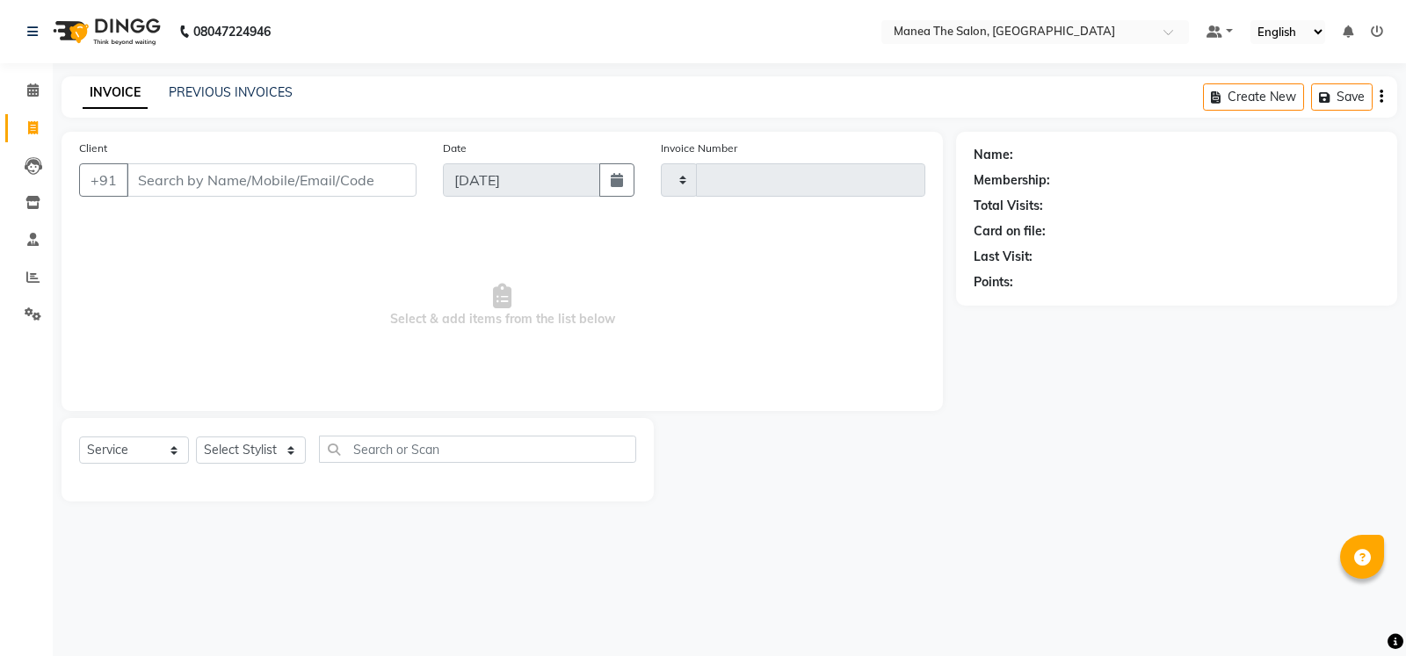
click at [37, 128] on icon at bounding box center [33, 127] width 10 height 13
select select "5514"
select select "service"
click at [42, 83] on span at bounding box center [33, 91] width 31 height 20
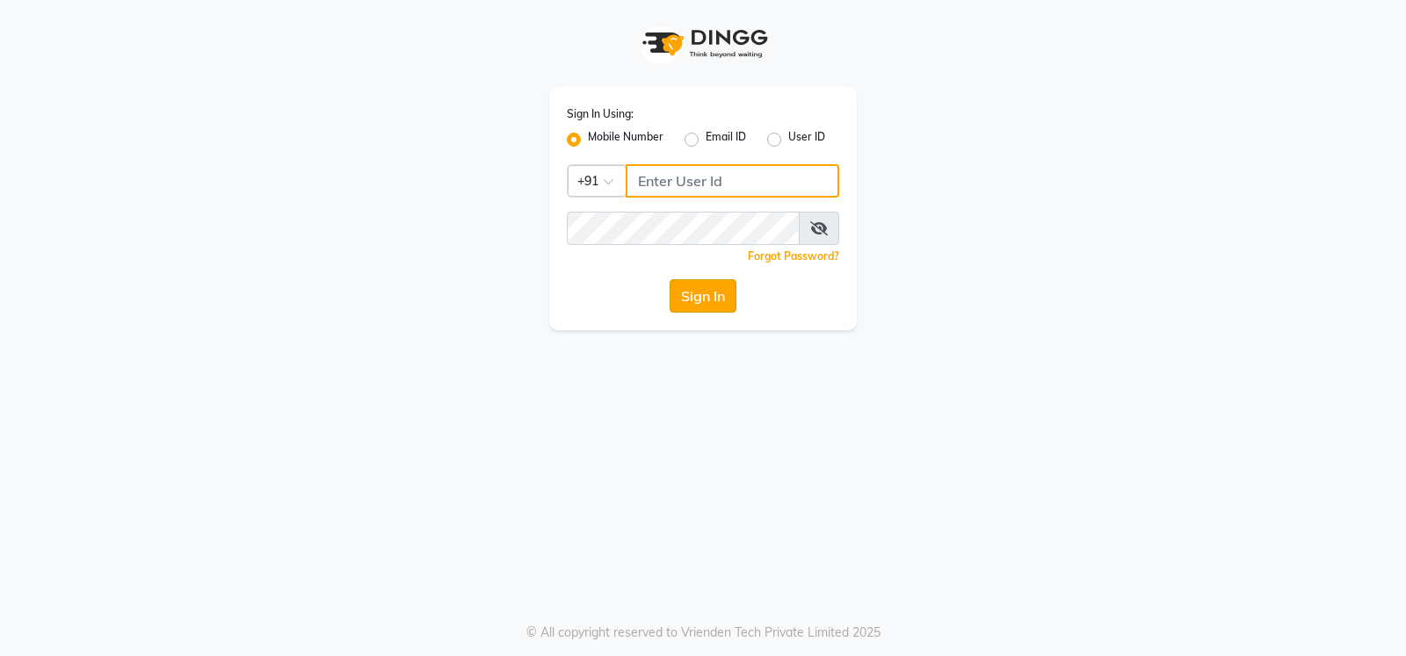
type input "9026627525"
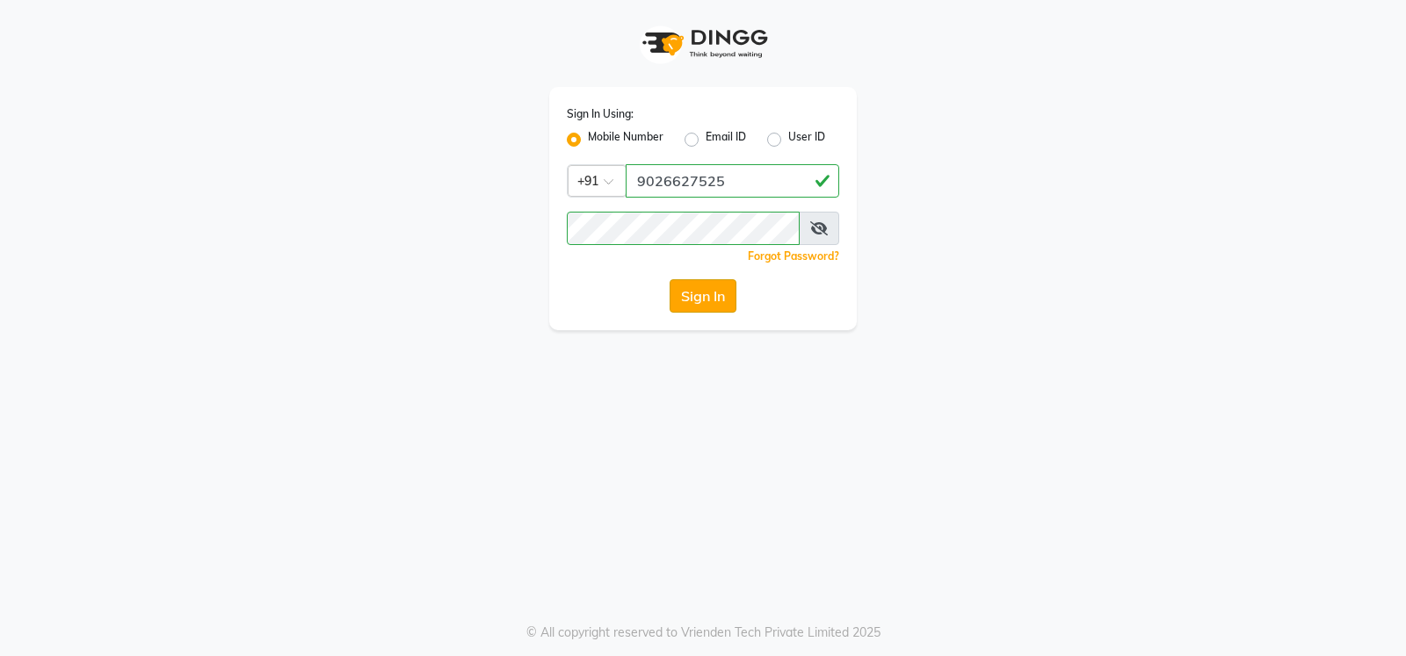
click at [698, 296] on button "Sign In" at bounding box center [702, 295] width 67 height 33
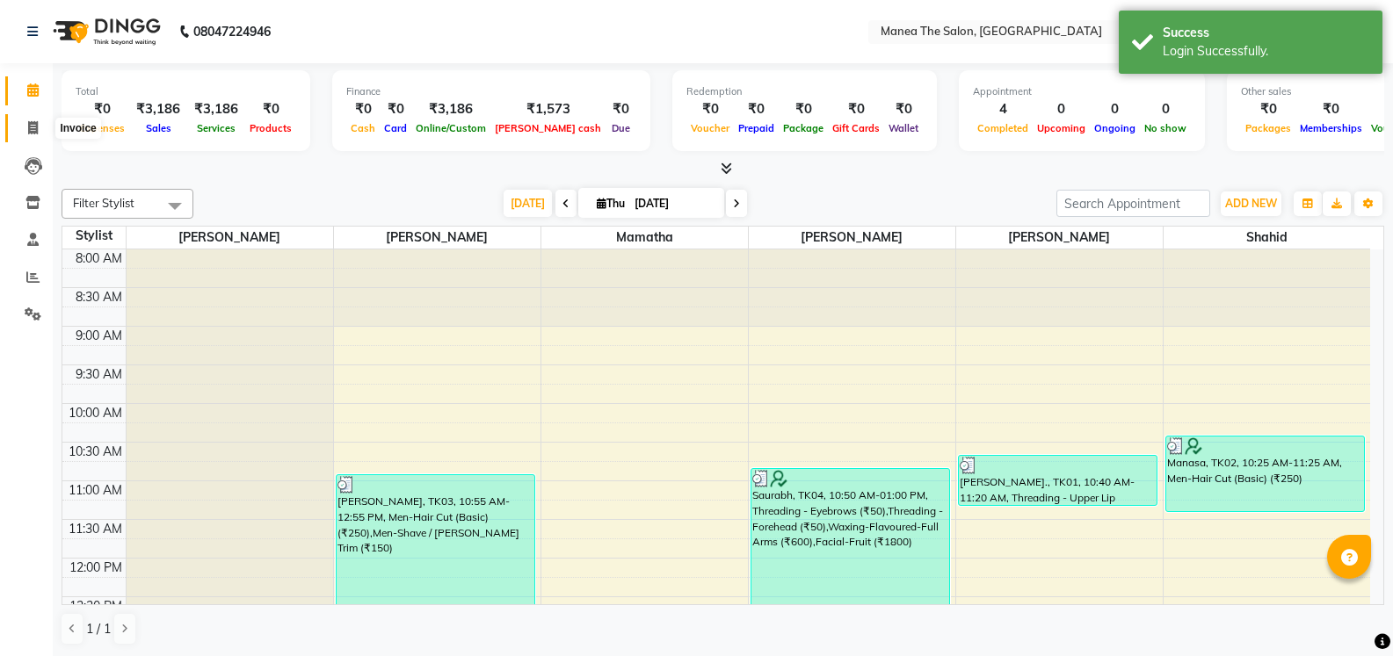
click at [29, 131] on icon at bounding box center [33, 127] width 10 height 13
select select "service"
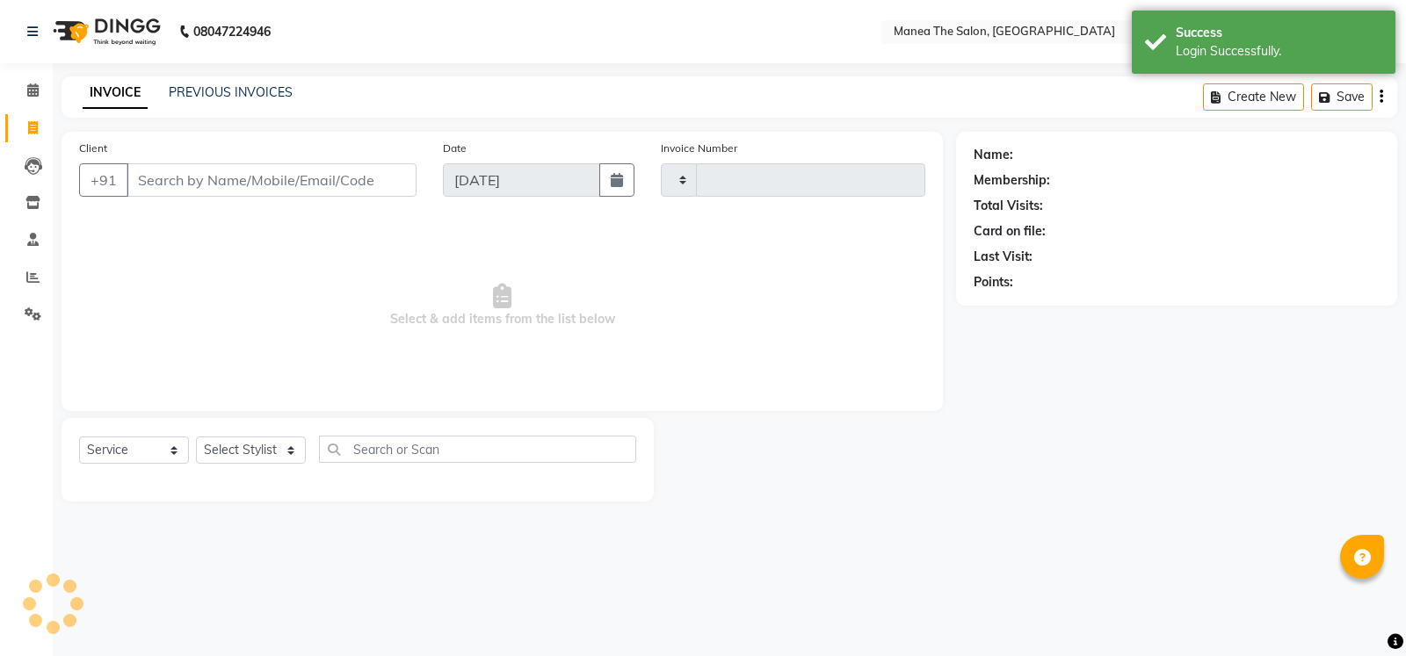
type input "1646"
select select "5514"
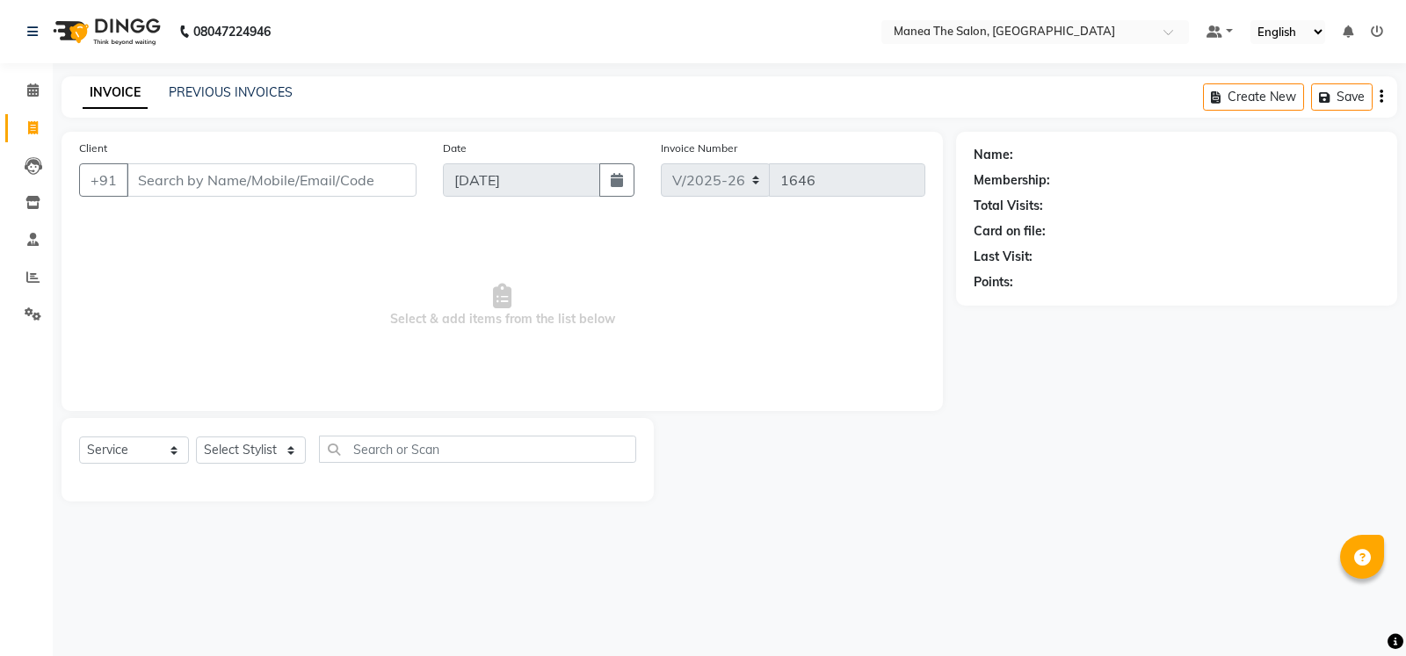
click at [257, 477] on div at bounding box center [357, 480] width 557 height 7
click at [265, 448] on select "Select Stylist [PERSON_NAME] [PERSON_NAME] [PERSON_NAME] [PERSON_NAME] [PERSON_…" at bounding box center [251, 450] width 110 height 27
select select "90675"
click at [196, 437] on select "Select Stylist [PERSON_NAME] [PERSON_NAME] [PERSON_NAME] [PERSON_NAME] [PERSON_…" at bounding box center [251, 450] width 110 height 27
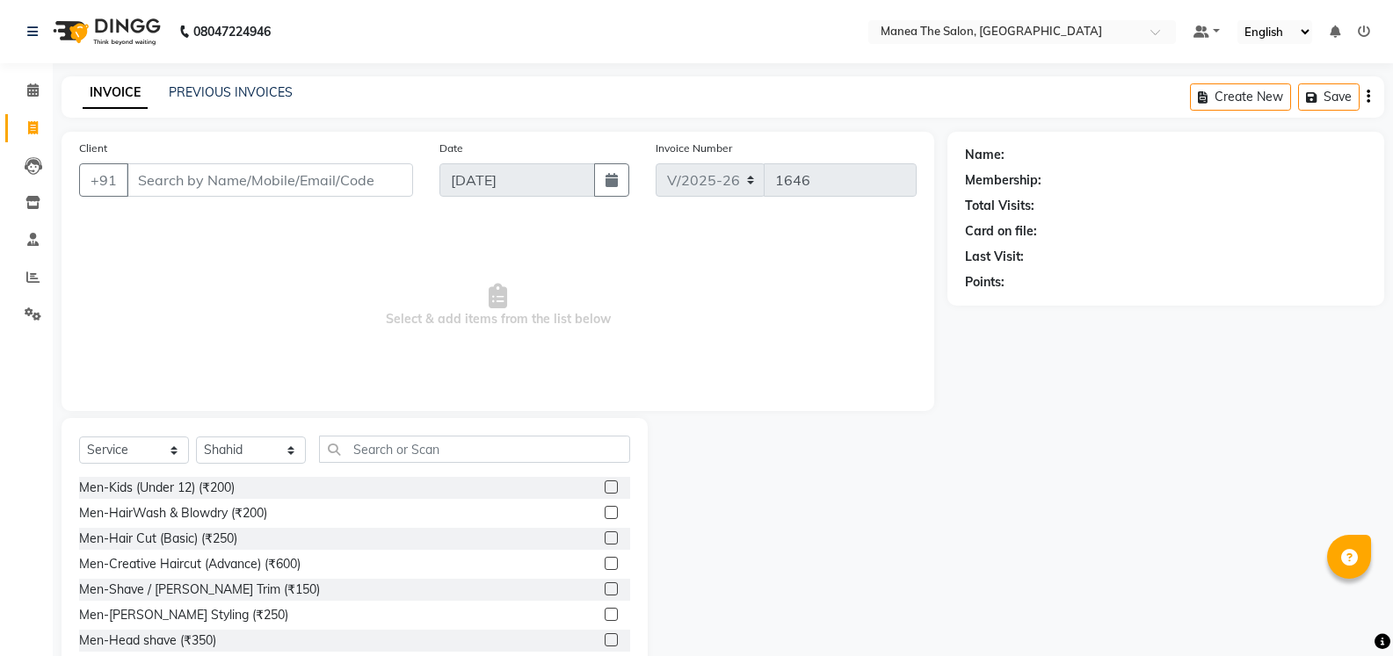
click at [604, 533] on label at bounding box center [610, 538] width 13 height 13
click at [604, 533] on input "checkbox" at bounding box center [609, 538] width 11 height 11
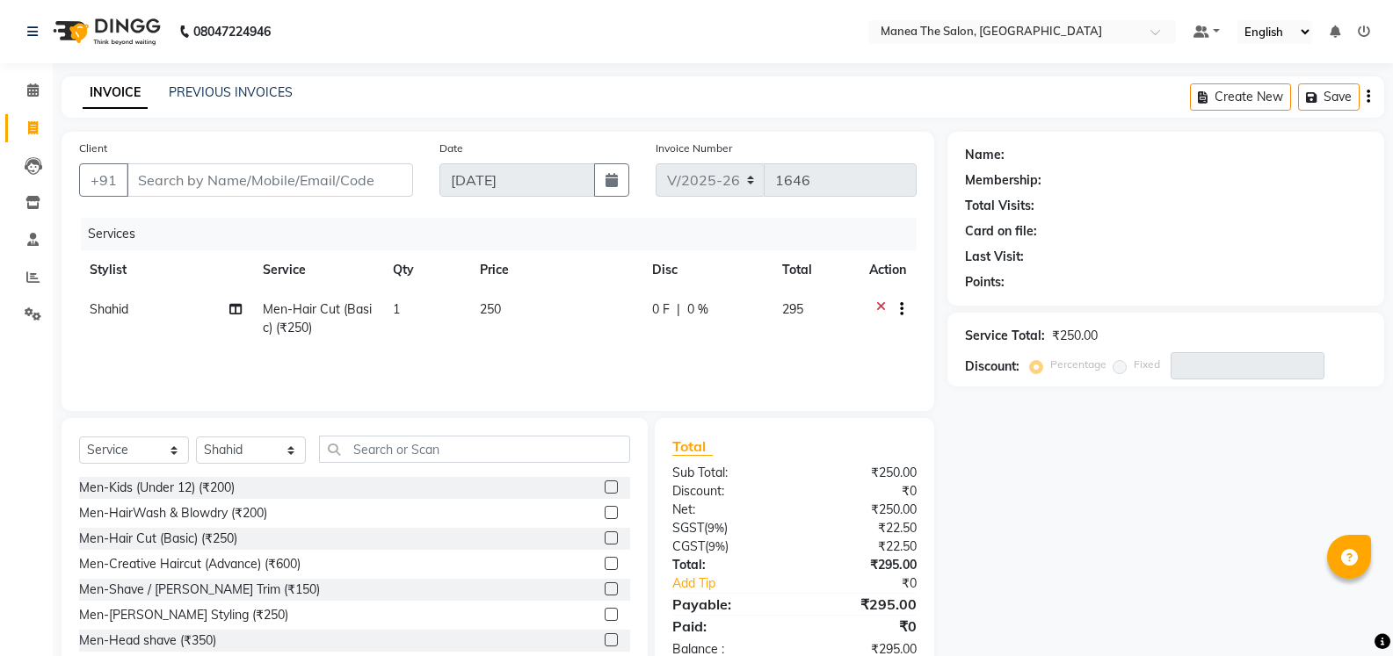
click at [604, 532] on label at bounding box center [610, 538] width 13 height 13
click at [604, 533] on input "checkbox" at bounding box center [609, 538] width 11 height 11
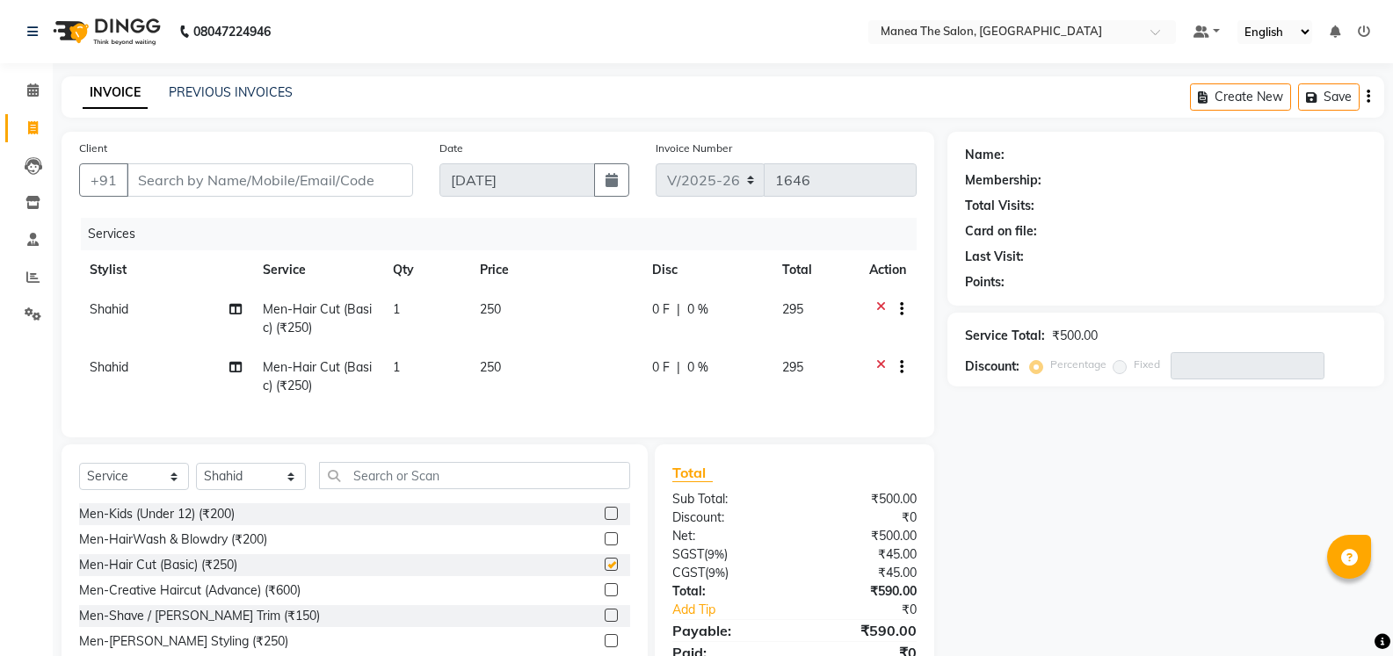
checkbox input "false"
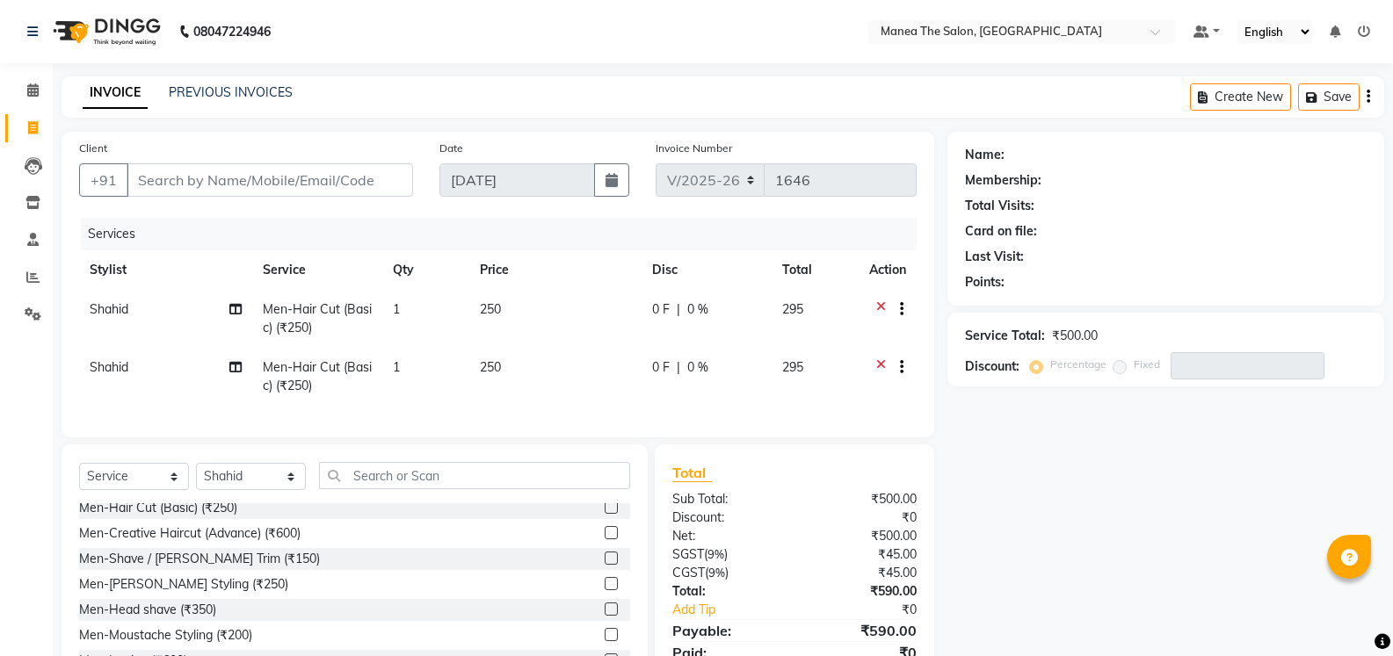
scroll to position [88, 0]
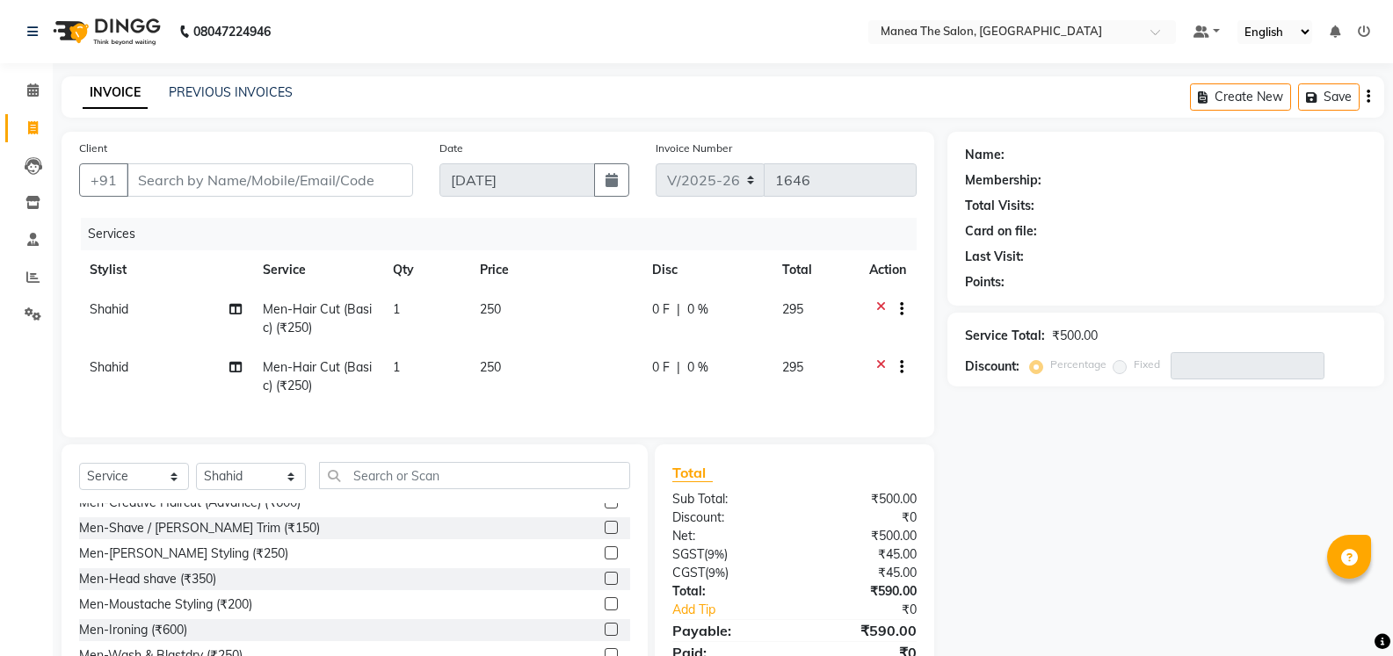
click at [604, 560] on label at bounding box center [610, 552] width 13 height 13
click at [604, 560] on input "checkbox" at bounding box center [609, 553] width 11 height 11
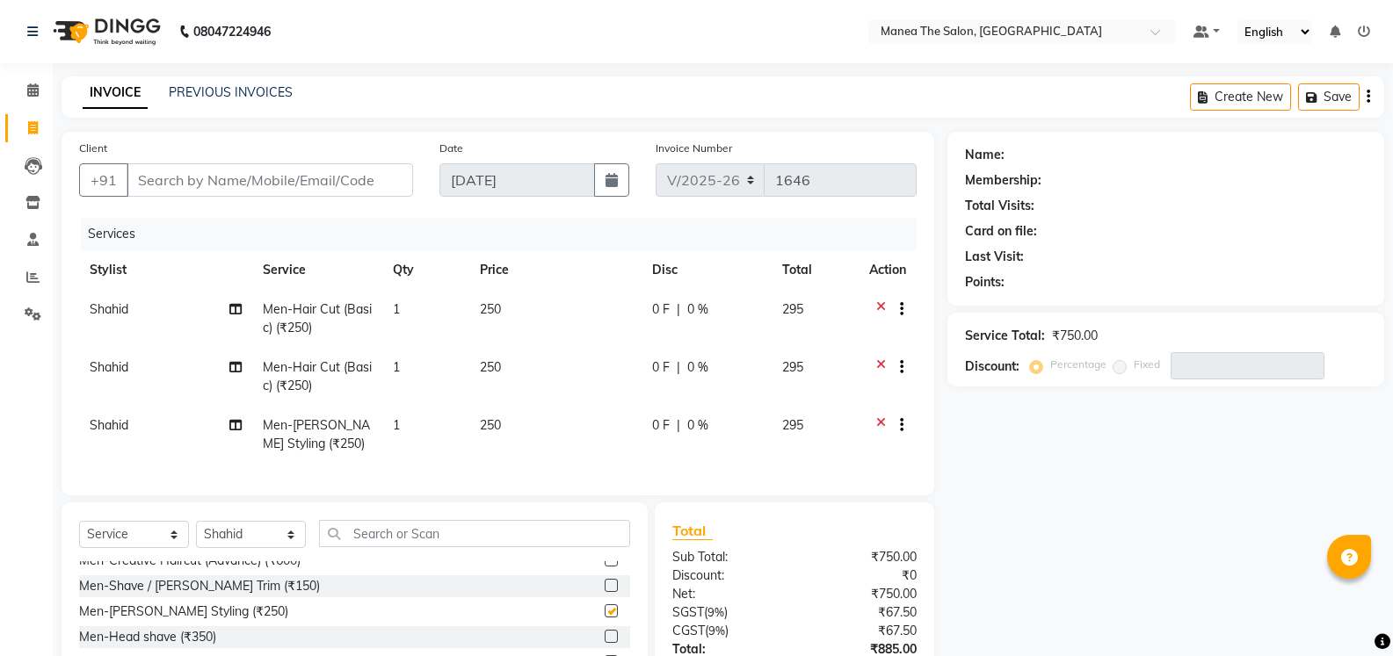
checkbox input "false"
click at [214, 182] on input "Client" at bounding box center [270, 179] width 286 height 33
type input "8"
type input "0"
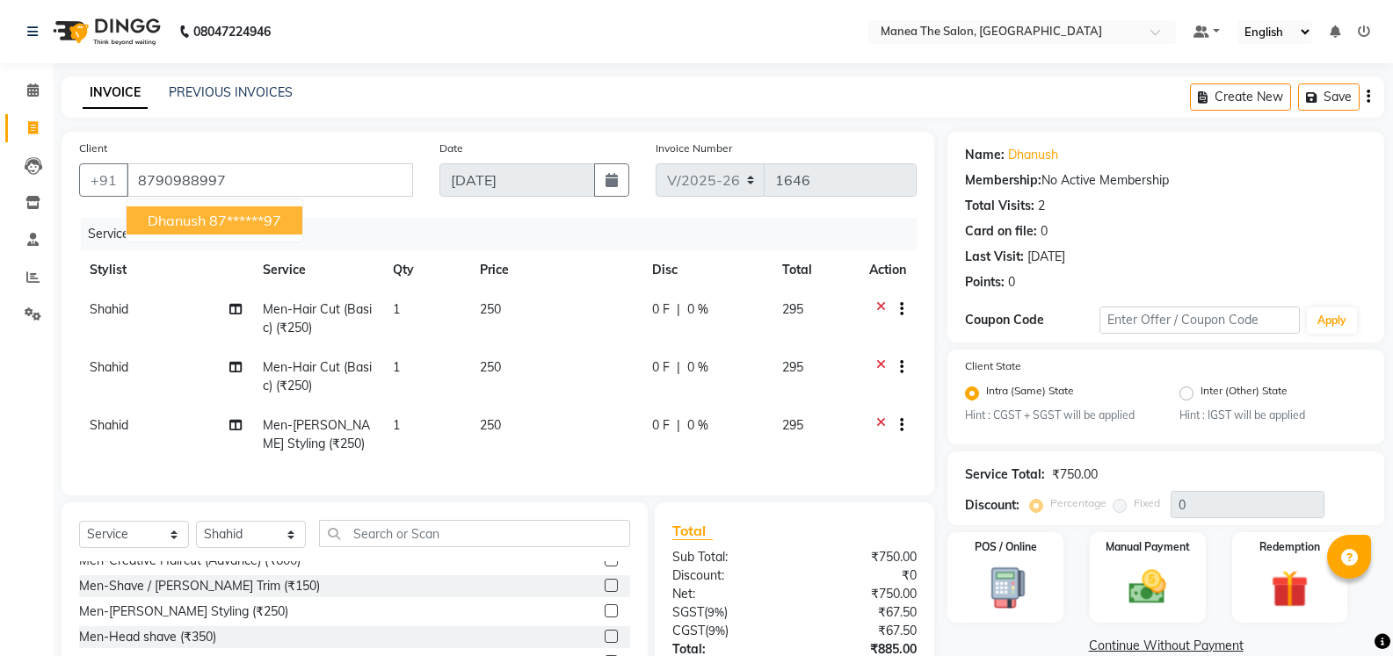
click at [183, 211] on button "dhanush 87******97" at bounding box center [215, 220] width 176 height 28
type input "87******97"
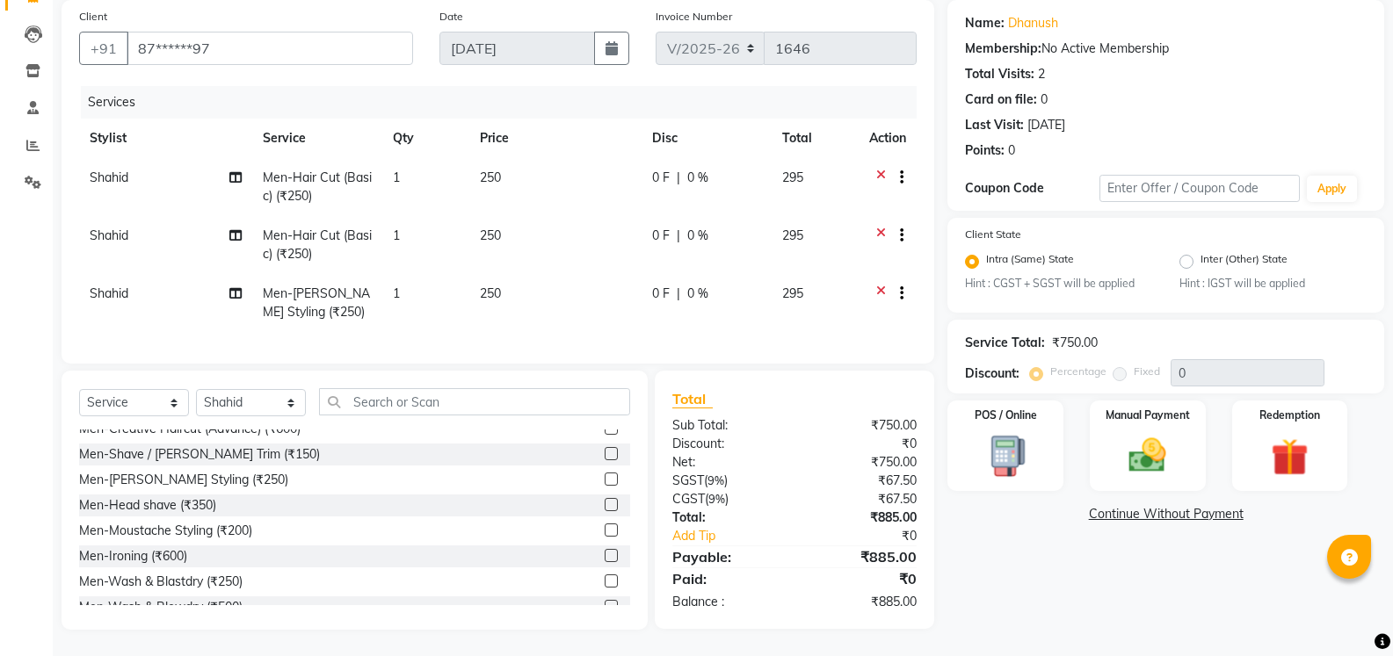
scroll to position [145, 0]
click at [1151, 446] on img at bounding box center [1147, 456] width 62 height 45
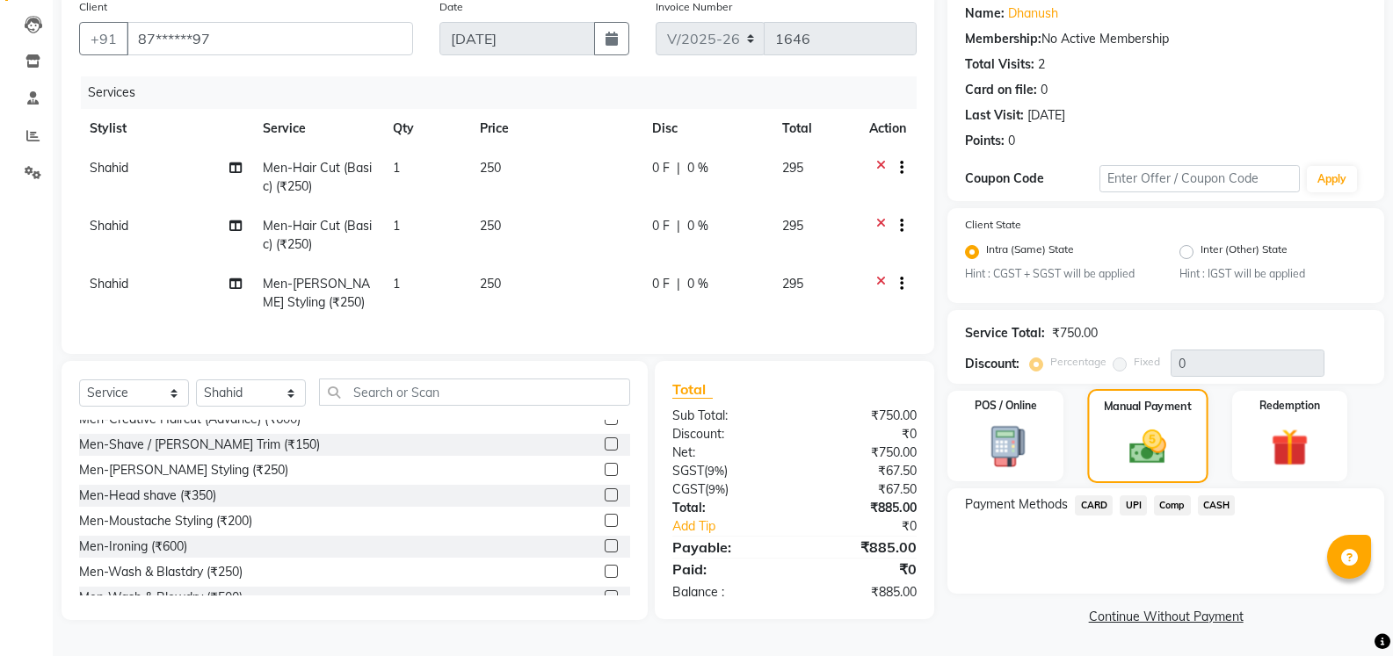
click at [1157, 452] on img at bounding box center [1148, 447] width 60 height 42
click at [1140, 501] on span "UPI" at bounding box center [1132, 506] width 27 height 20
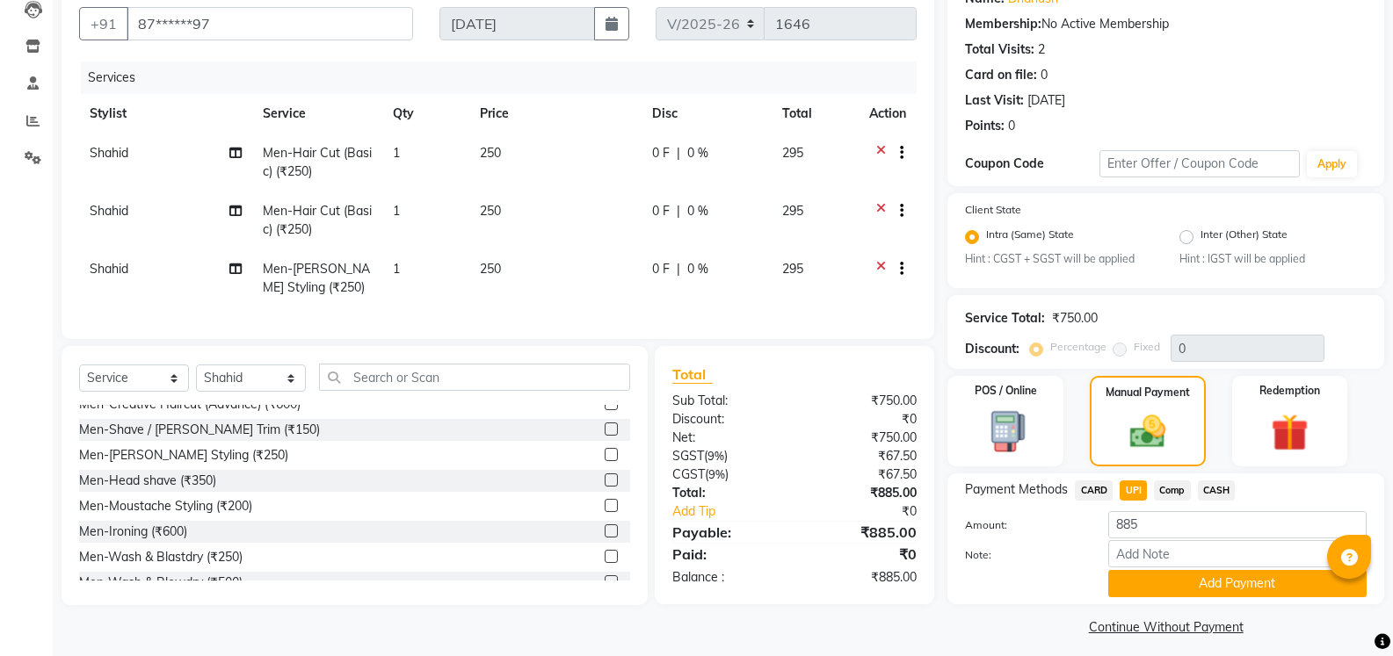
scroll to position [167, 0]
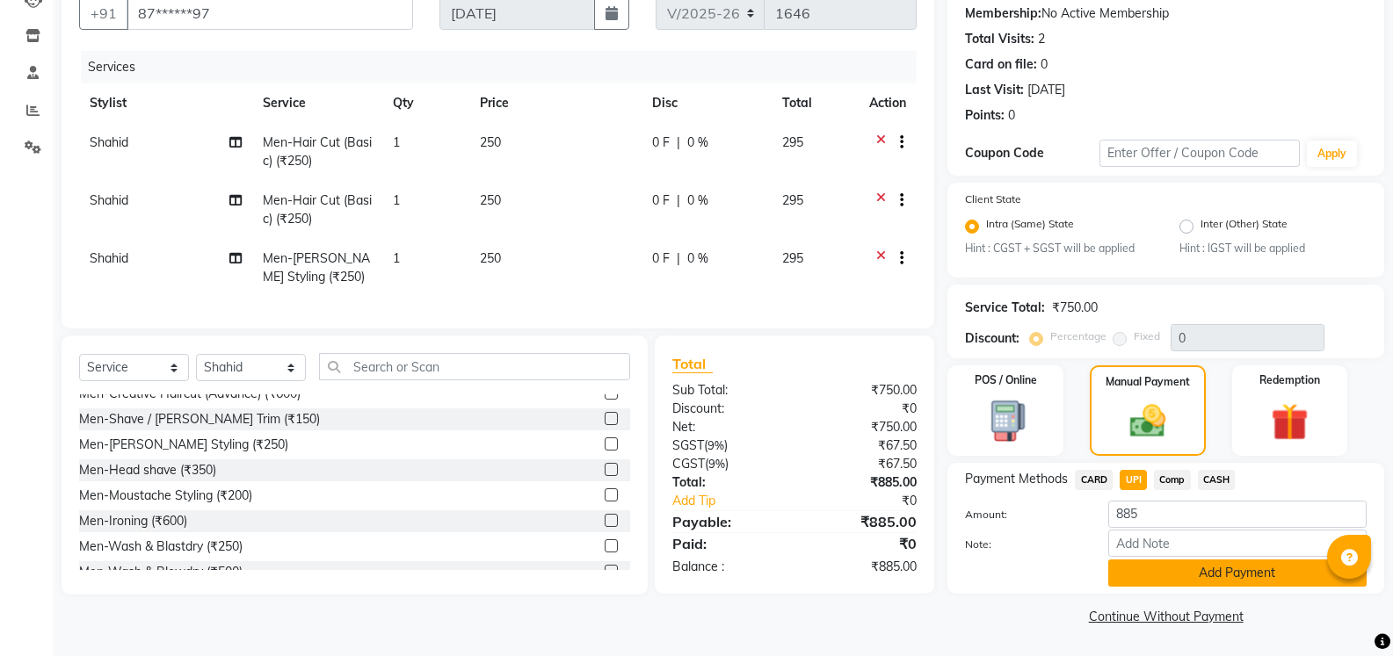
click at [1192, 570] on button "Add Payment" at bounding box center [1237, 573] width 258 height 27
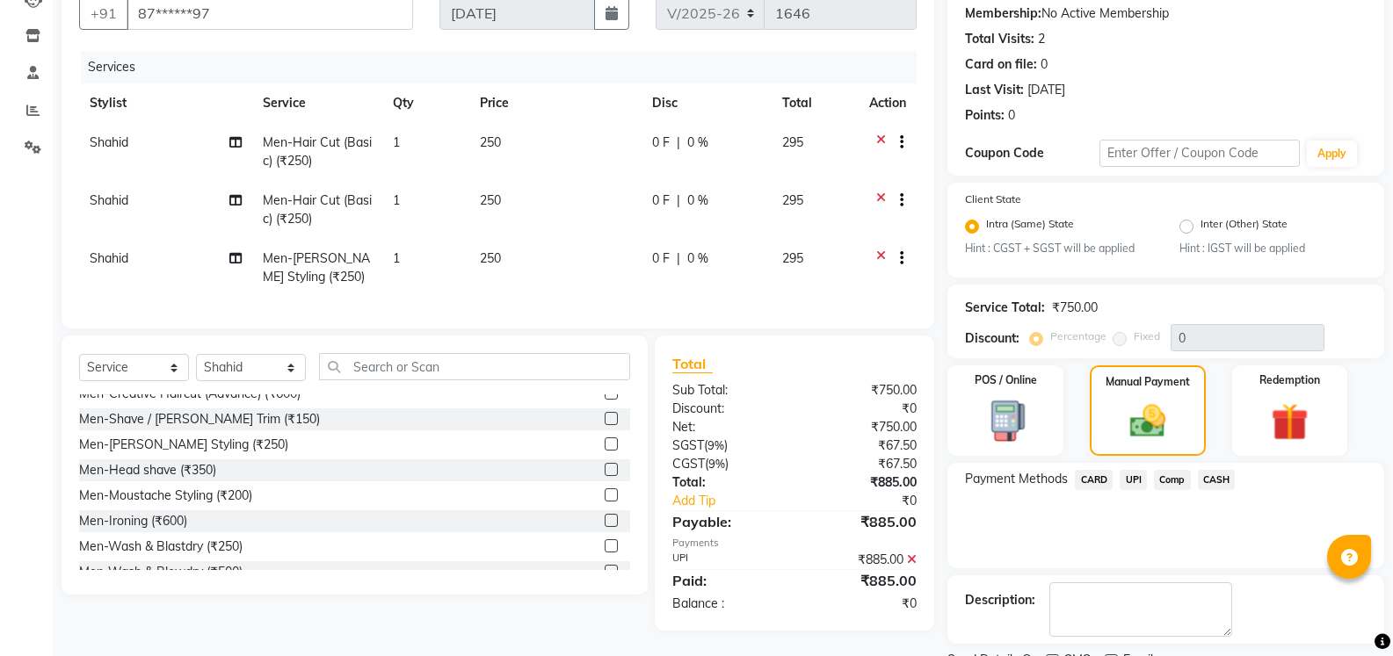
scroll to position [241, 0]
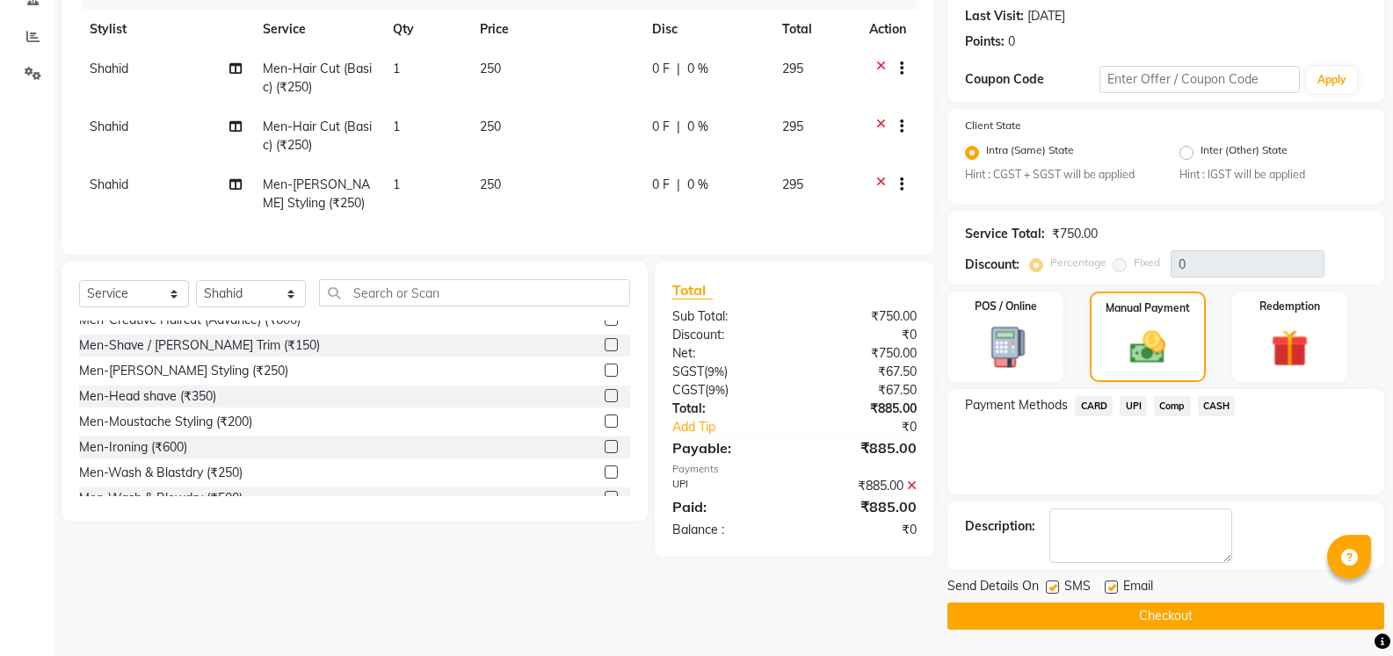
click at [1136, 615] on button "Checkout" at bounding box center [1165, 616] width 437 height 27
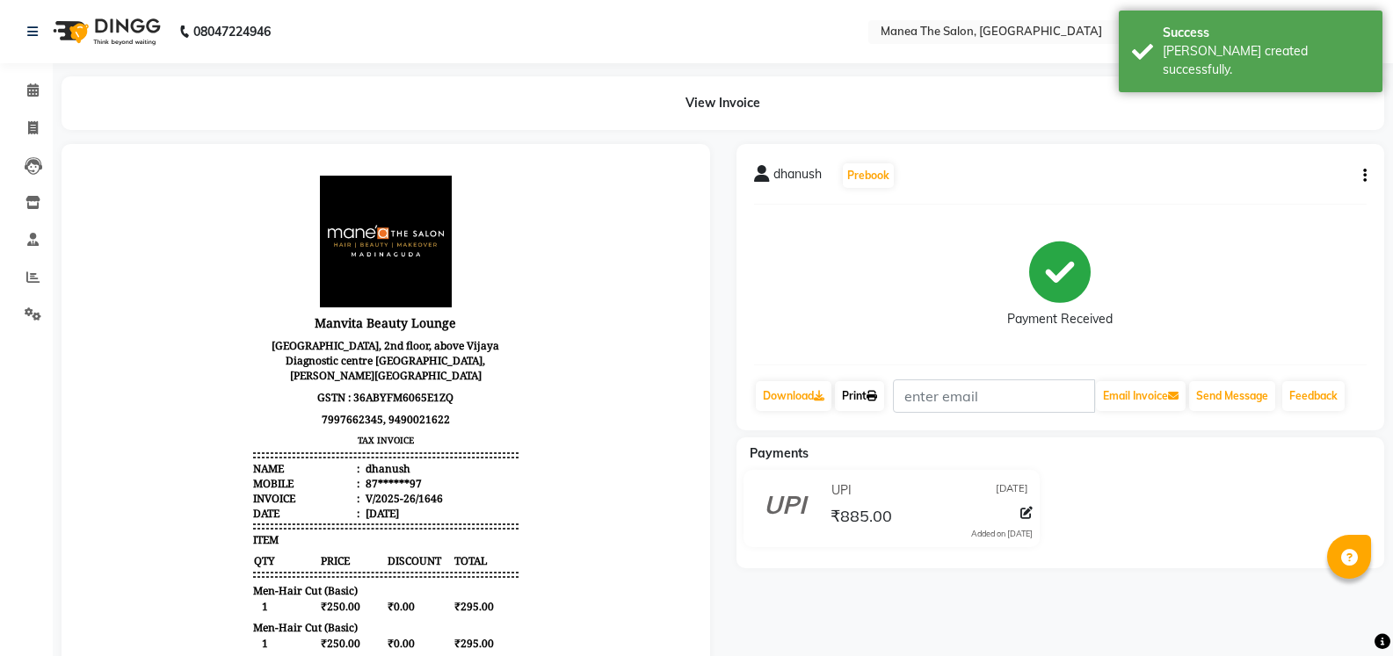
click at [877, 394] on icon at bounding box center [871, 396] width 11 height 11
